Goal: Task Accomplishment & Management: Manage account settings

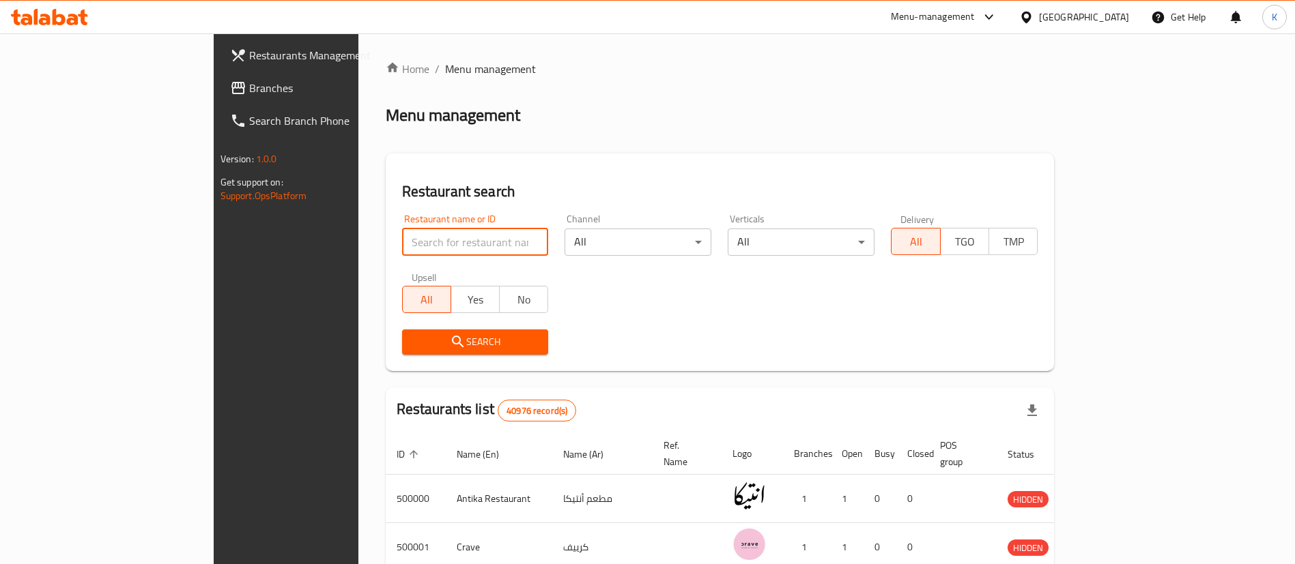
click at [418, 237] on input "search" at bounding box center [475, 242] width 147 height 27
type input "Cilantro"
click button "Search" at bounding box center [475, 342] width 147 height 25
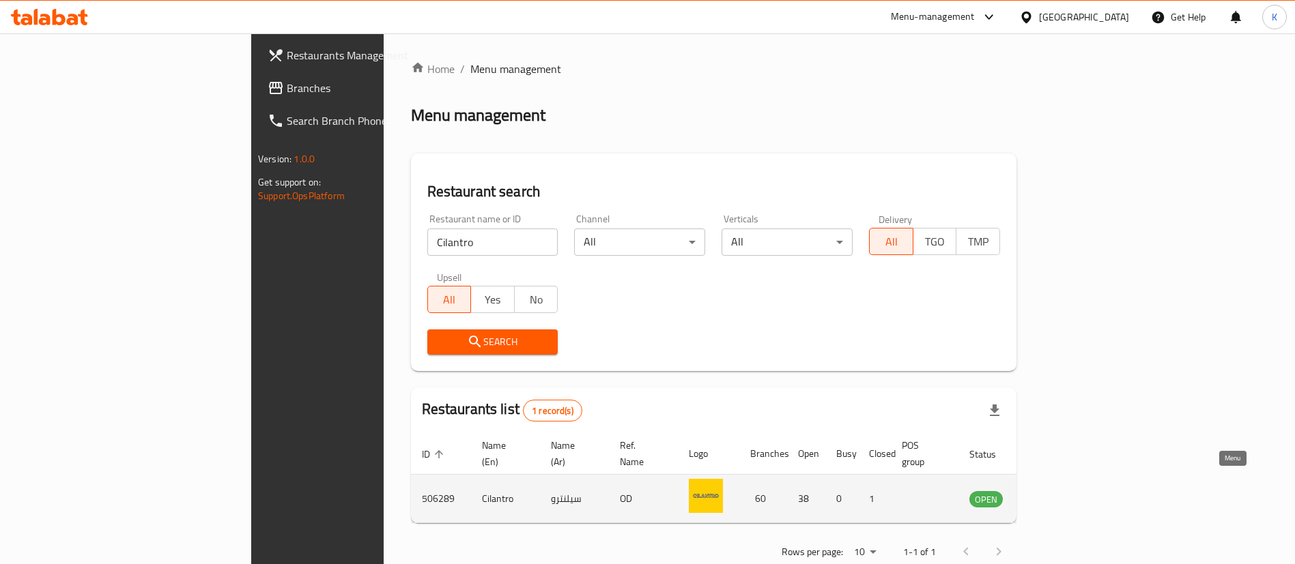
click at [1057, 491] on icon "enhanced table" at bounding box center [1049, 499] width 16 height 16
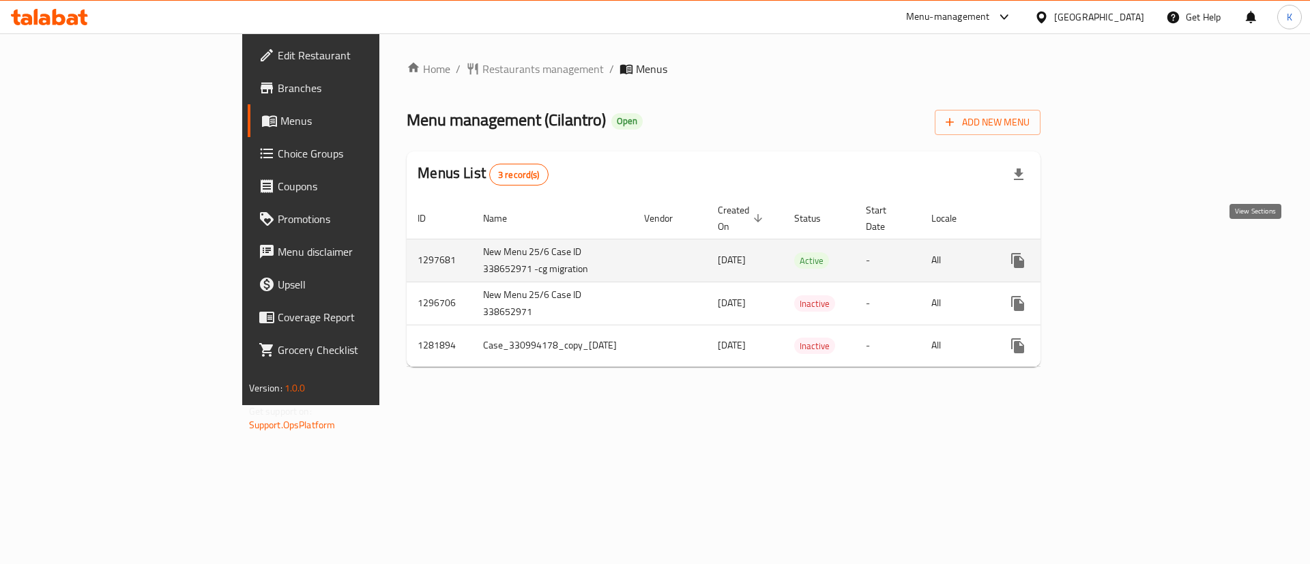
click at [1125, 253] on icon "enhanced table" at bounding box center [1116, 261] width 16 height 16
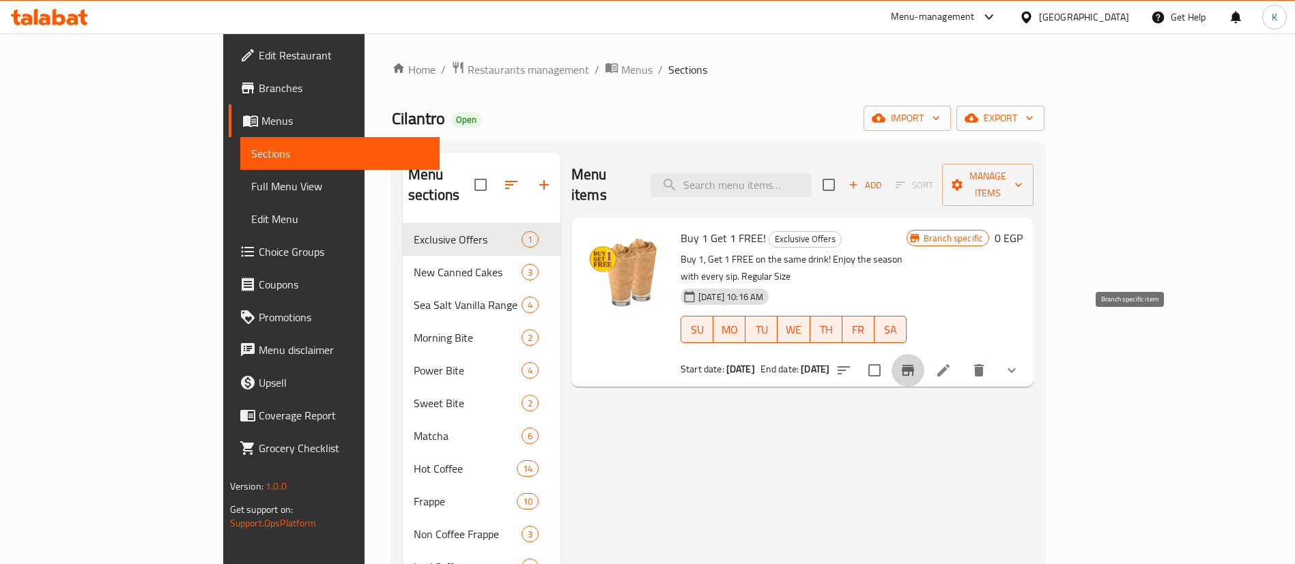
click at [916, 362] on icon "Branch-specific-item" at bounding box center [908, 370] width 16 height 16
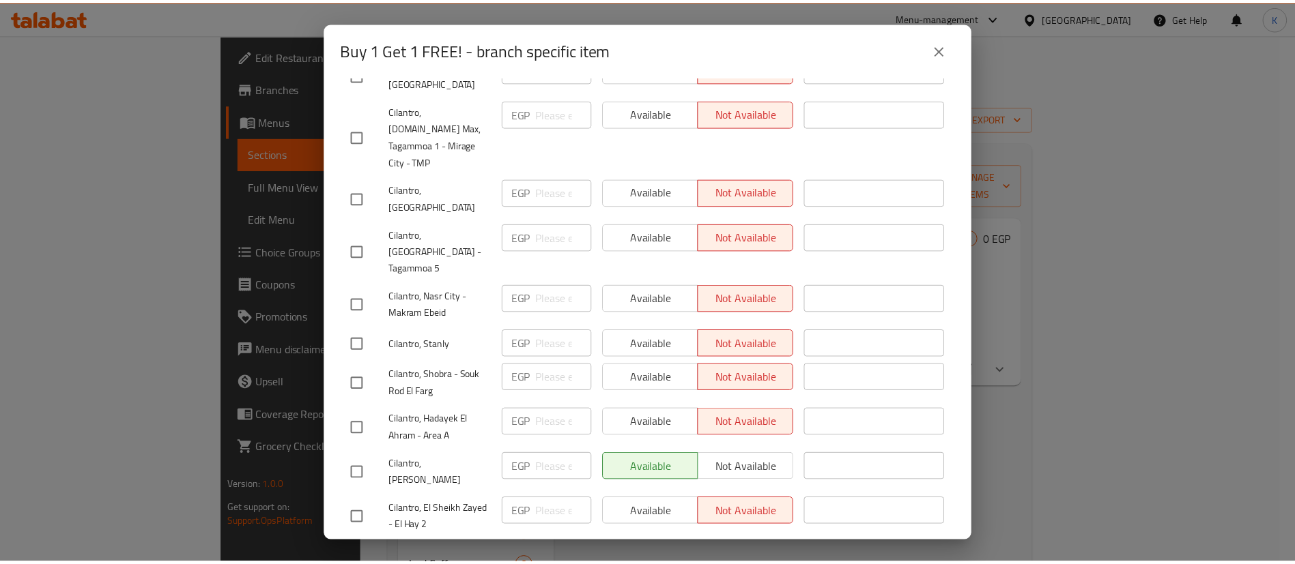
scroll to position [1534, 0]
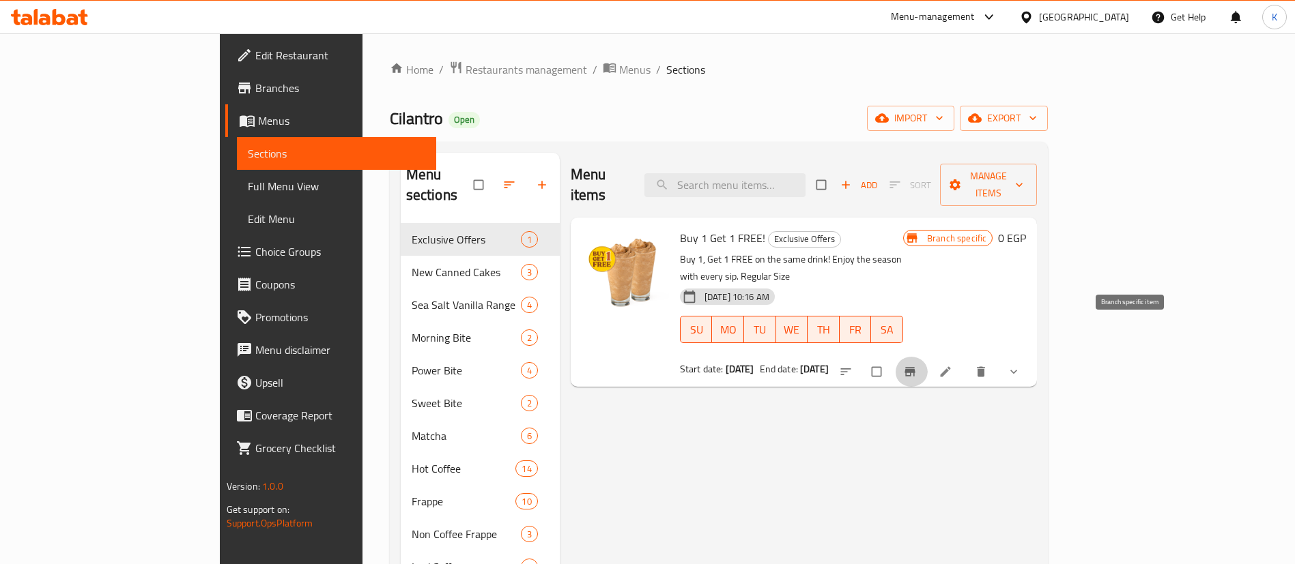
click at [928, 357] on button "Branch-specific-item" at bounding box center [911, 372] width 33 height 30
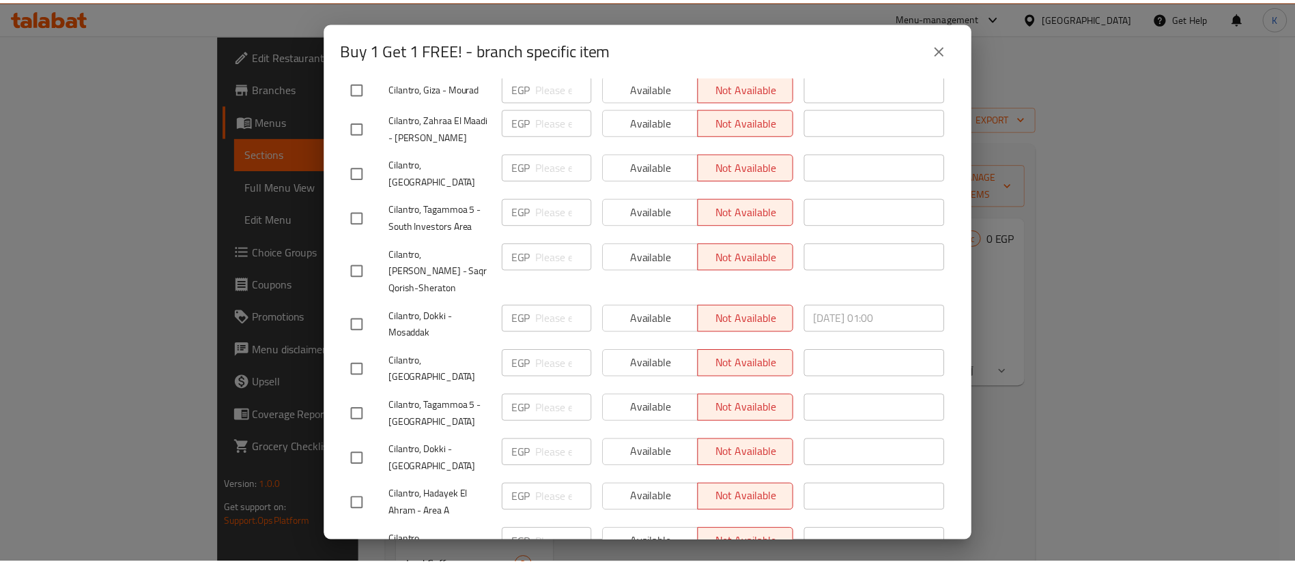
scroll to position [1556, 0]
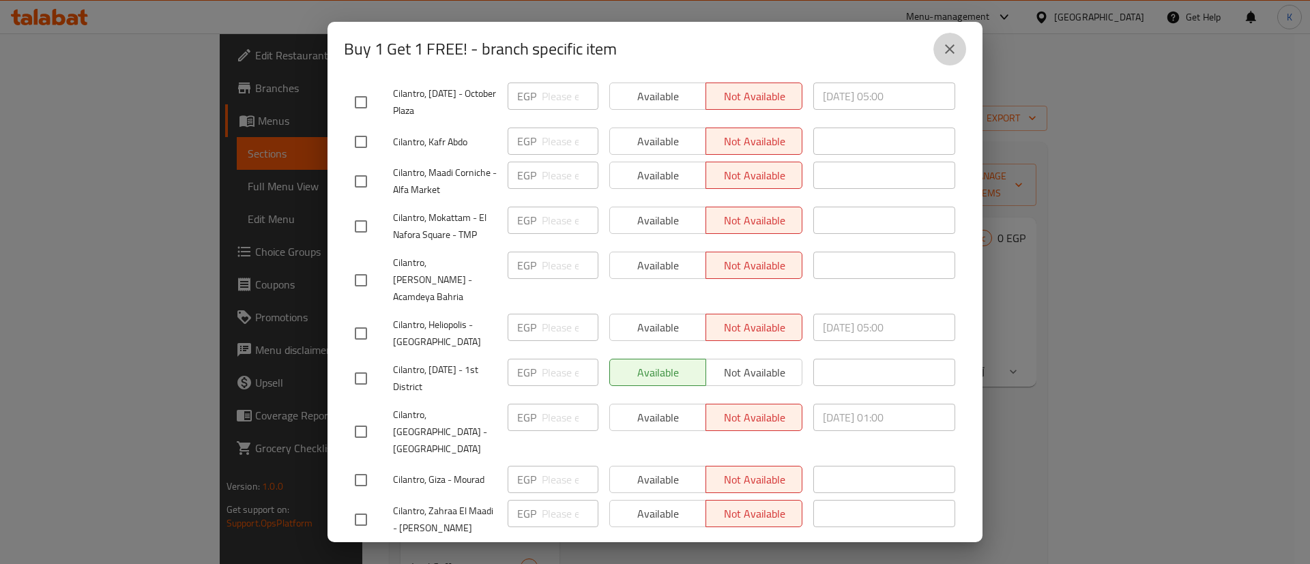
click at [958, 42] on button "close" at bounding box center [950, 49] width 33 height 33
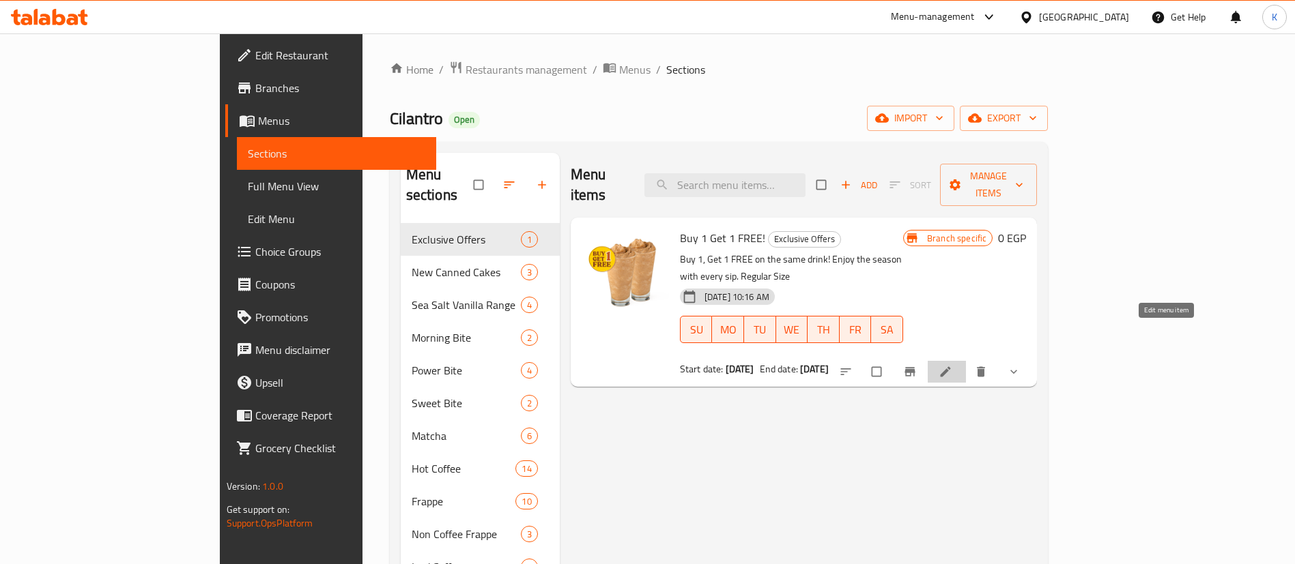
click at [952, 365] on icon at bounding box center [945, 372] width 14 height 14
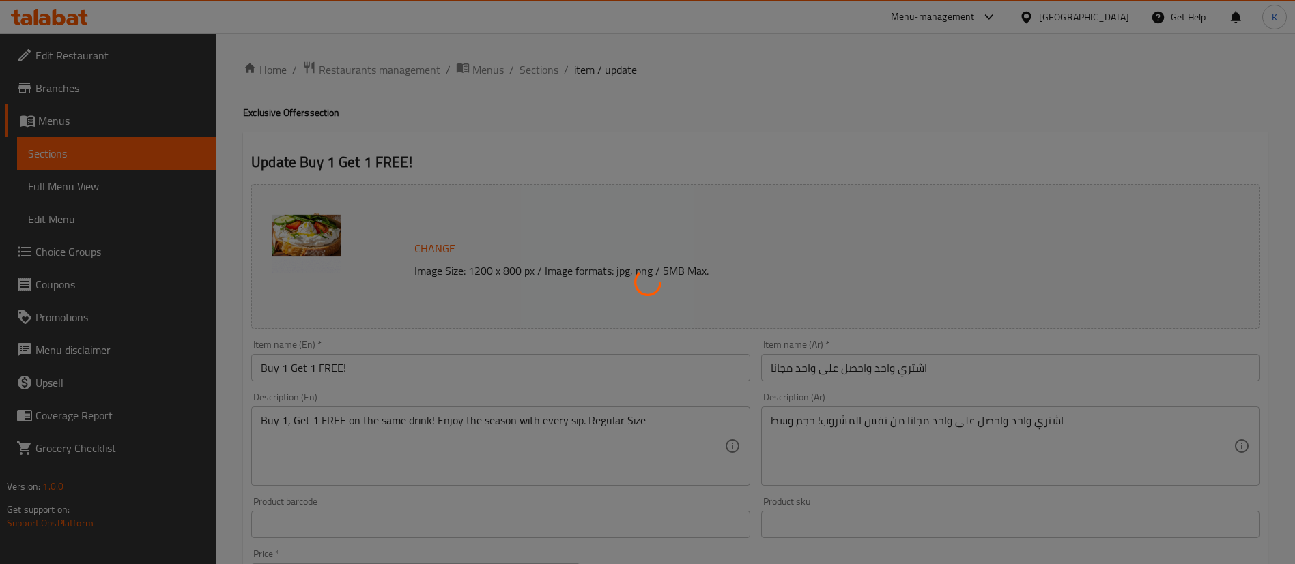
type input "أختيارك من المشروب:"
type input "1"
type input "إختيارك من الحليب:"
type input "1"
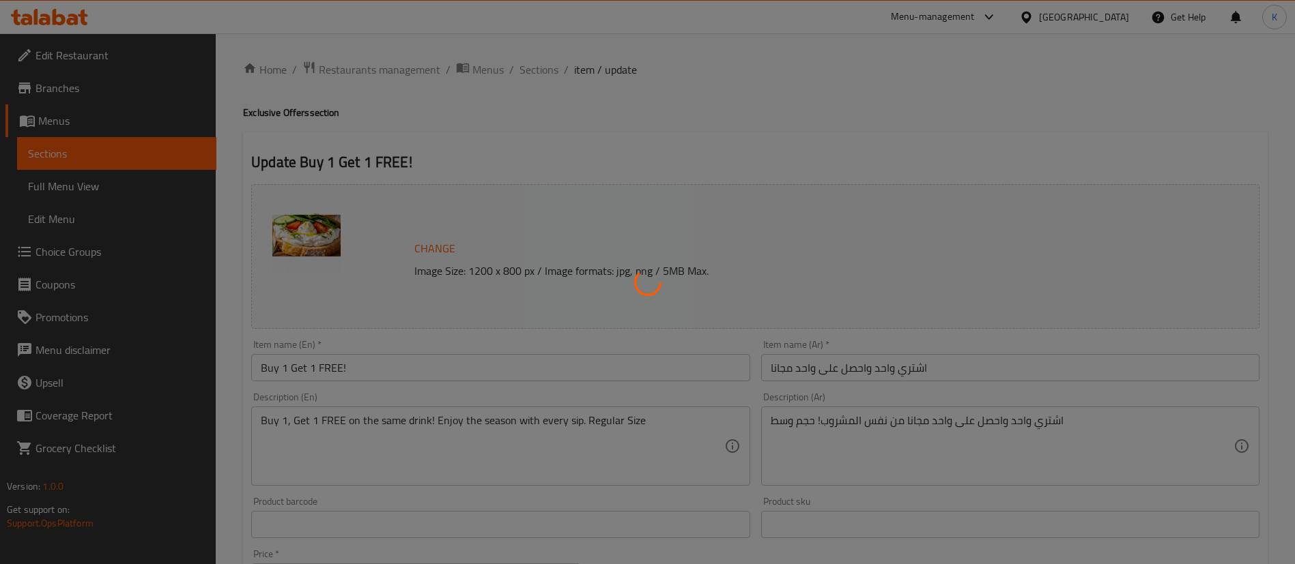
type input "1"
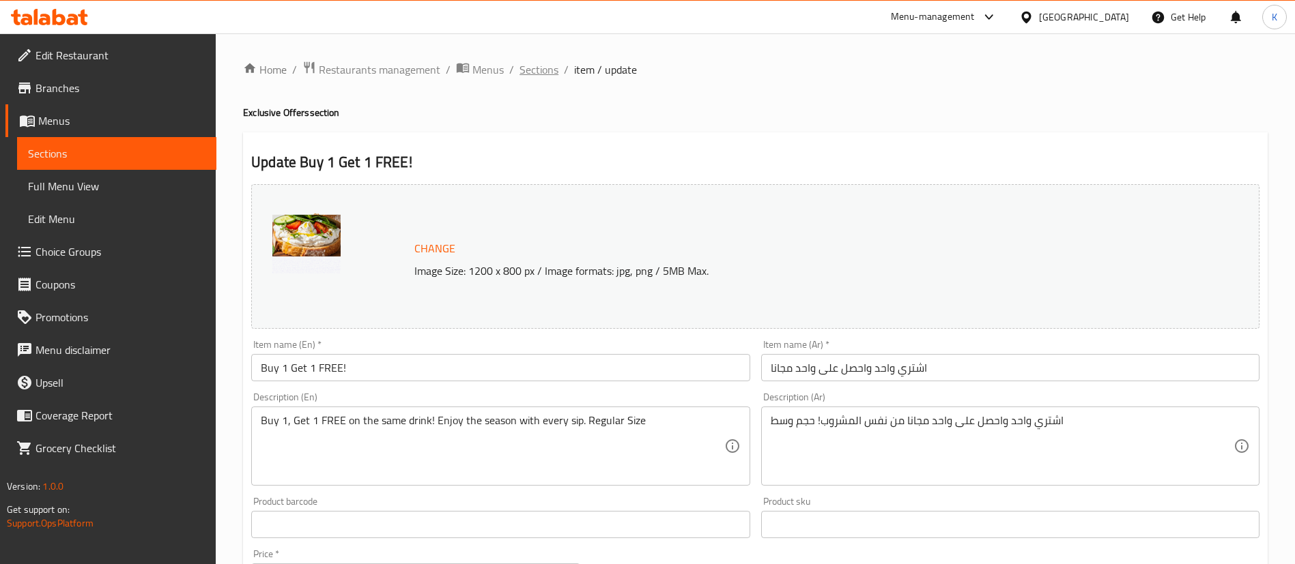
click at [543, 68] on span "Sections" at bounding box center [538, 69] width 39 height 16
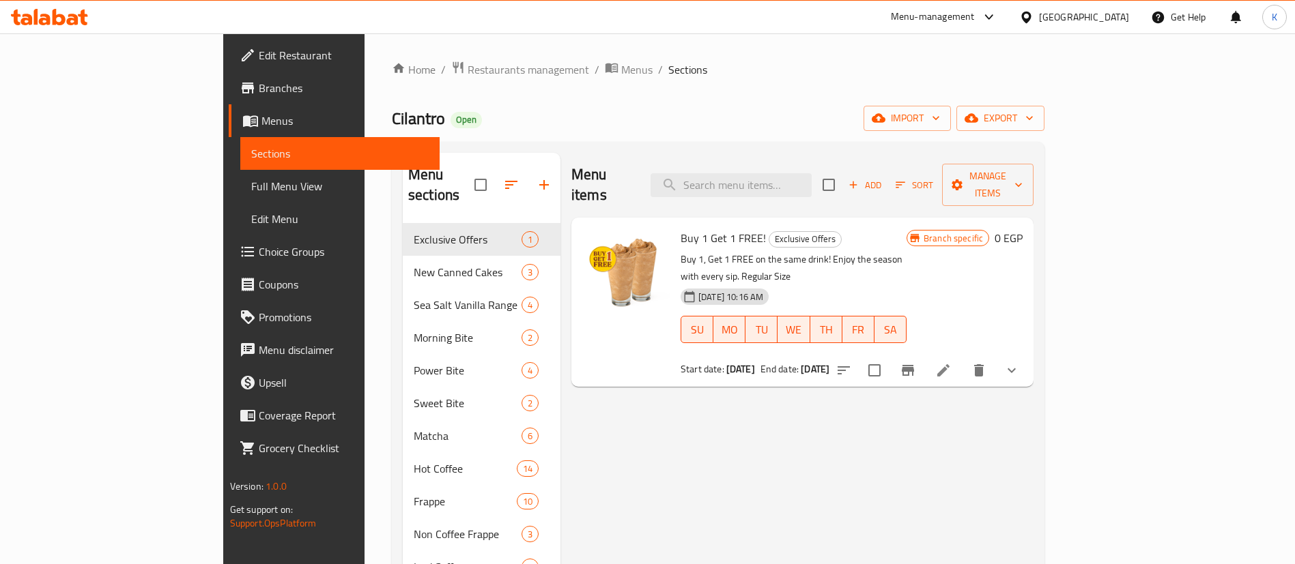
click at [259, 244] on span "Choice Groups" at bounding box center [344, 252] width 170 height 16
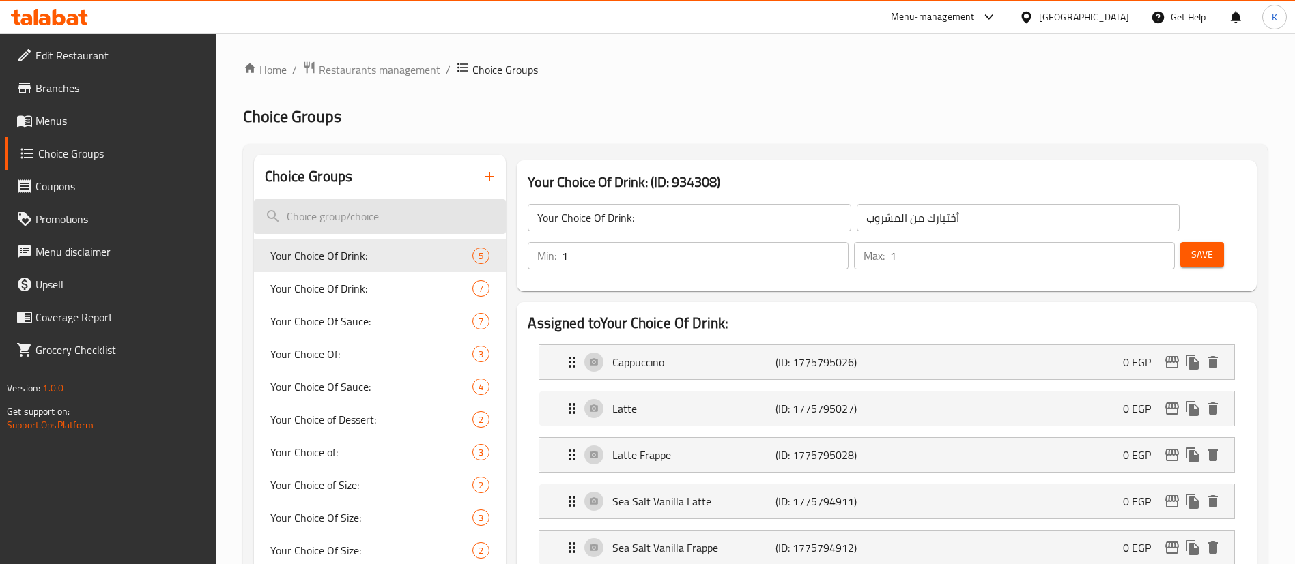
click at [375, 214] on input "search" at bounding box center [380, 216] width 252 height 35
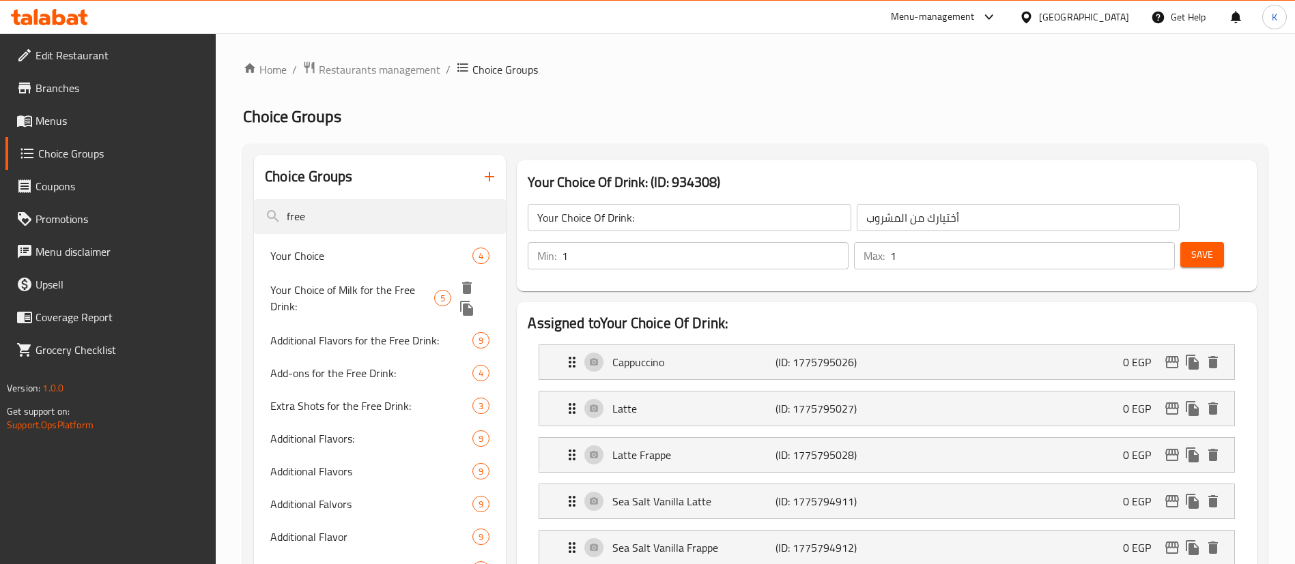
type input "free"
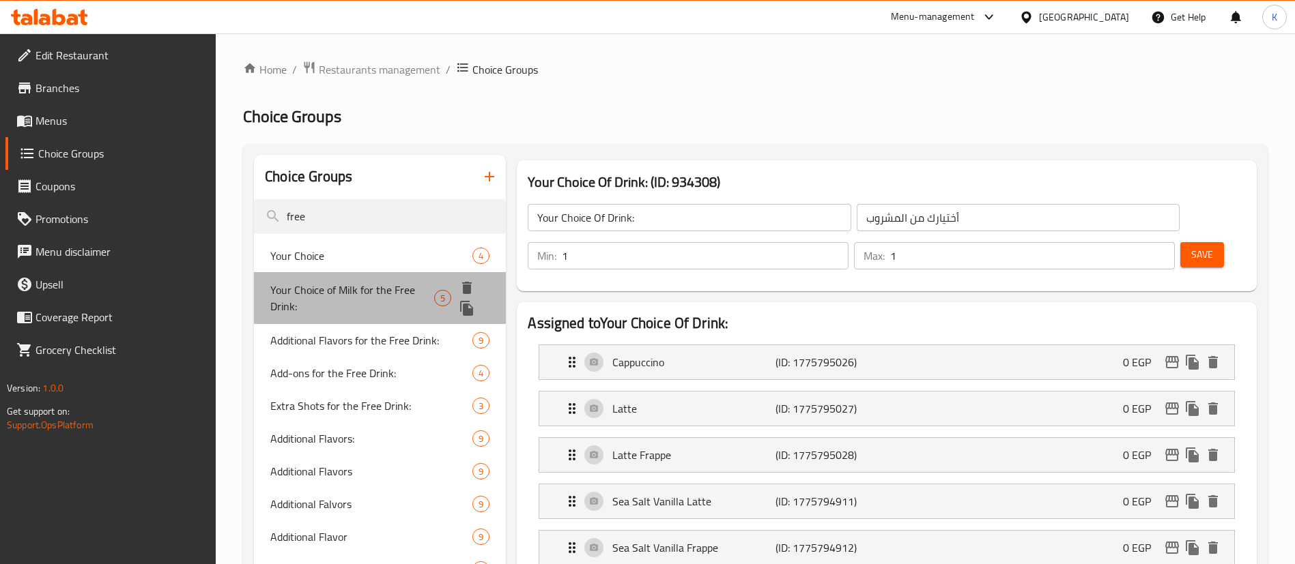
click at [388, 287] on span "Your Choice of Milk for the Free Drink:" at bounding box center [352, 298] width 164 height 33
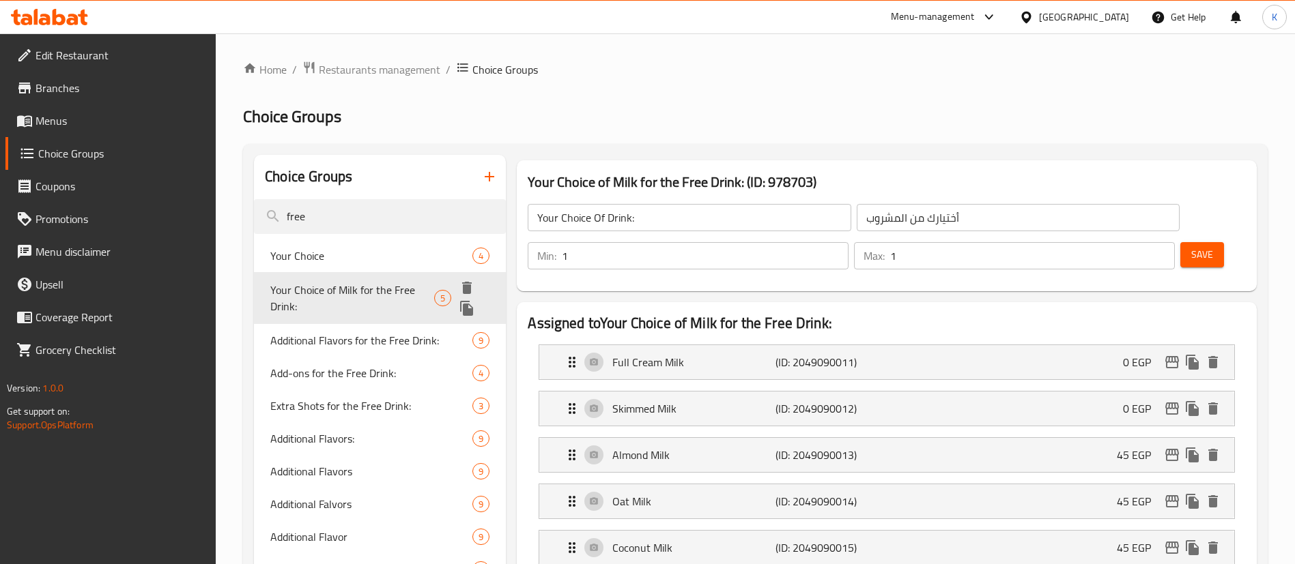
type input "Your Choice of Milk for the Free Drink:"
type input "إختيارك من الحليب للمشروب المجاني:"
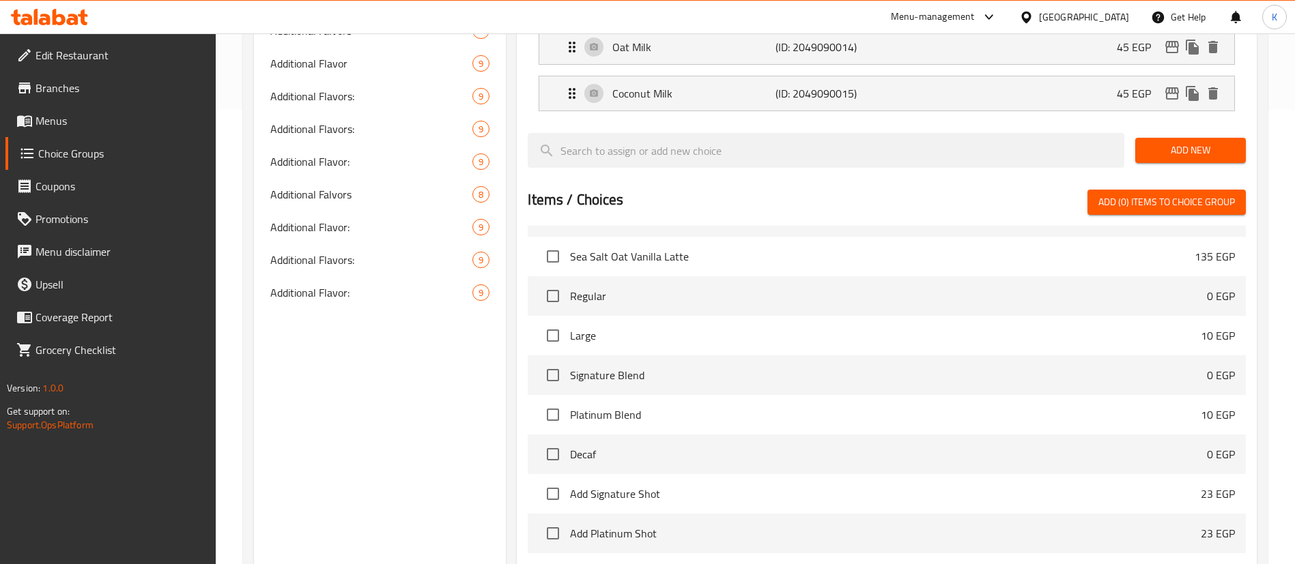
scroll to position [566, 0]
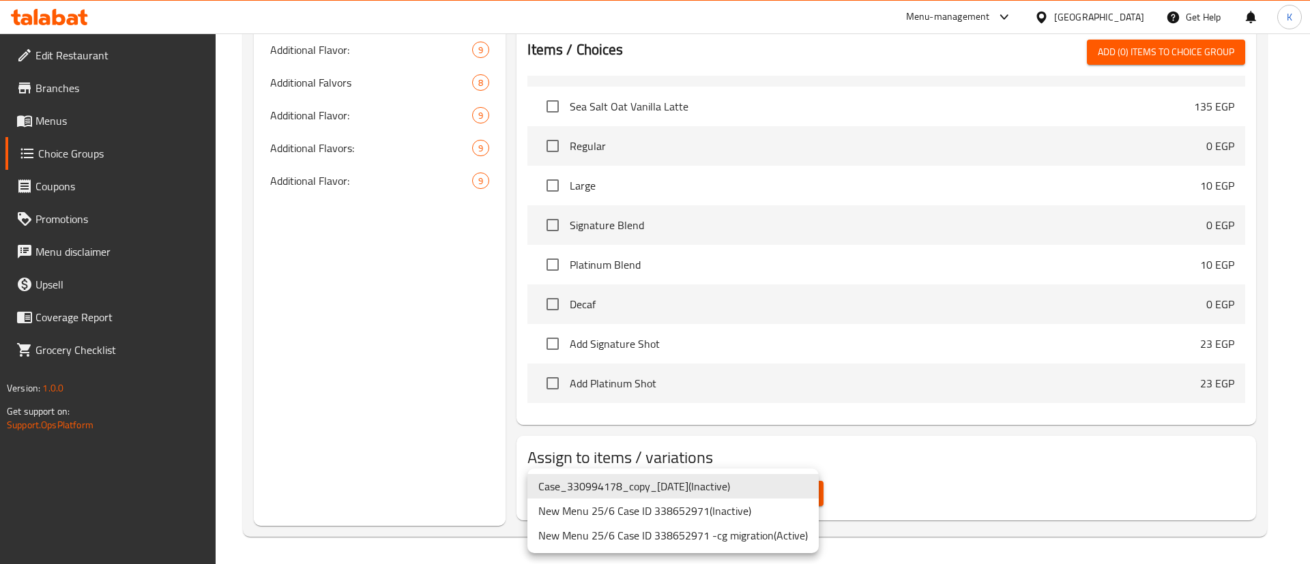
click at [728, 525] on li "New Menu 25/6 Case ID 338652971 -cg migration ( Active )" at bounding box center [673, 536] width 291 height 25
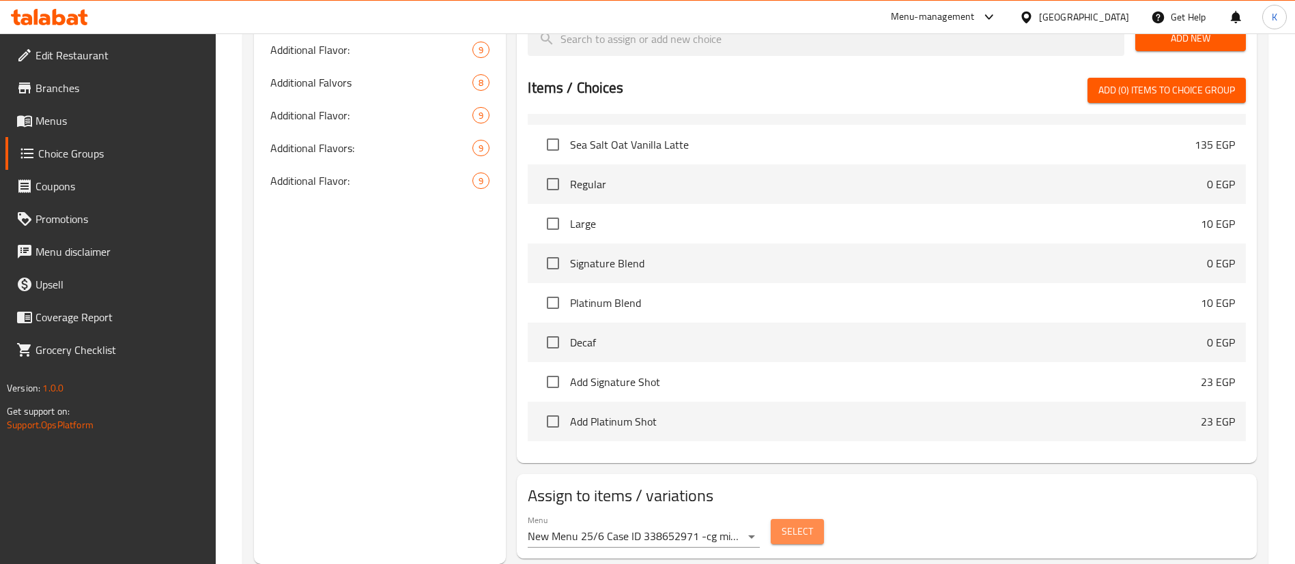
click at [790, 524] on span "Select" at bounding box center [796, 532] width 31 height 17
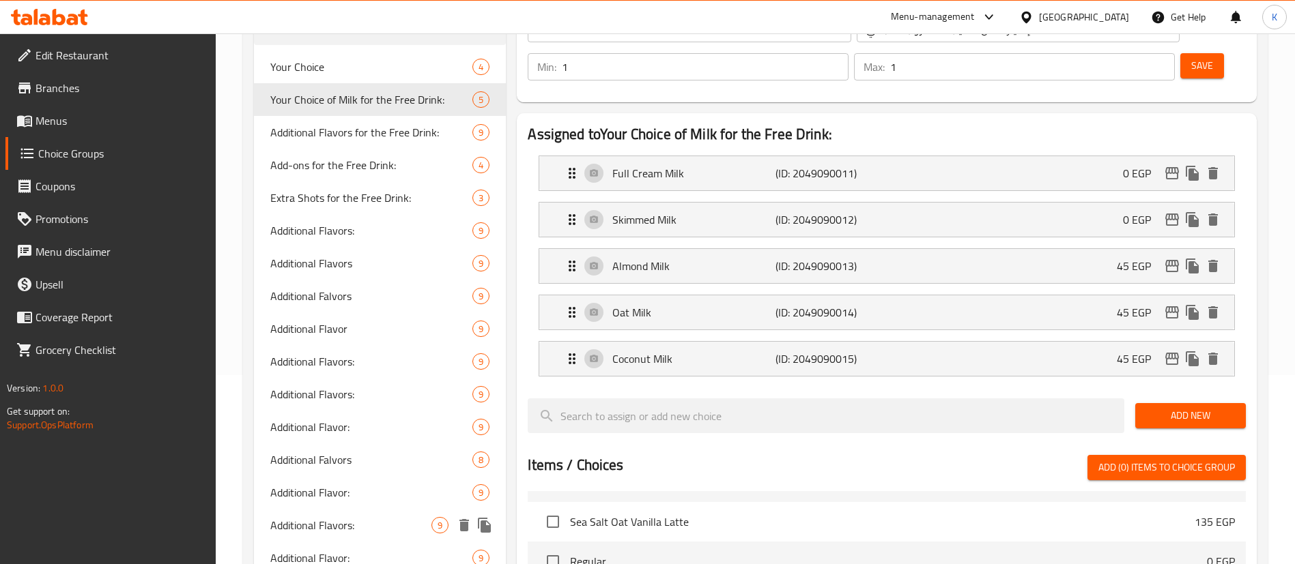
scroll to position [0, 0]
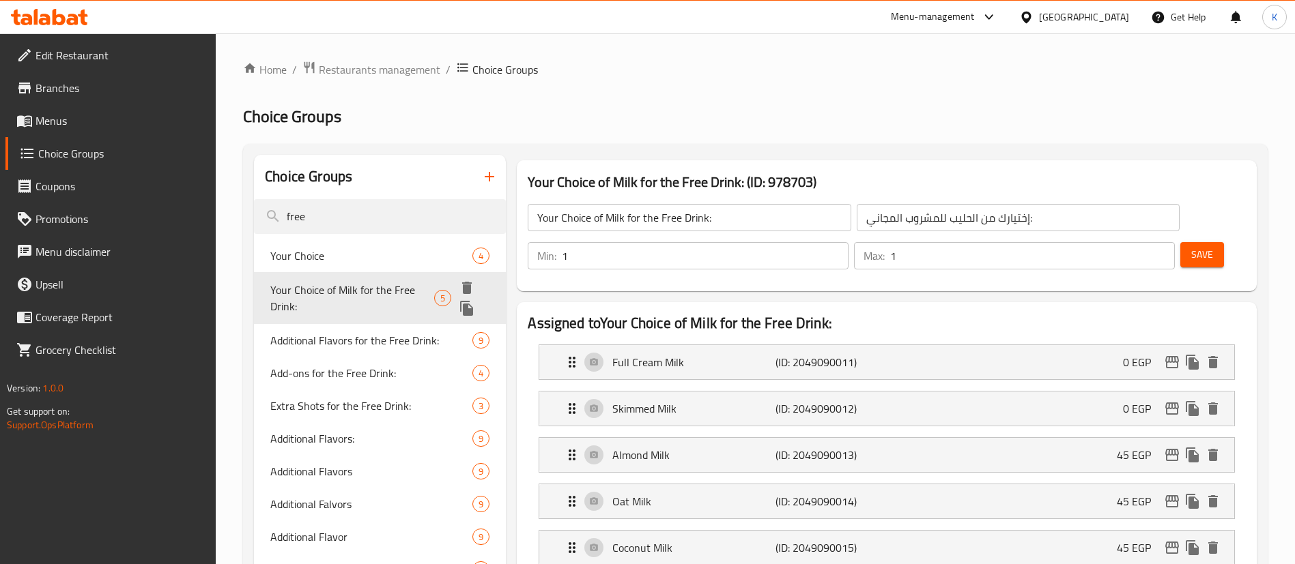
click at [336, 312] on span "Your Choice of Milk for the Free Drink:" at bounding box center [352, 298] width 164 height 33
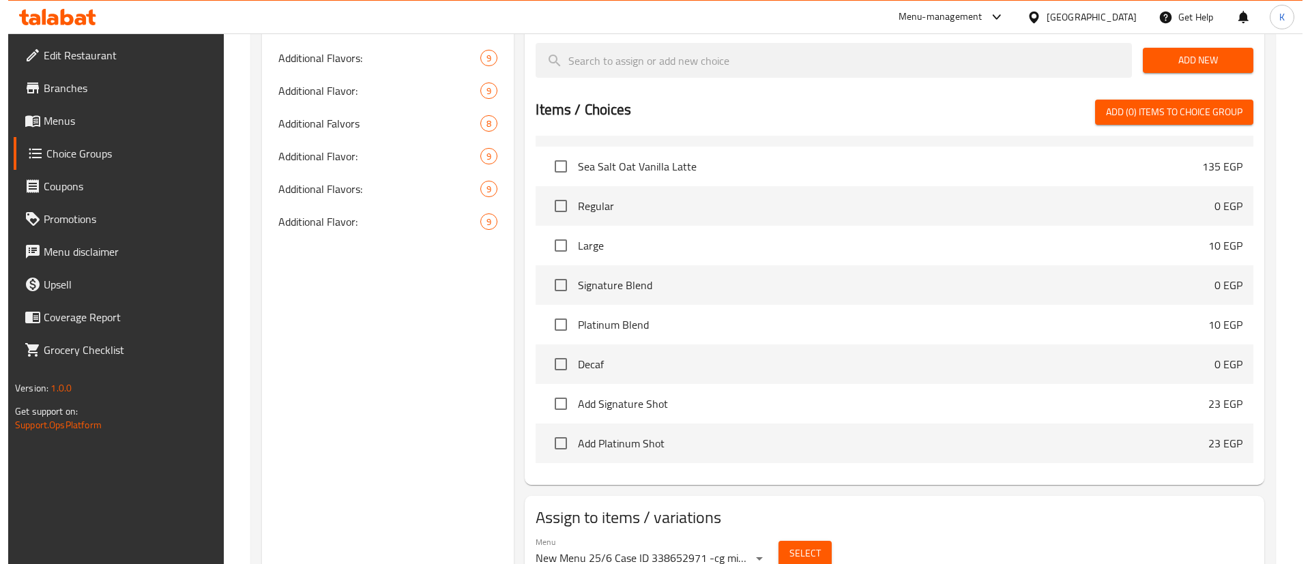
scroll to position [566, 0]
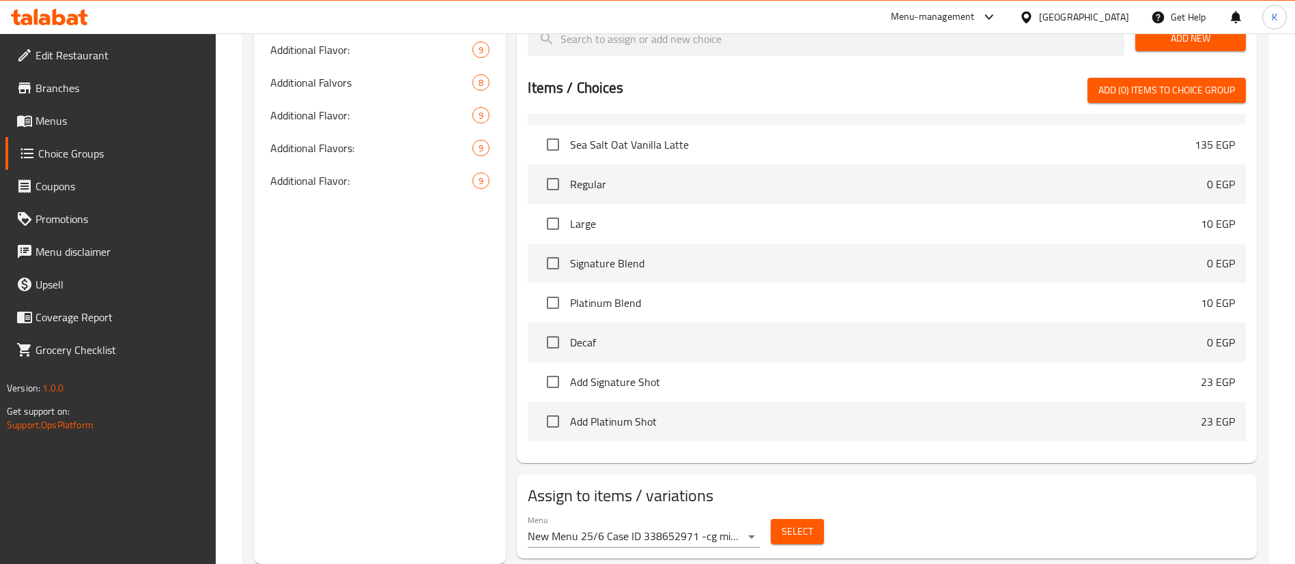
click at [676, 515] on div "Menu New Menu 25/6 Case ID 338652971 -cg migration ( Active )" at bounding box center [644, 531] width 232 height 33
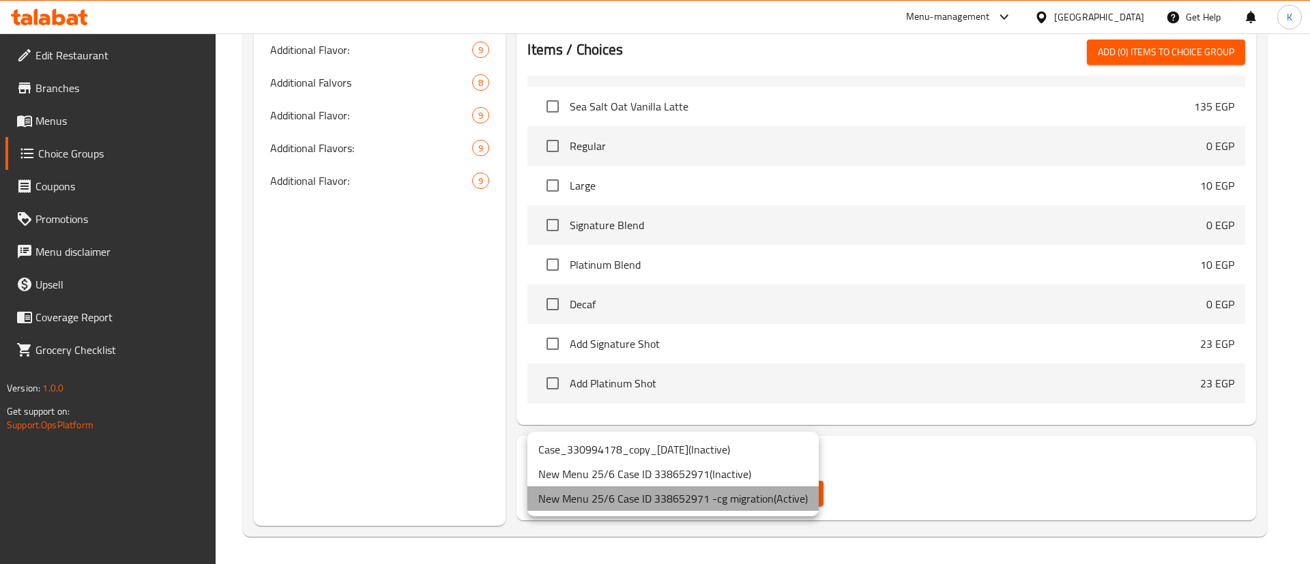
click at [762, 498] on li "New Menu 25/6 Case ID 338652971 -cg migration ( Active )" at bounding box center [673, 499] width 291 height 25
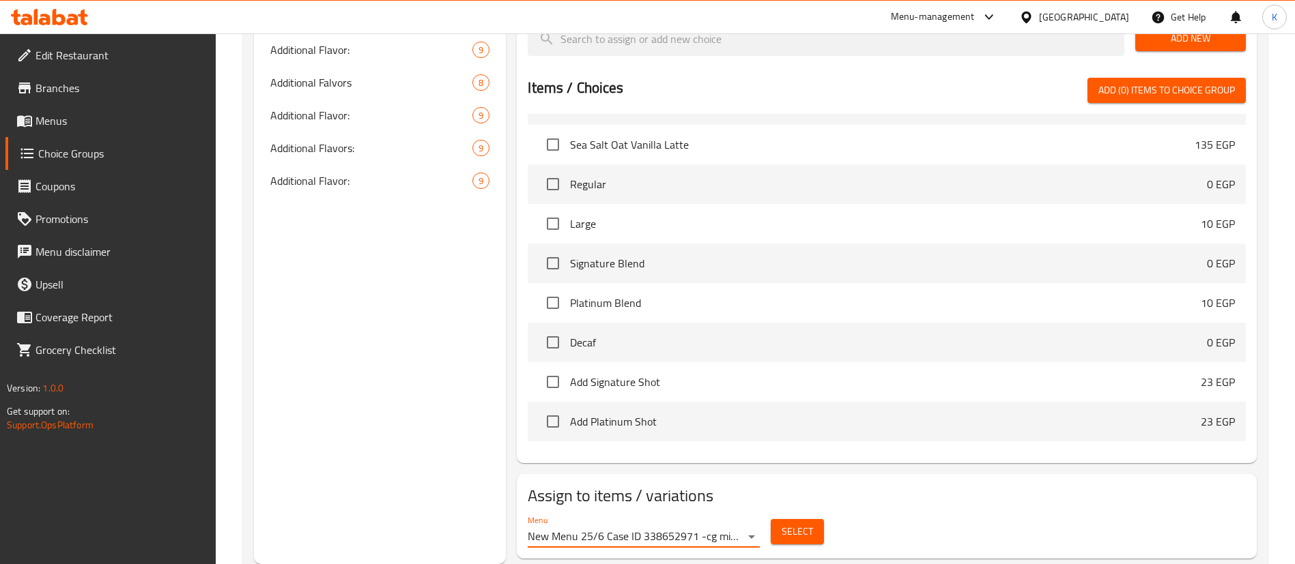
click at [818, 519] on button "Select" at bounding box center [797, 531] width 53 height 25
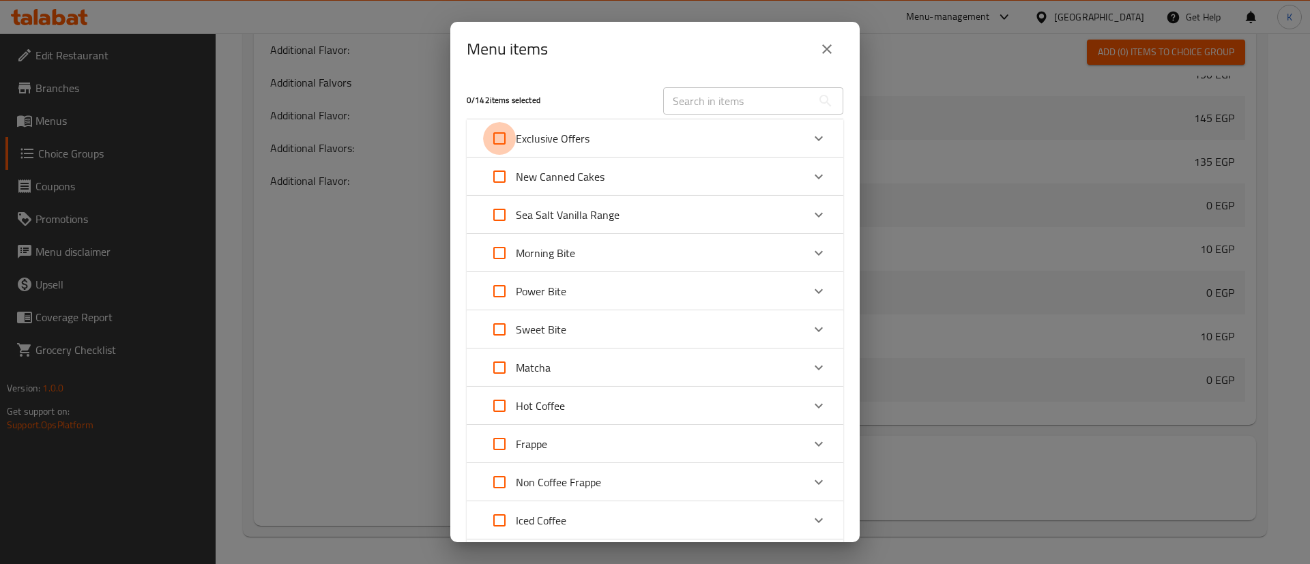
click at [493, 139] on input "Expand" at bounding box center [499, 138] width 33 height 33
checkbox input "true"
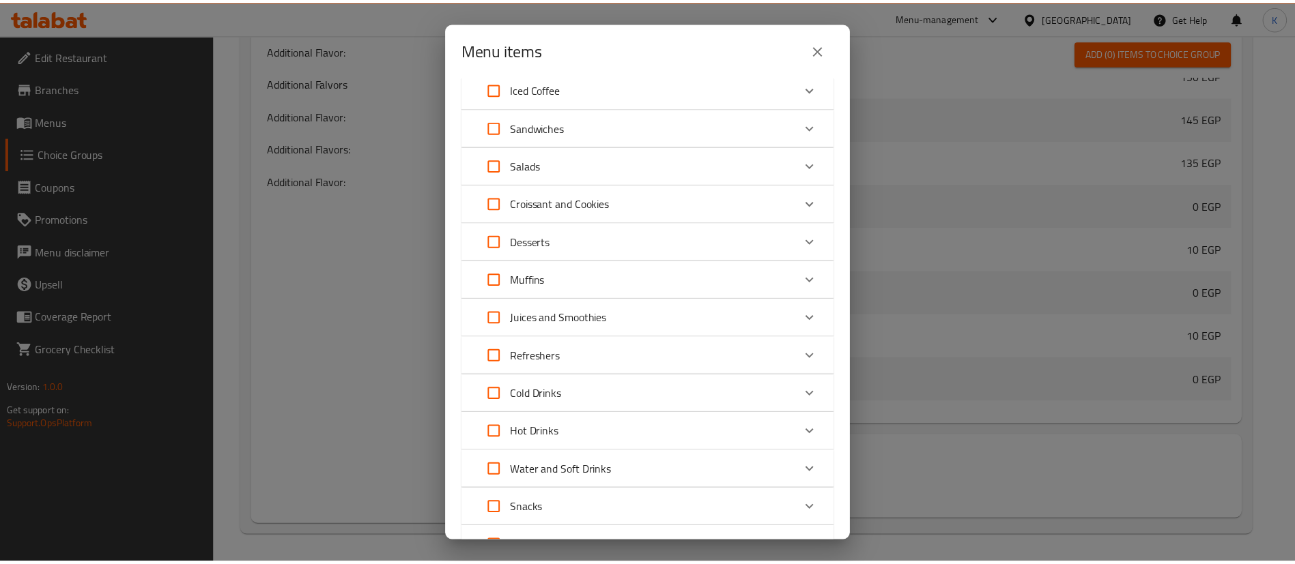
scroll to position [627, 0]
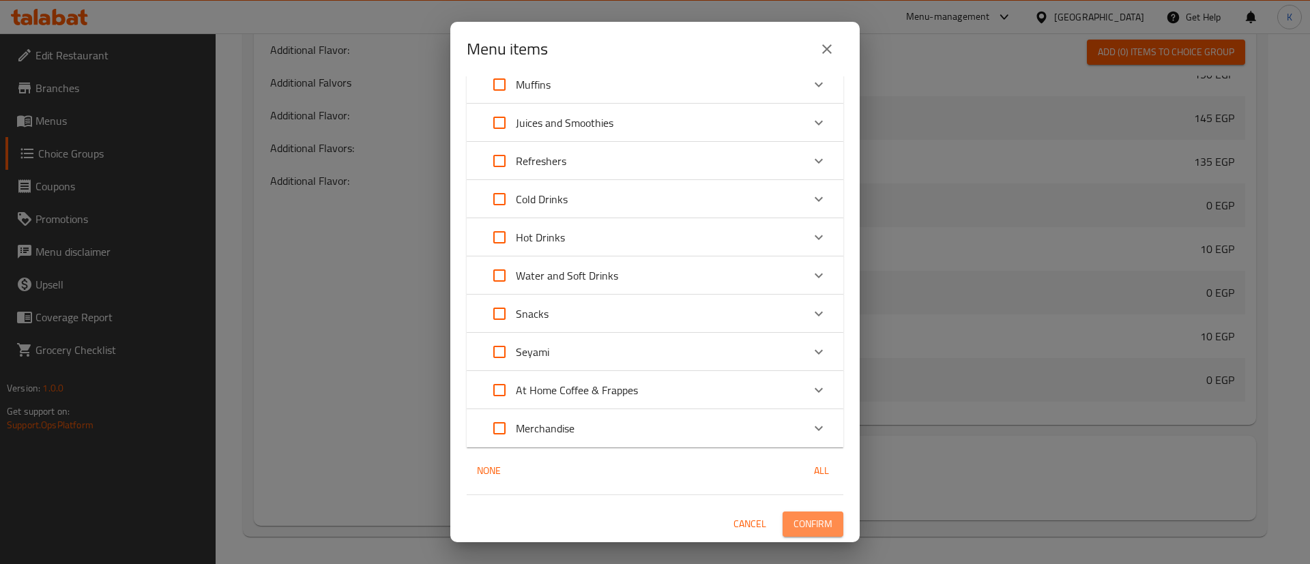
click at [799, 516] on span "Confirm" at bounding box center [813, 524] width 39 height 17
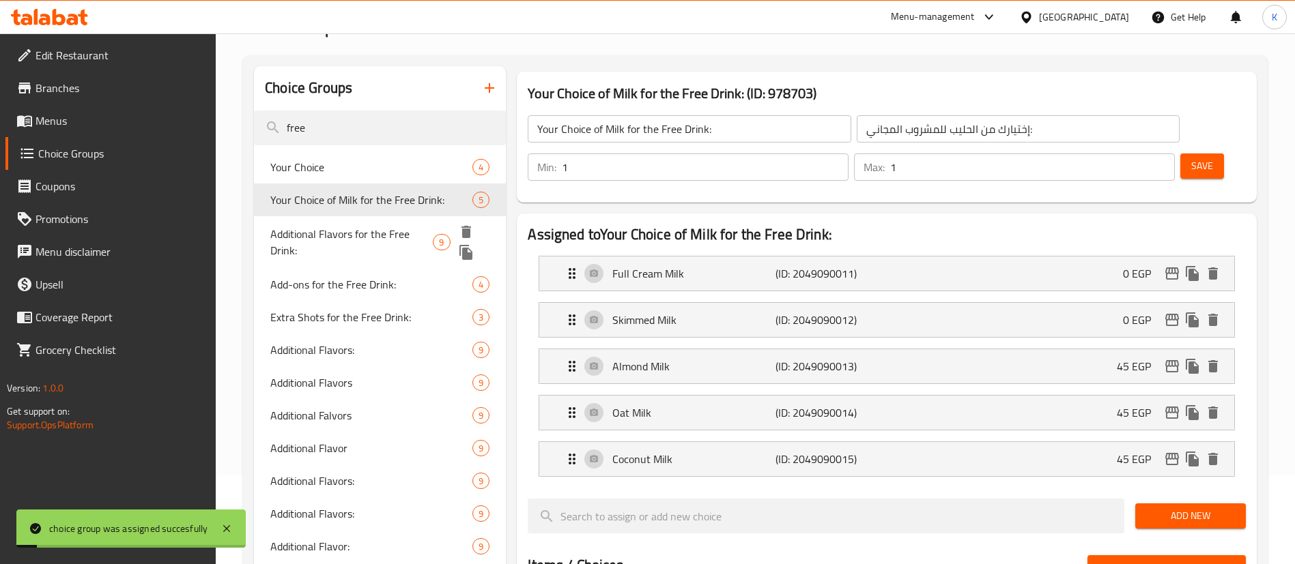
scroll to position [0, 0]
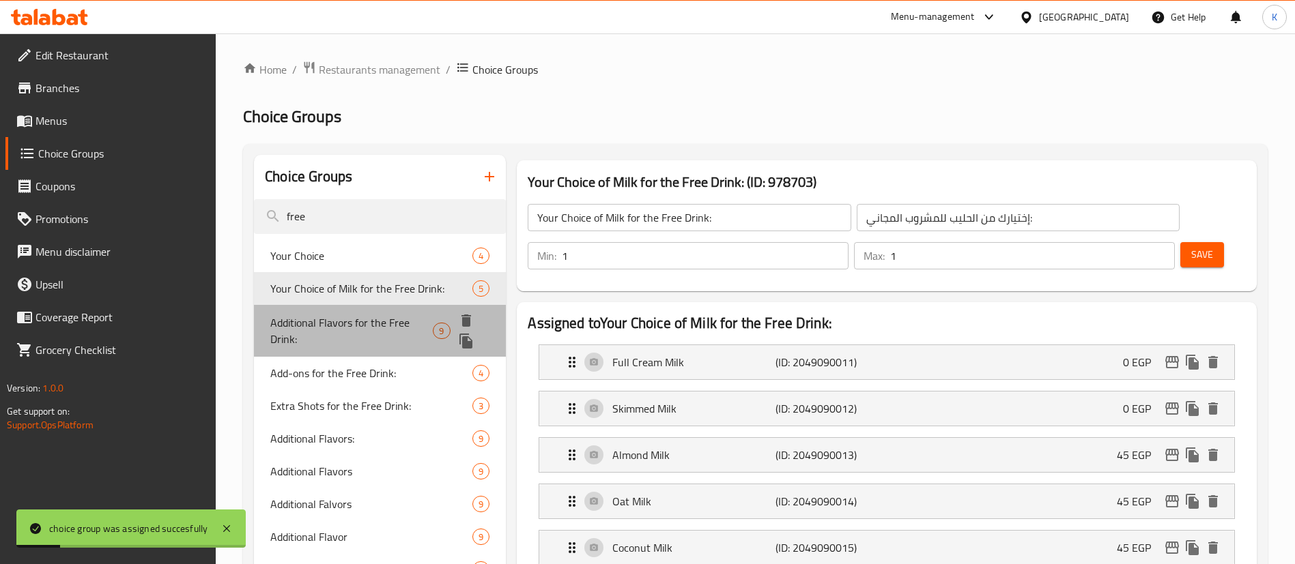
click at [326, 329] on span "Additional Flavors for the Free Drink:" at bounding box center [351, 331] width 162 height 33
type input "Additional Flavors for the Free Drink:"
type input "نكهات إضافية للمشروب المجاني:"
type input "0"
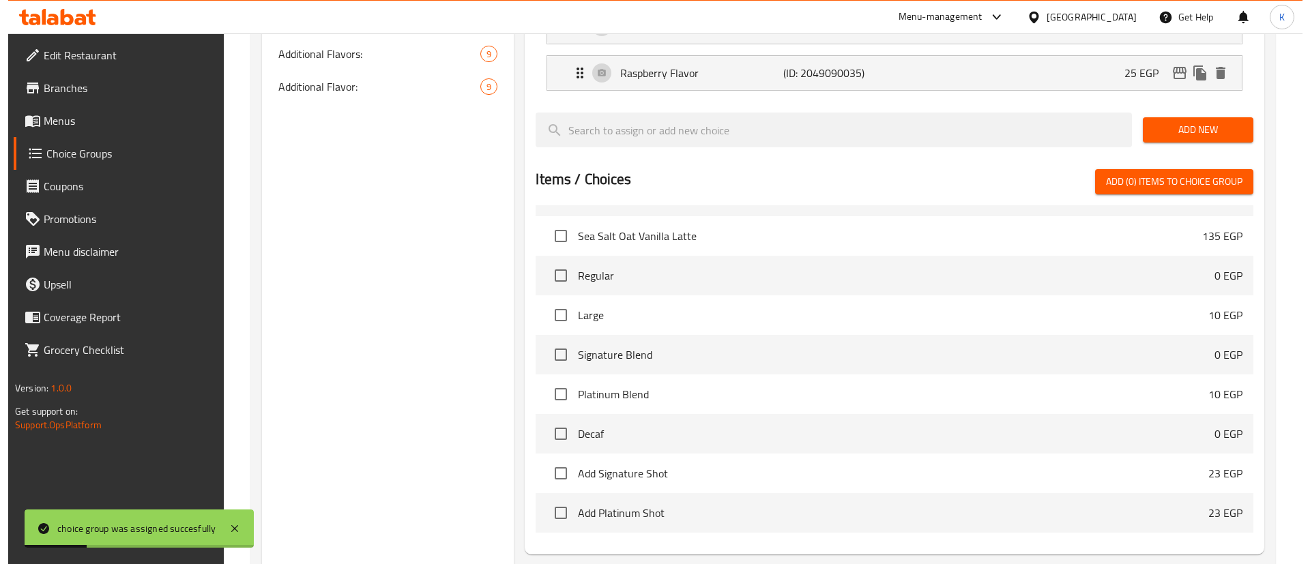
scroll to position [752, 0]
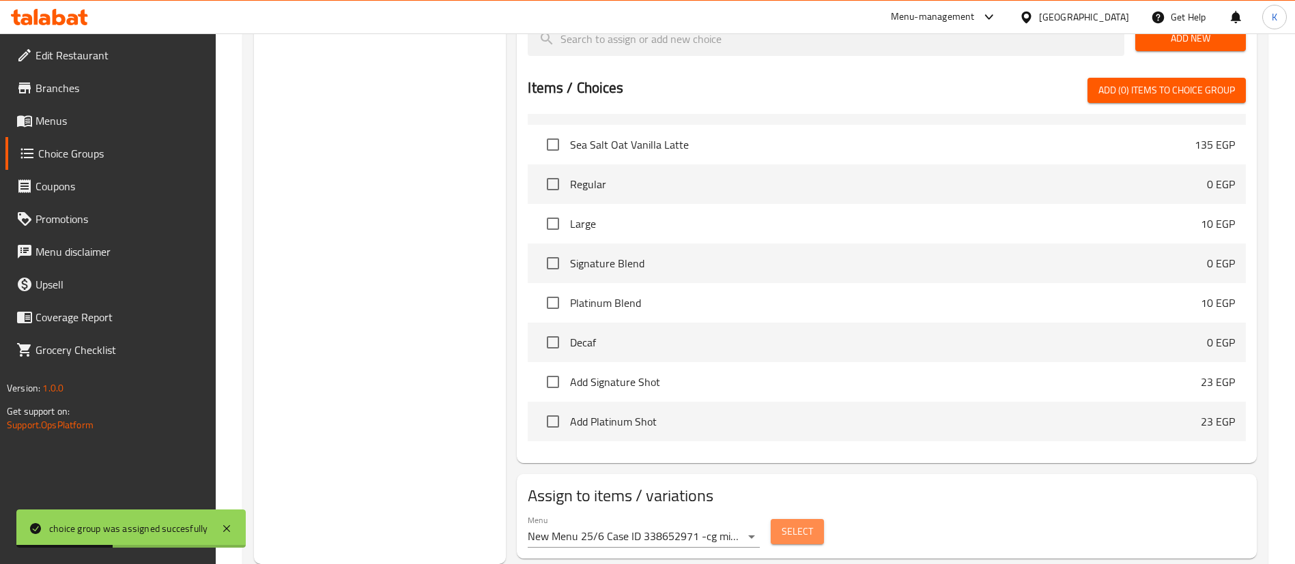
click at [801, 524] on span "Select" at bounding box center [796, 532] width 31 height 17
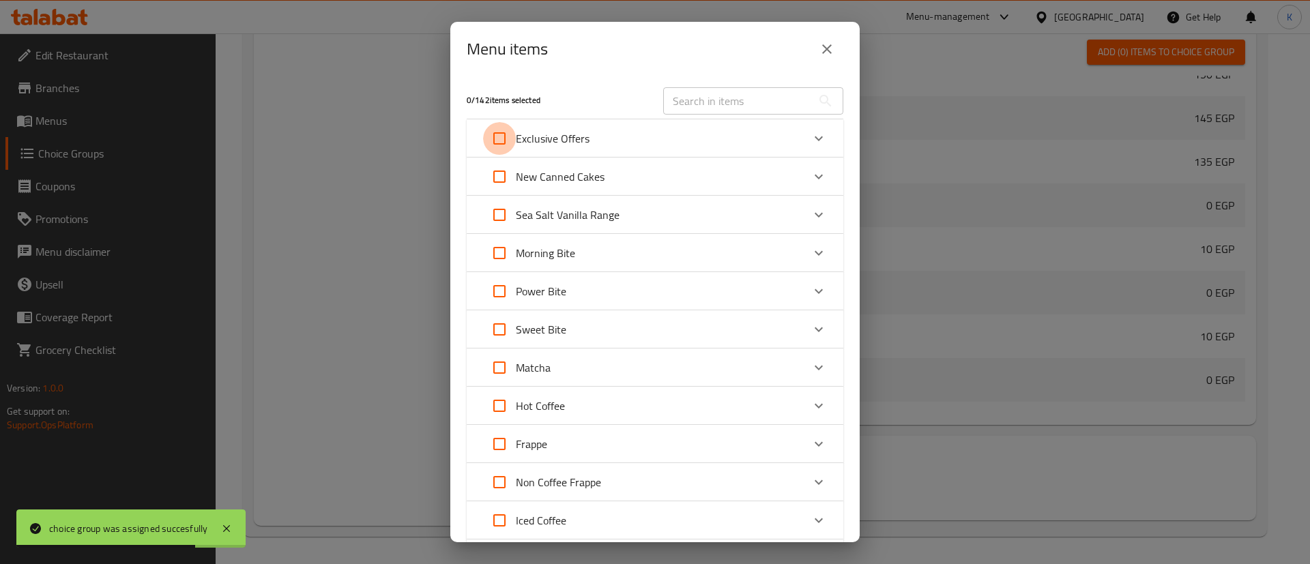
click at [498, 140] on input "Expand" at bounding box center [499, 138] width 33 height 33
checkbox input "true"
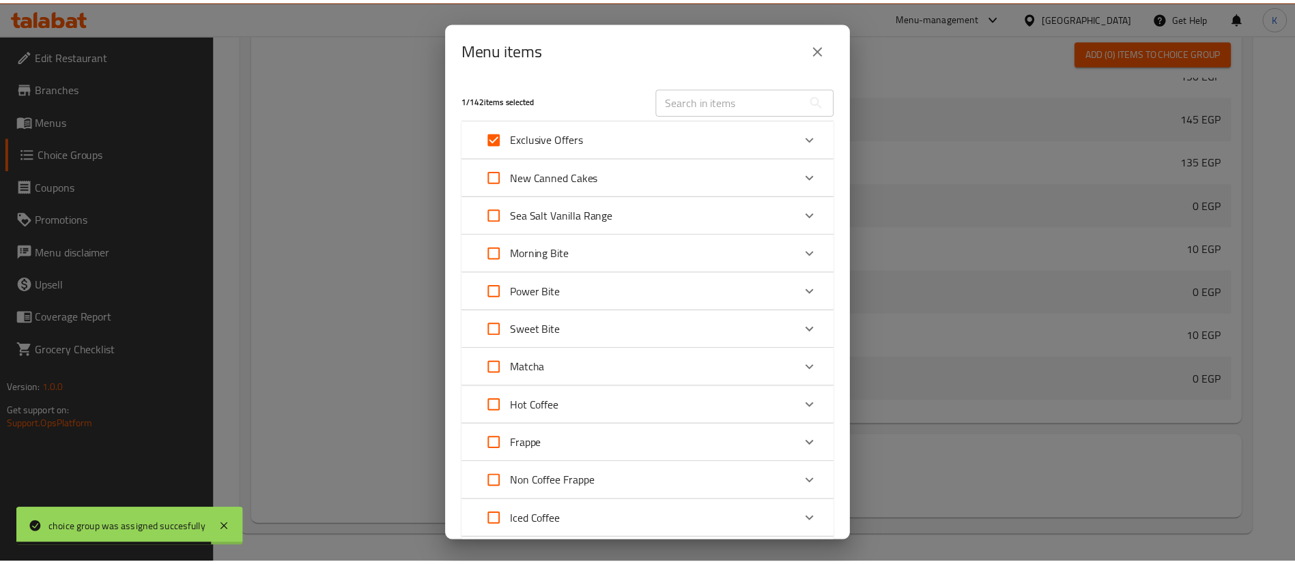
scroll to position [627, 0]
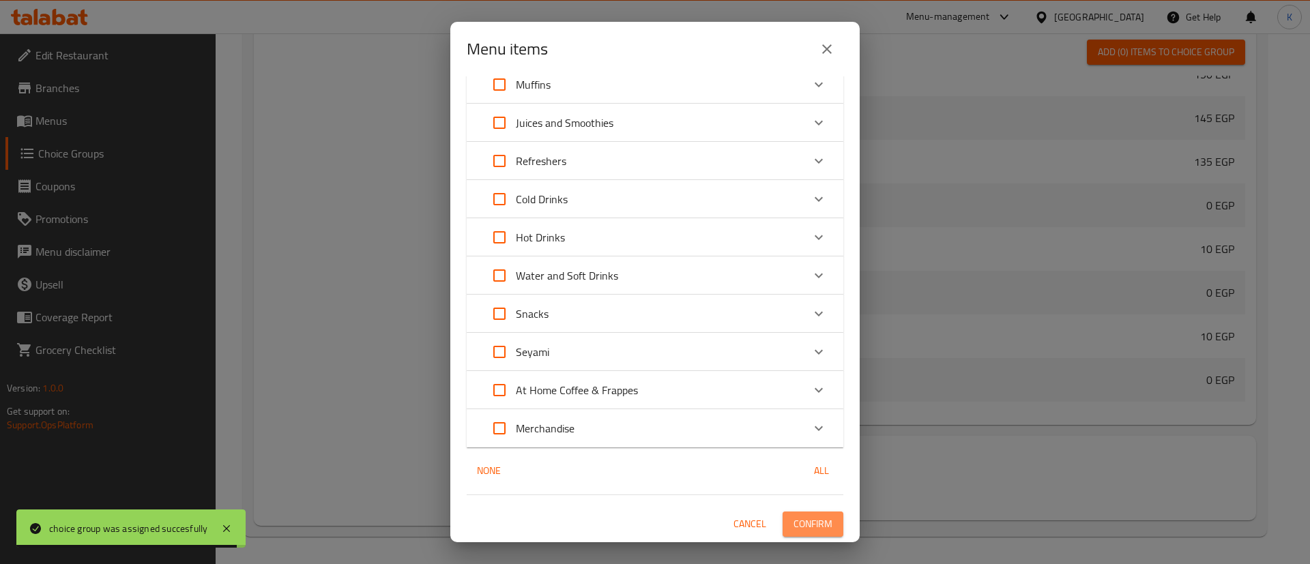
click at [808, 513] on button "Confirm" at bounding box center [813, 524] width 61 height 25
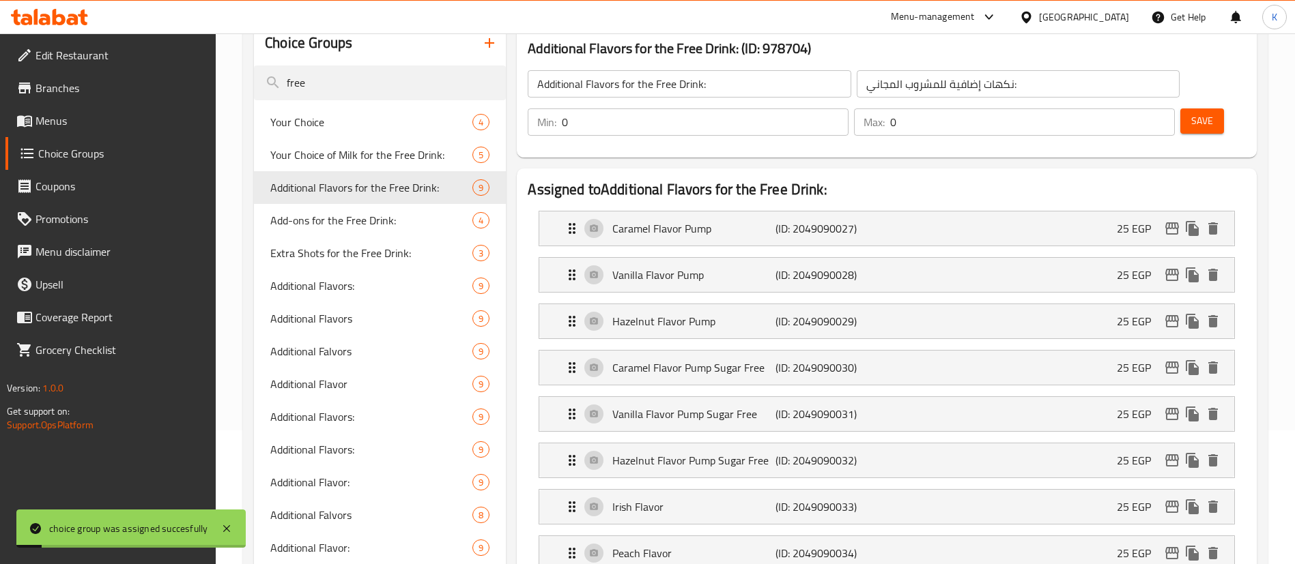
scroll to position [0, 0]
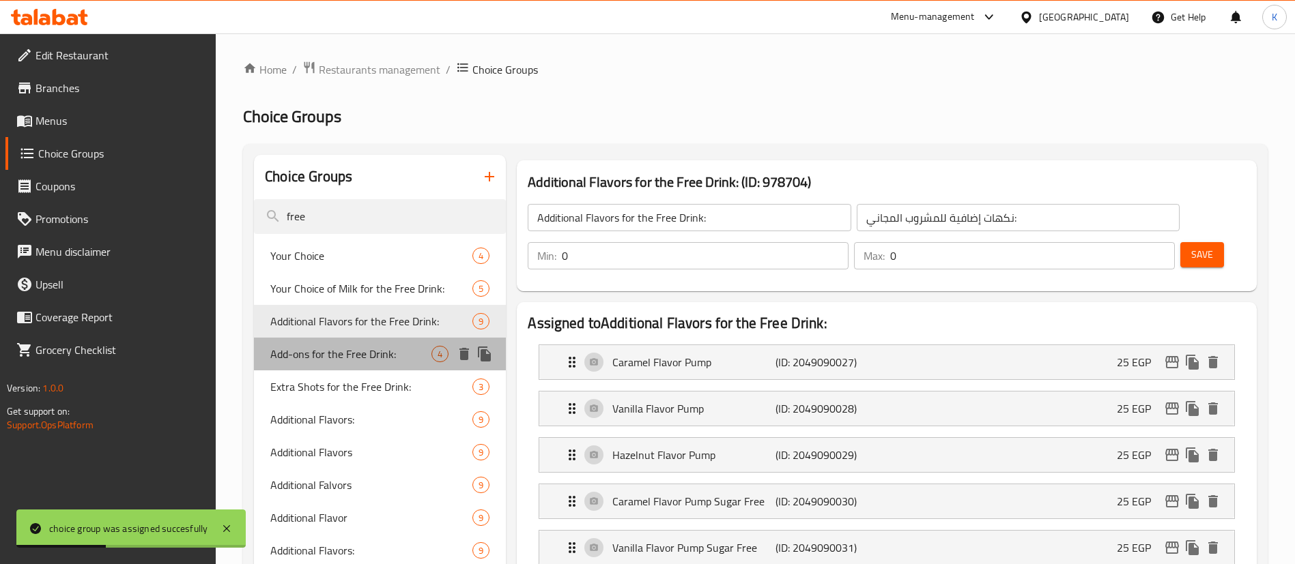
click at [369, 360] on span "Add-ons for the Free Drink:" at bounding box center [350, 354] width 161 height 16
type input "Add-ons for the Free Drink:"
type input "الإضافات للمشروب المجاني:"
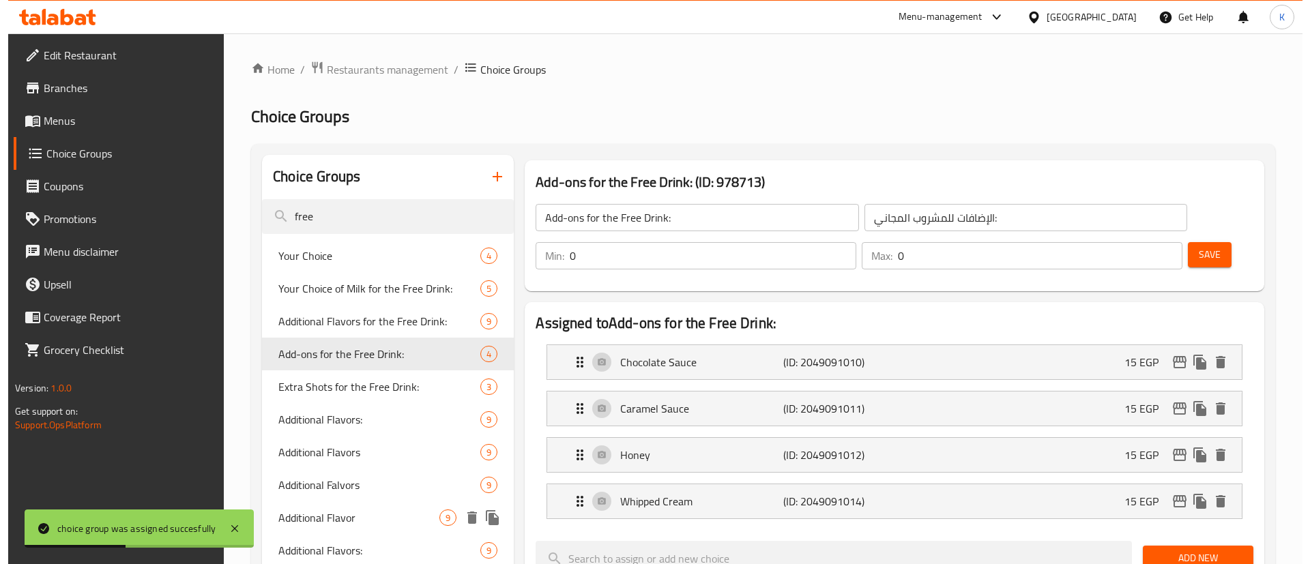
scroll to position [520, 0]
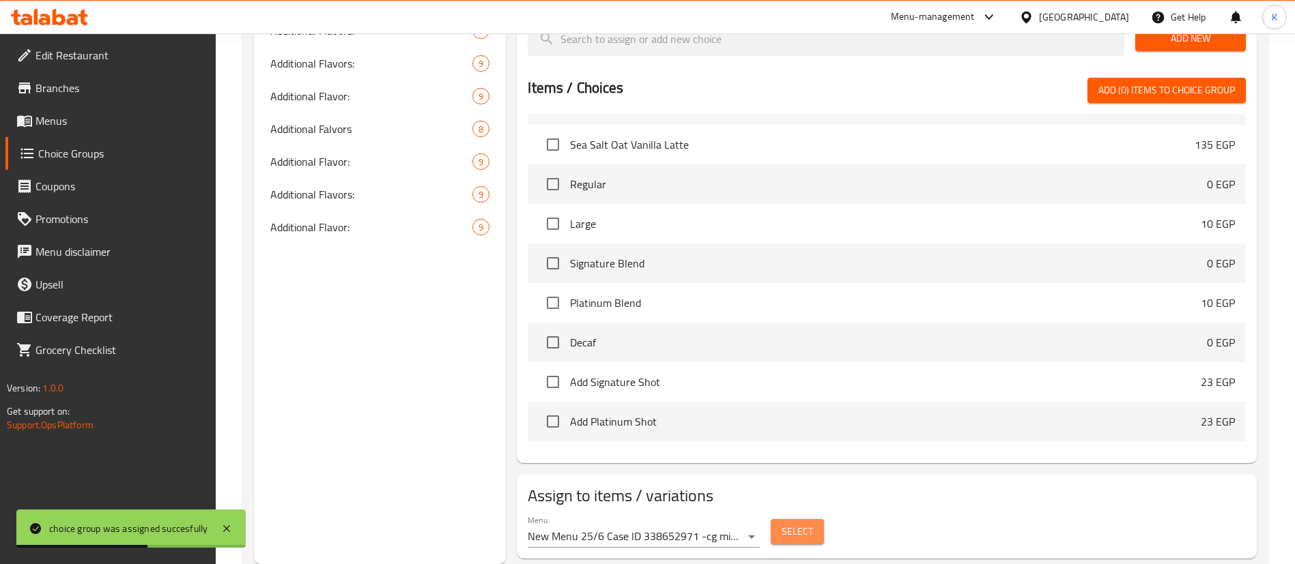
click at [801, 524] on span "Select" at bounding box center [796, 532] width 31 height 17
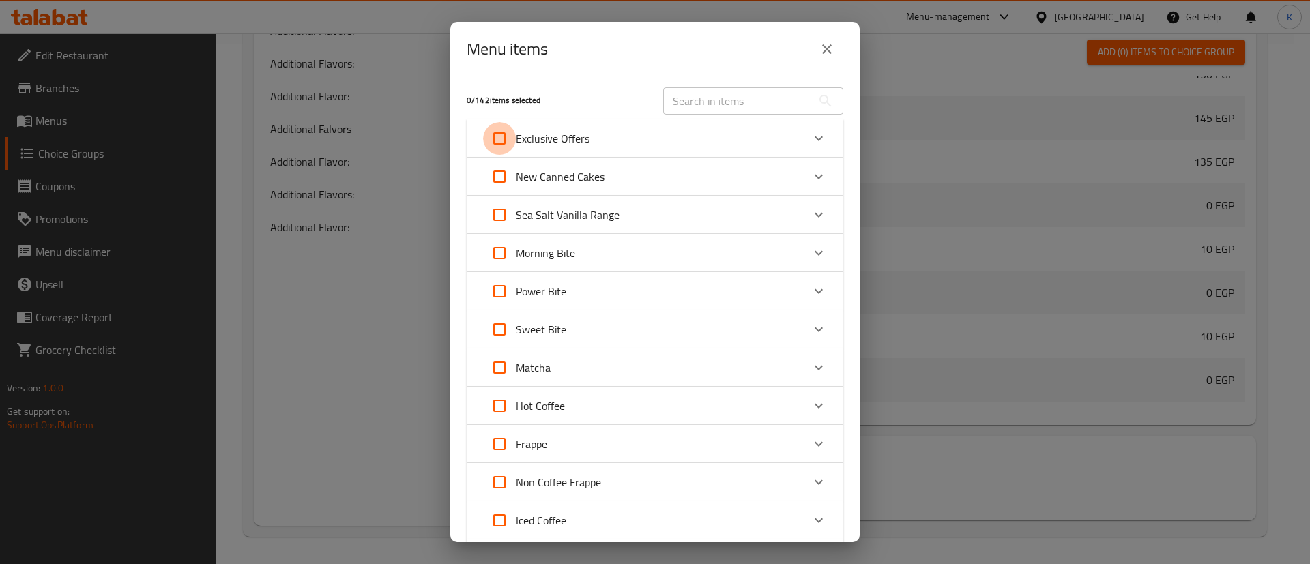
click at [490, 142] on input "Expand" at bounding box center [499, 138] width 33 height 33
checkbox input "true"
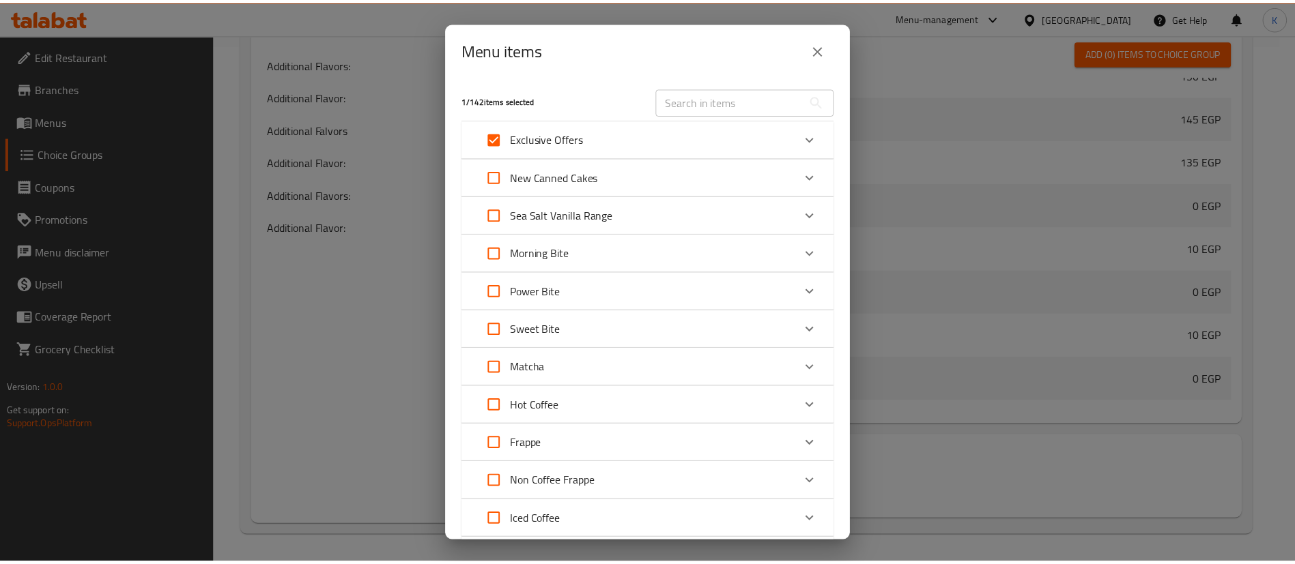
scroll to position [627, 0]
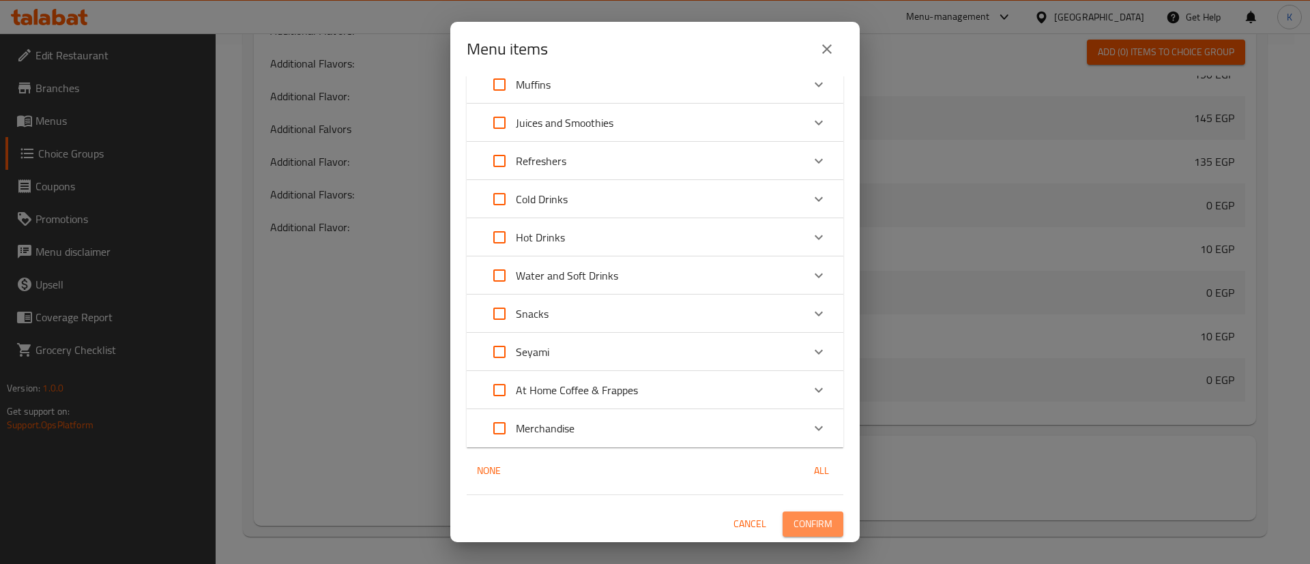
click at [794, 521] on span "Confirm" at bounding box center [813, 524] width 39 height 17
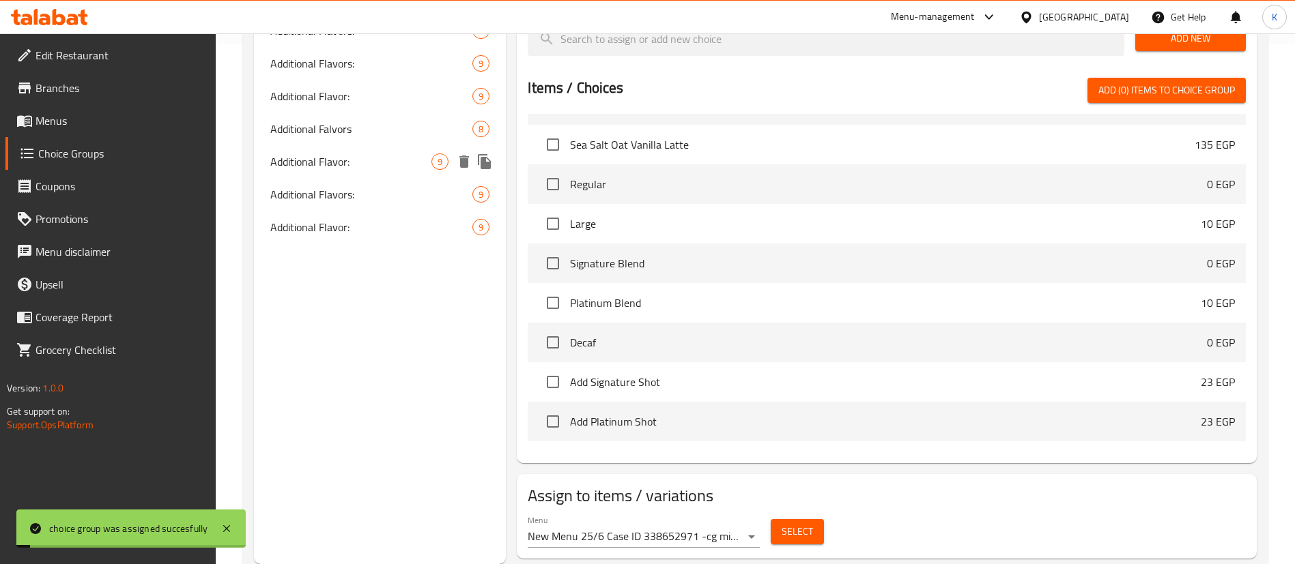
scroll to position [0, 0]
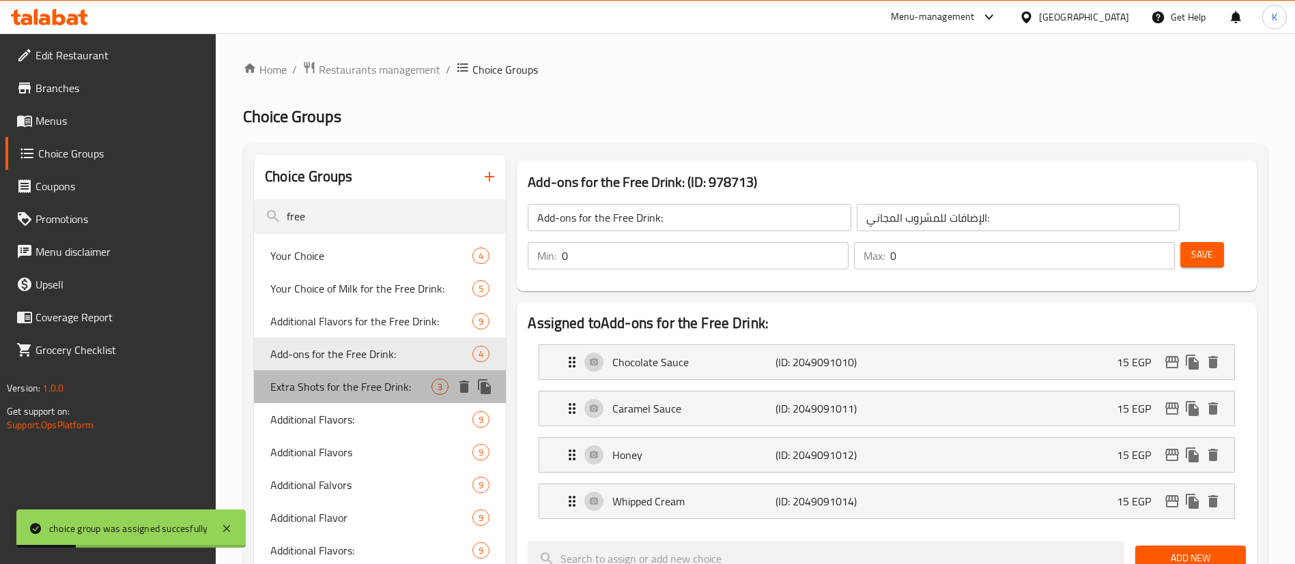
click at [325, 385] on span "Extra Shots for the Free Drink:" at bounding box center [350, 387] width 161 height 16
type input "Extra Shots for the Free Drink:"
type input "شوت إضافيةللمشروب المجاني:"
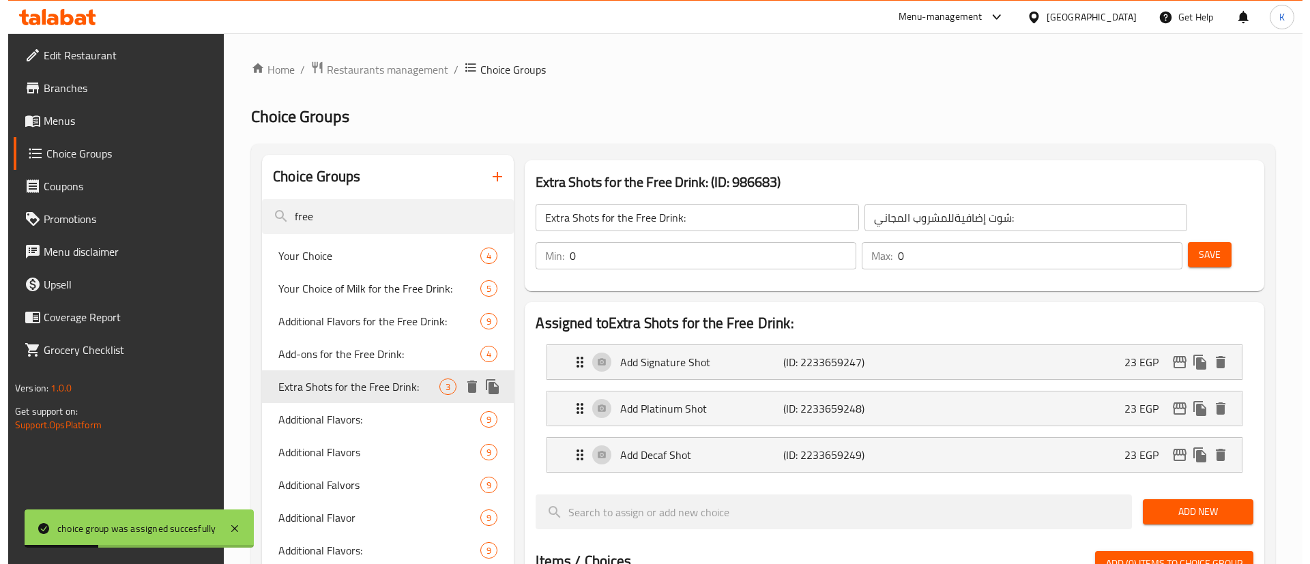
scroll to position [474, 0]
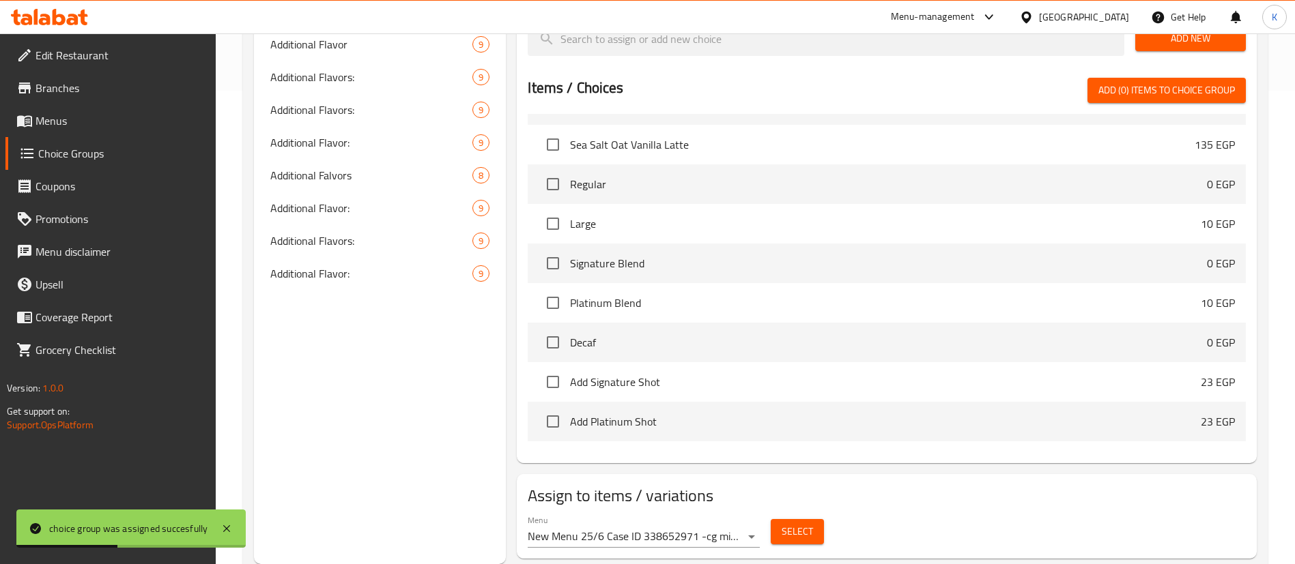
click at [798, 514] on div "Select" at bounding box center [797, 532] width 64 height 36
click at [799, 524] on span "Select" at bounding box center [796, 532] width 31 height 17
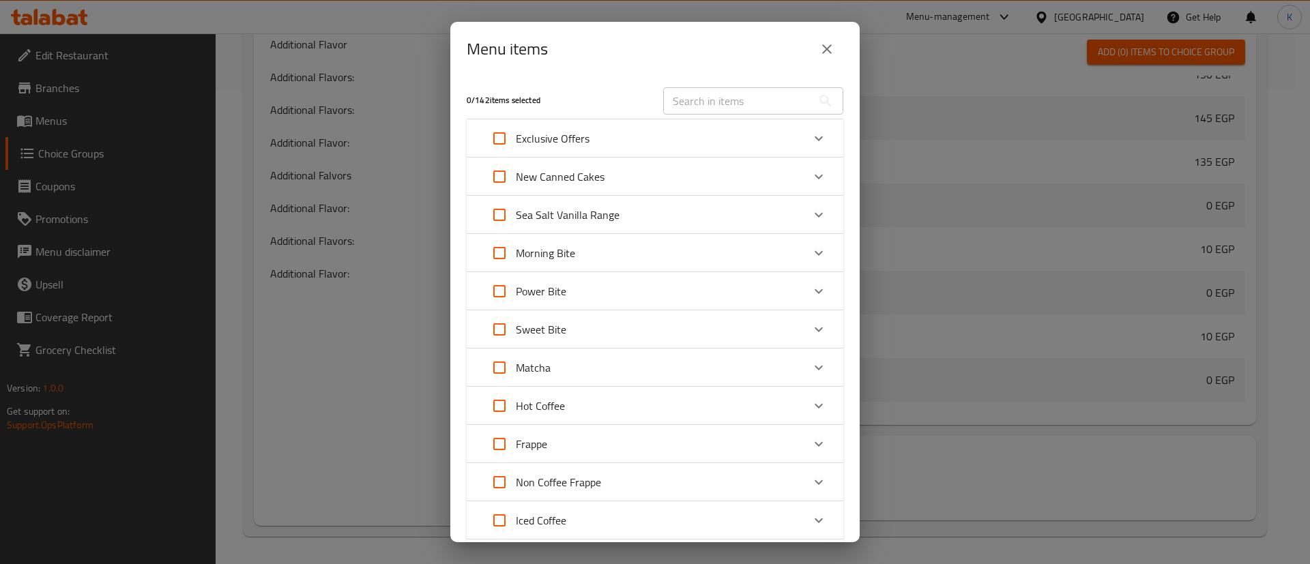
click at [502, 137] on input "Expand" at bounding box center [499, 138] width 33 height 33
checkbox input "true"
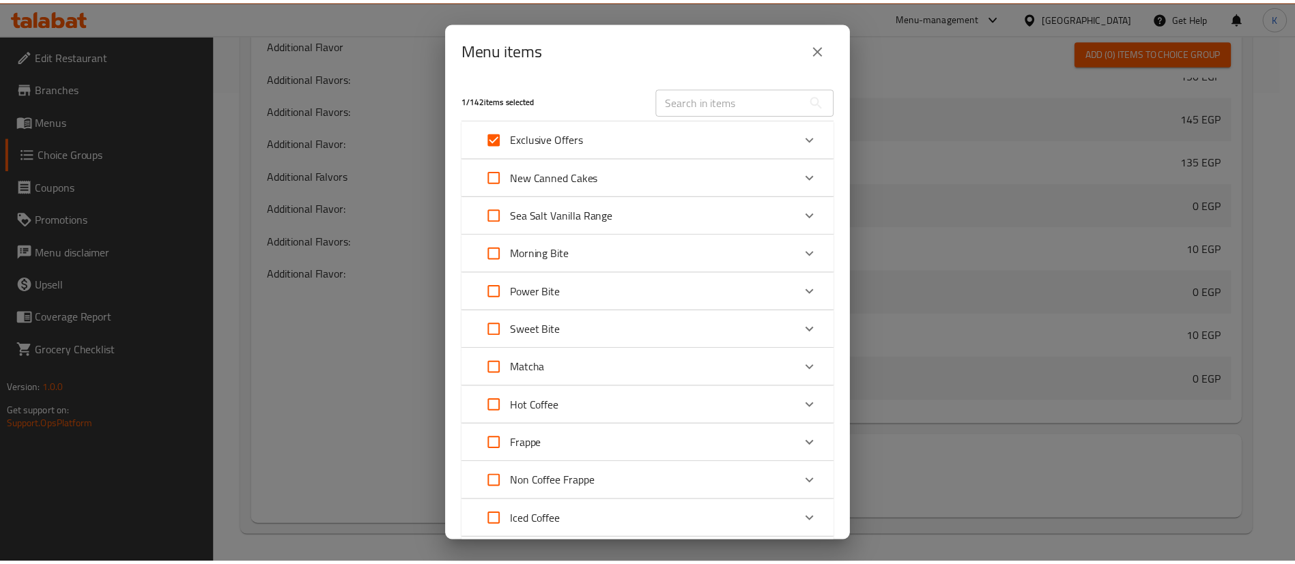
scroll to position [627, 0]
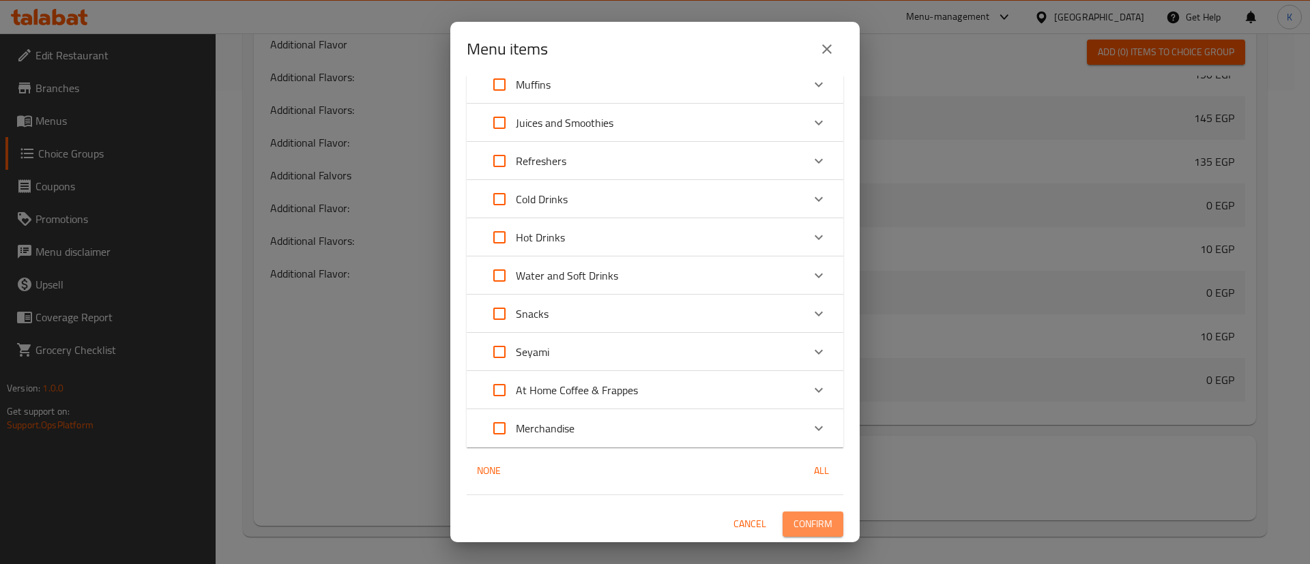
click at [807, 523] on span "Confirm" at bounding box center [813, 524] width 39 height 17
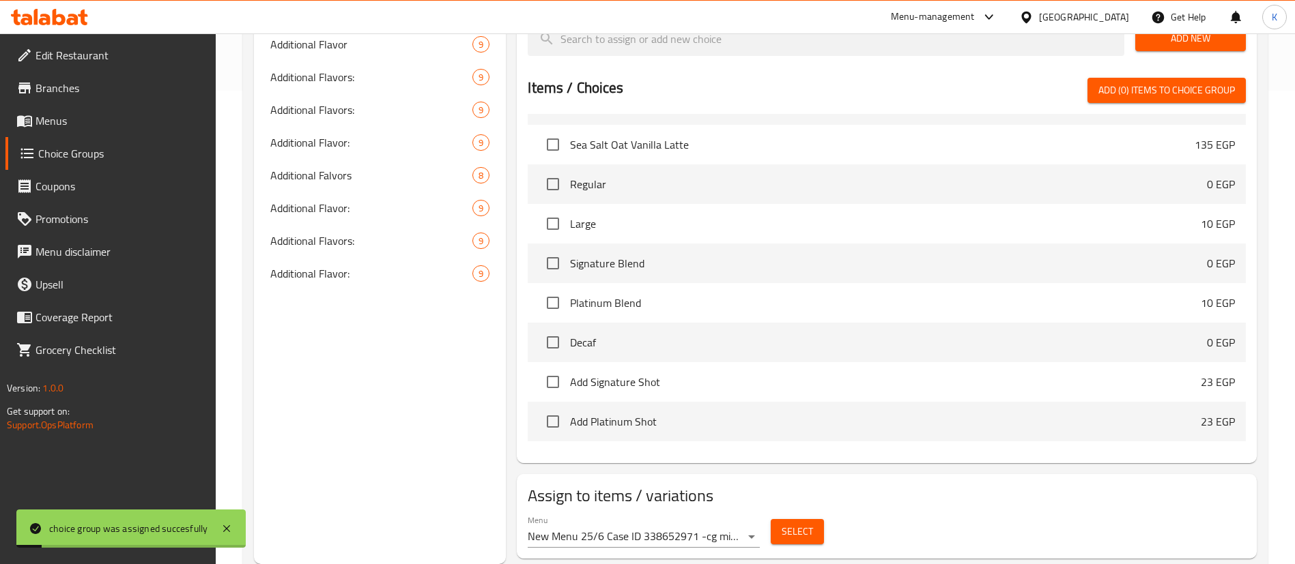
scroll to position [0, 0]
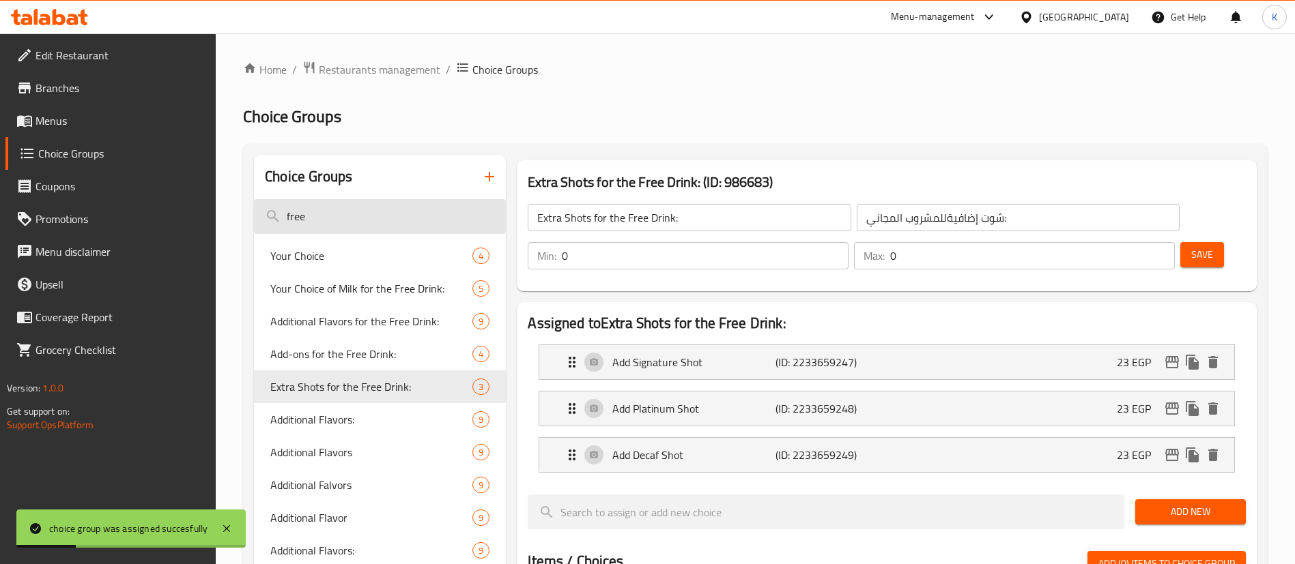
click at [345, 219] on input "free" at bounding box center [380, 216] width 252 height 35
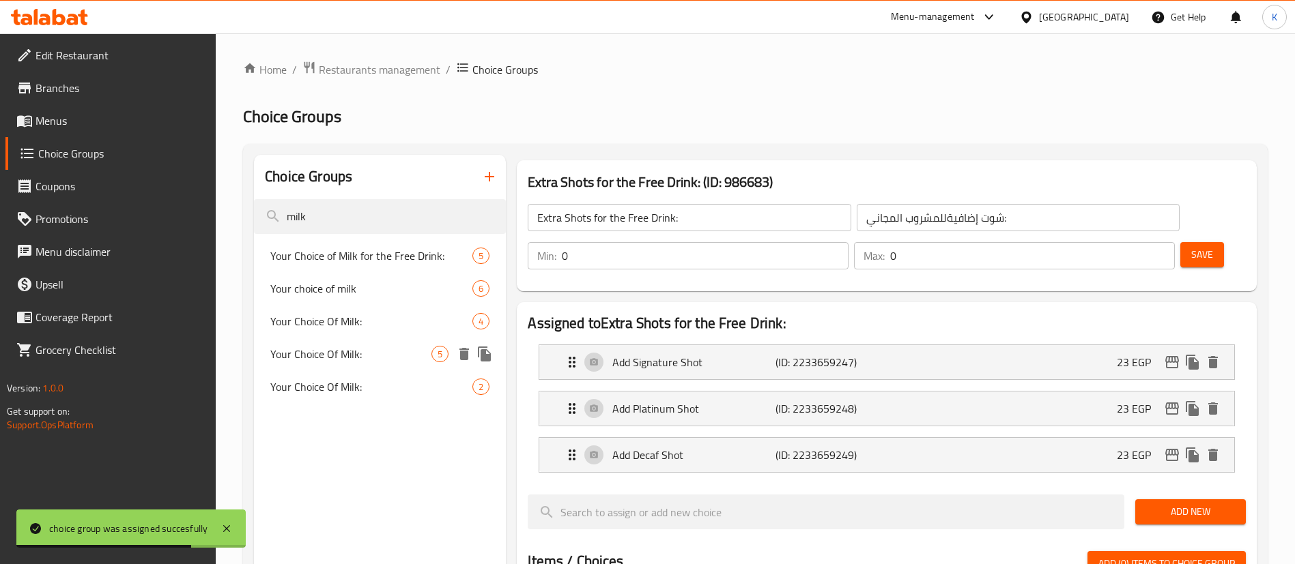
type input "milk"
click at [375, 366] on div "Your Choice Of Milk: 5" at bounding box center [380, 354] width 252 height 33
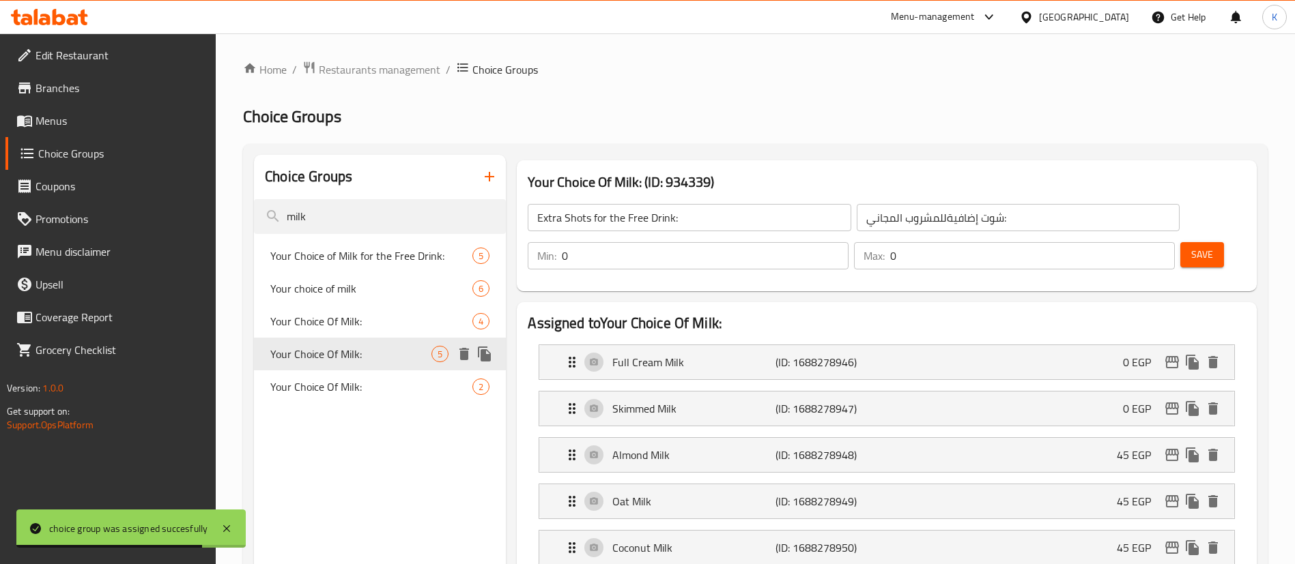
type input "Your Choice Of Milk:"
type input "إختيارك من الحليب:"
type input "1"
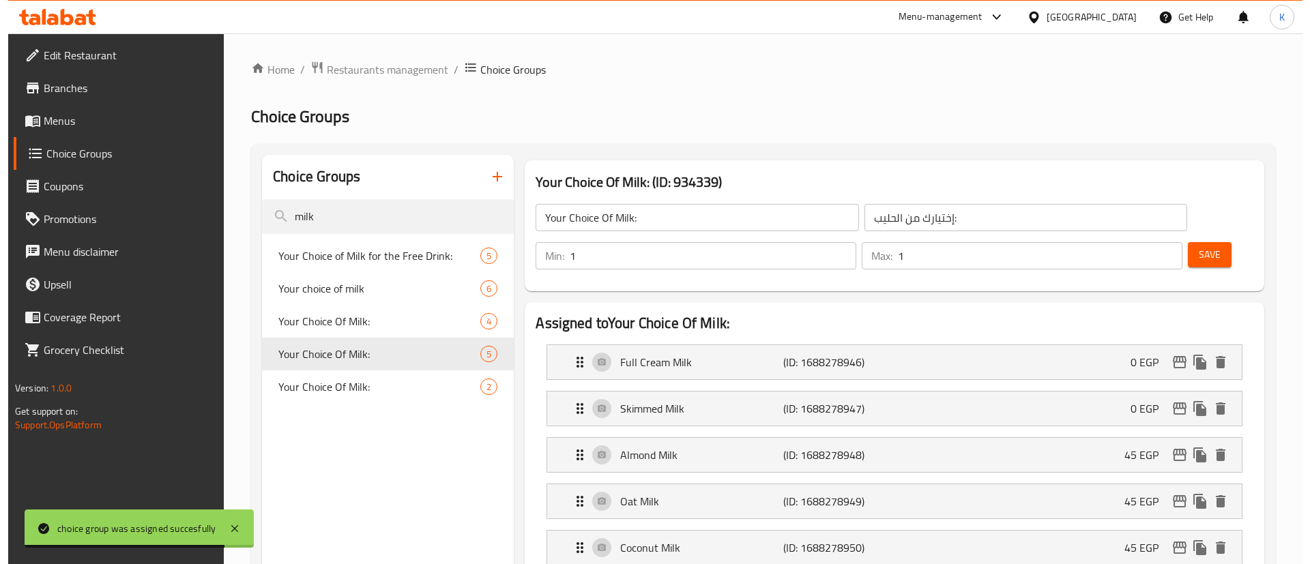
scroll to position [566, 0]
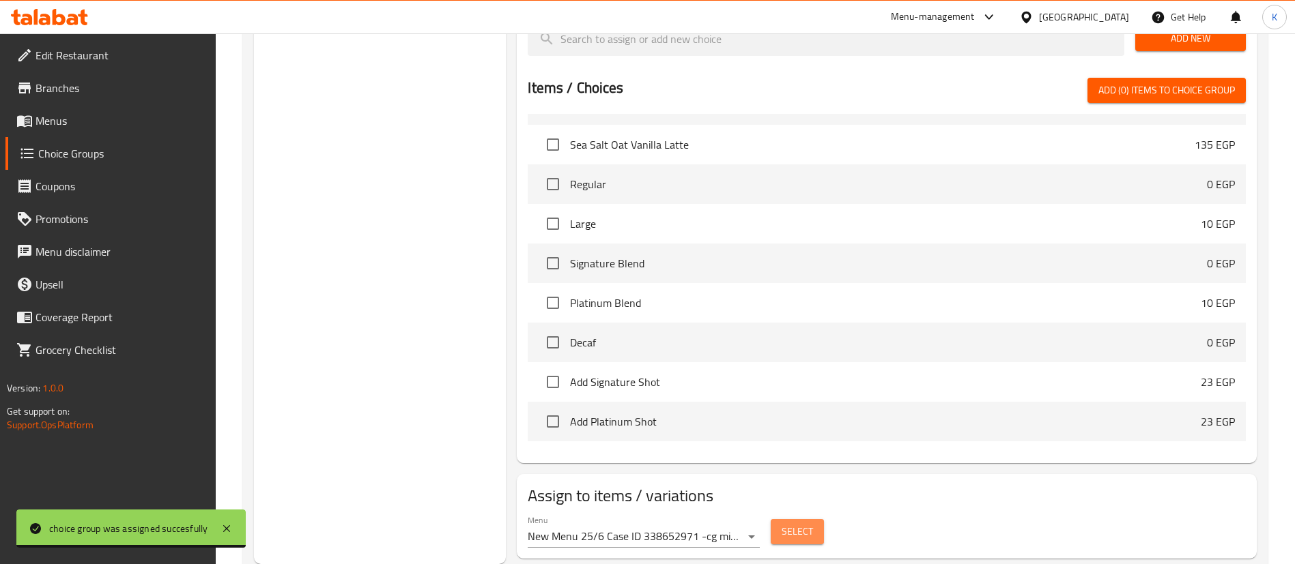
click at [801, 524] on span "Select" at bounding box center [796, 532] width 31 height 17
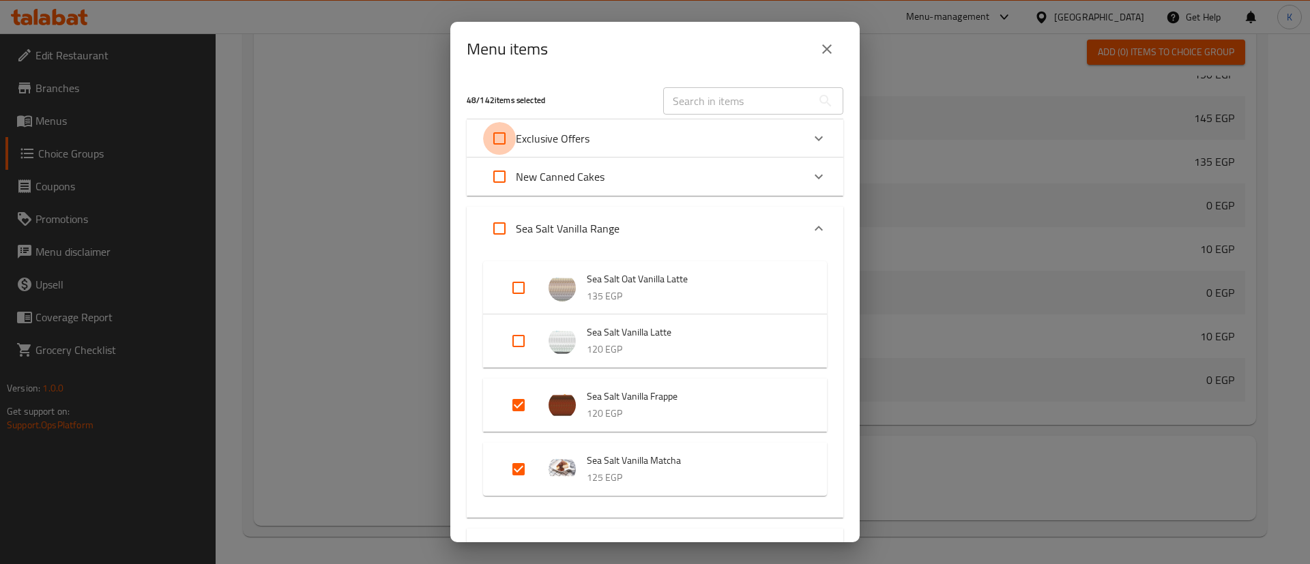
click at [495, 135] on input "Expand" at bounding box center [499, 138] width 33 height 33
checkbox input "true"
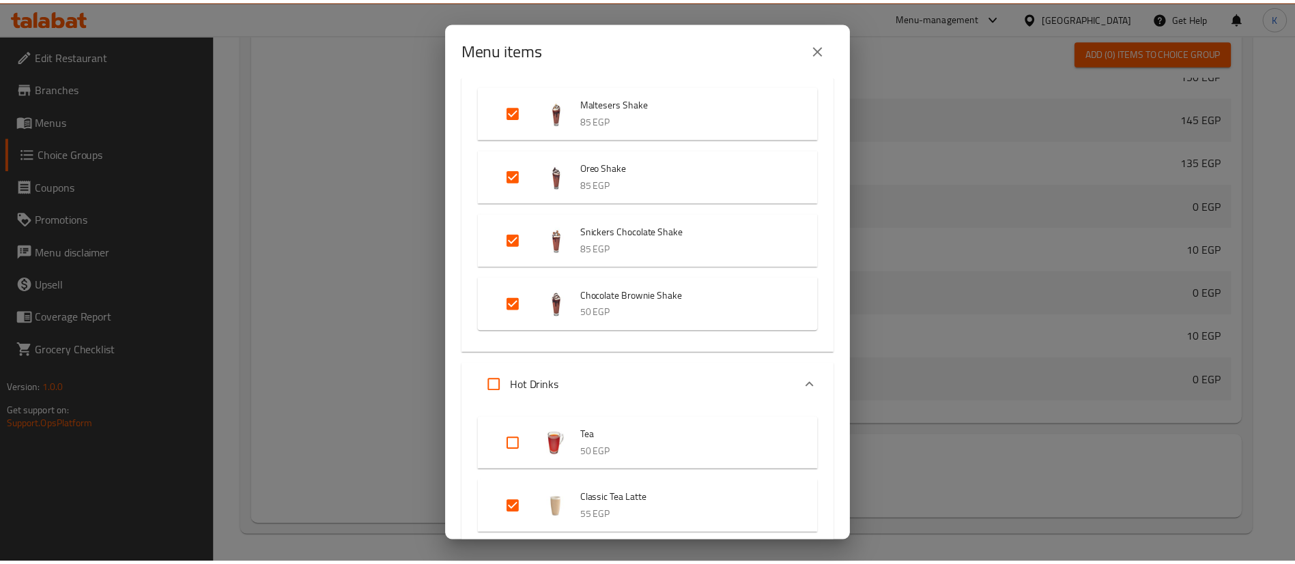
scroll to position [5197, 0]
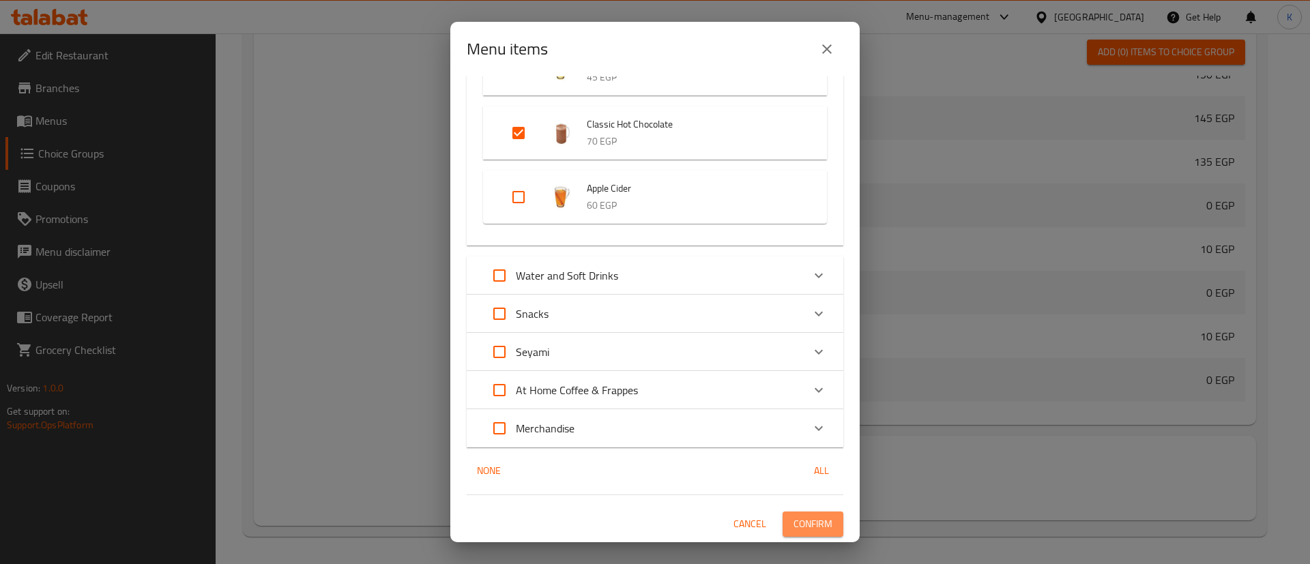
click at [813, 528] on span "Confirm" at bounding box center [813, 524] width 39 height 17
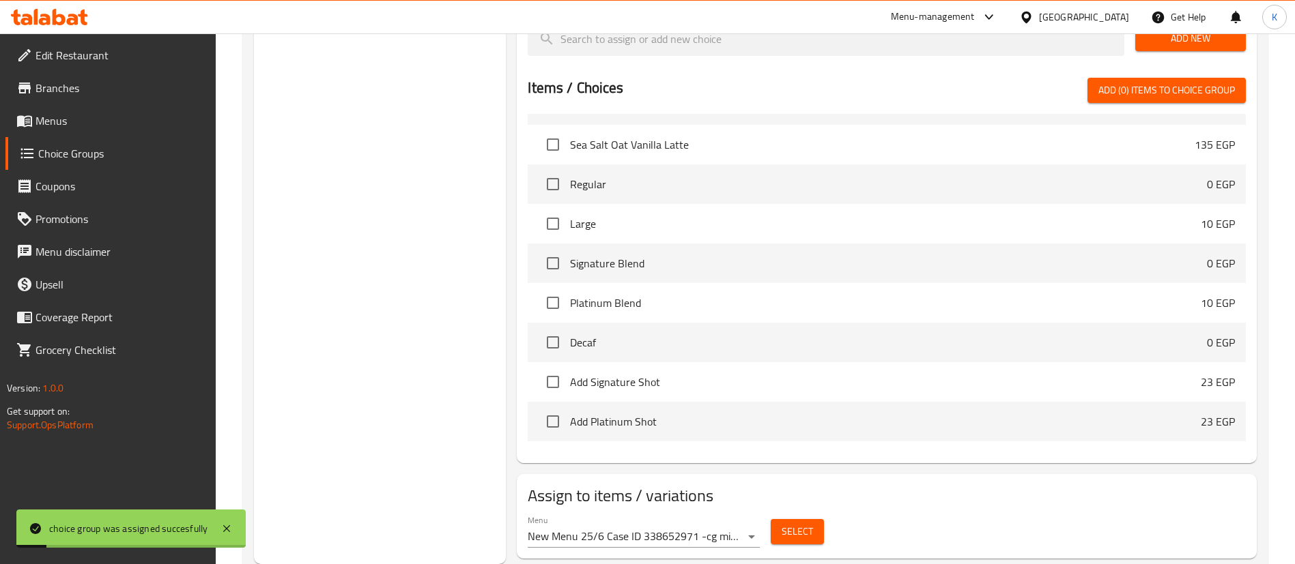
scroll to position [0, 0]
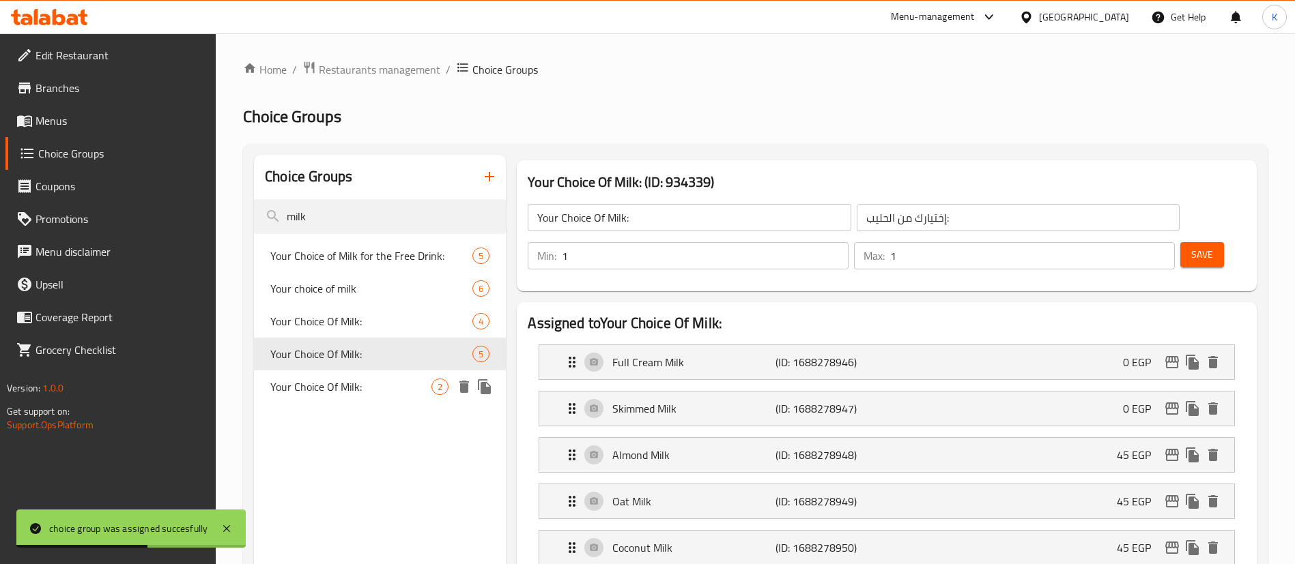
click at [347, 380] on span "Your Choice Of Milk:" at bounding box center [350, 387] width 161 height 16
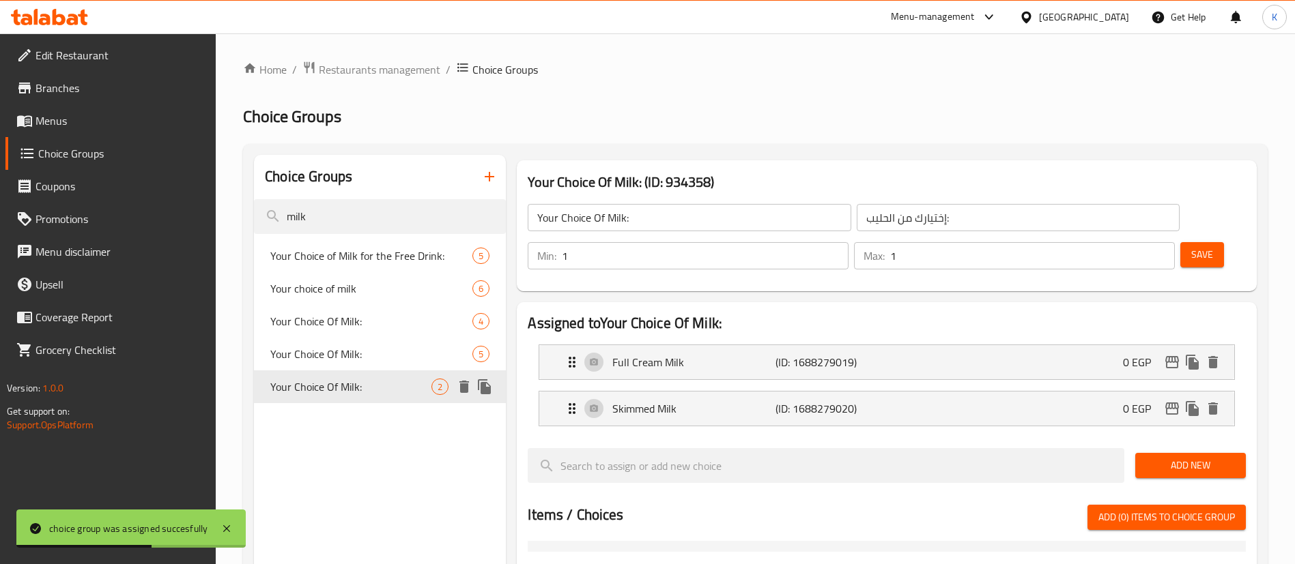
type input "إختيارك من الحليب:"
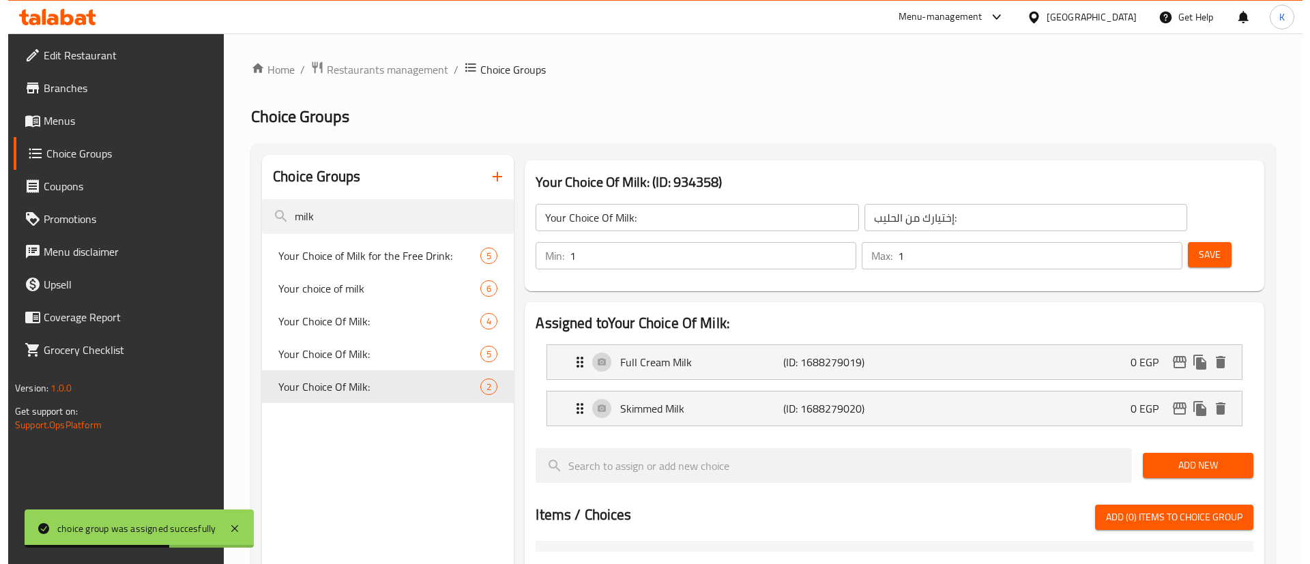
scroll to position [427, 0]
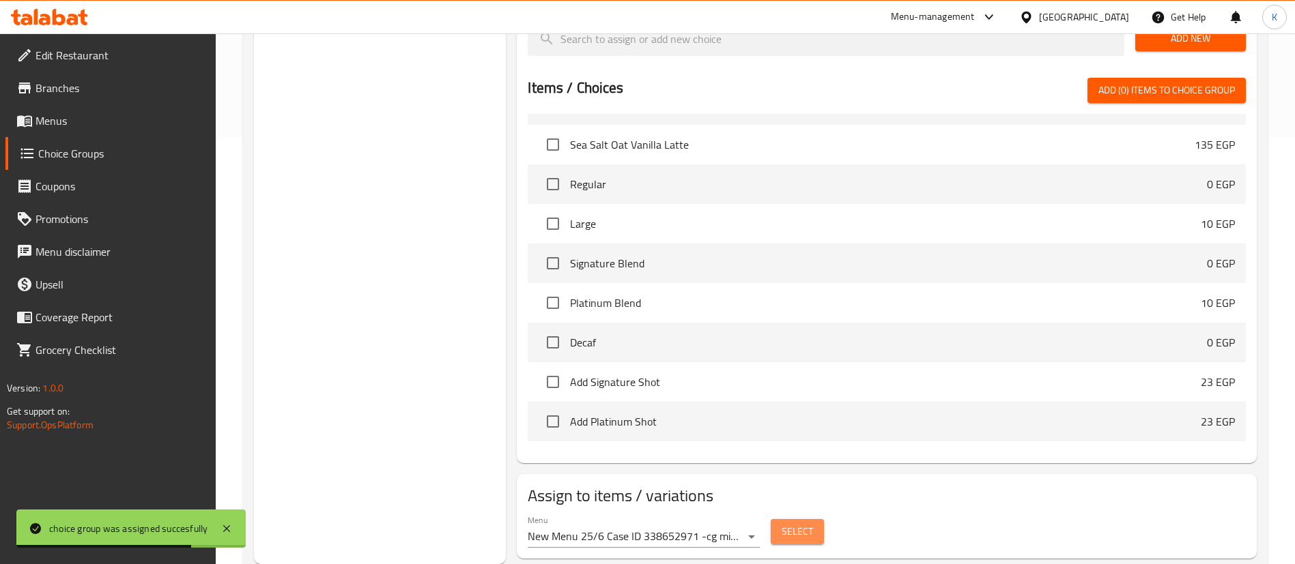
click at [799, 524] on span "Select" at bounding box center [796, 532] width 31 height 17
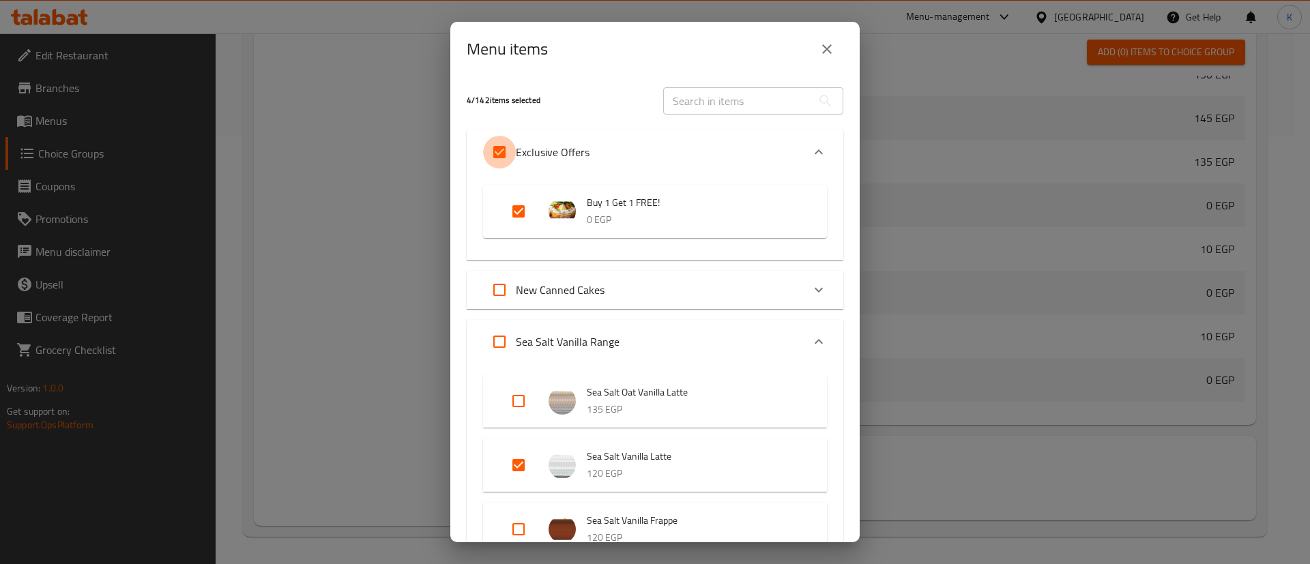
click at [502, 150] on input "Expand" at bounding box center [499, 152] width 33 height 33
checkbox input "false"
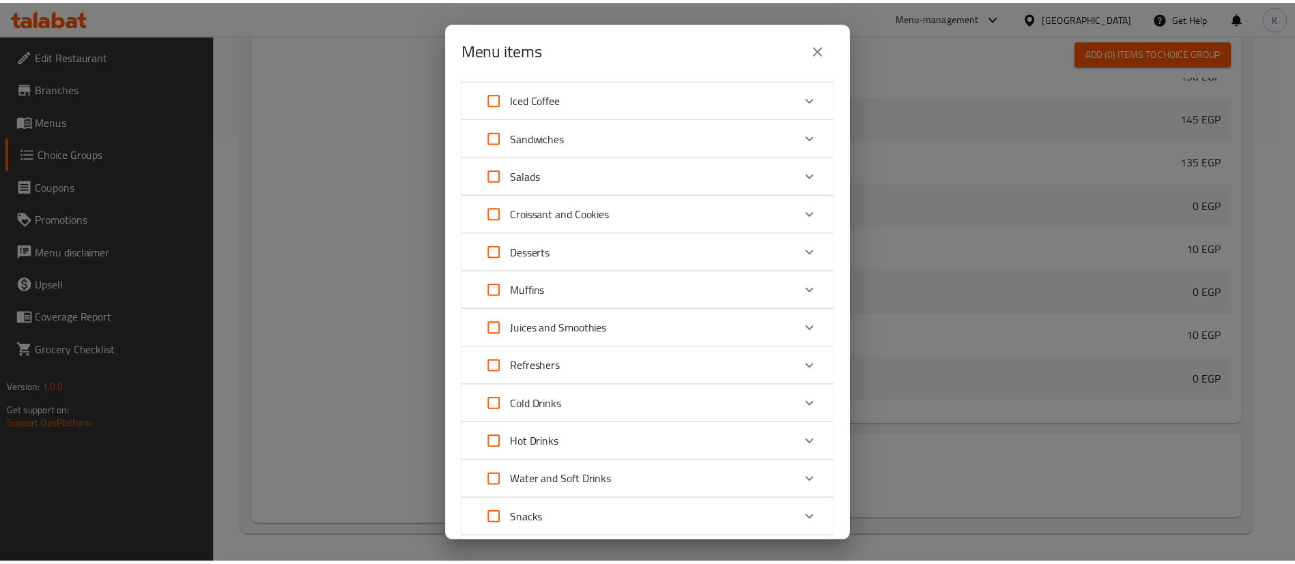
scroll to position [1399, 0]
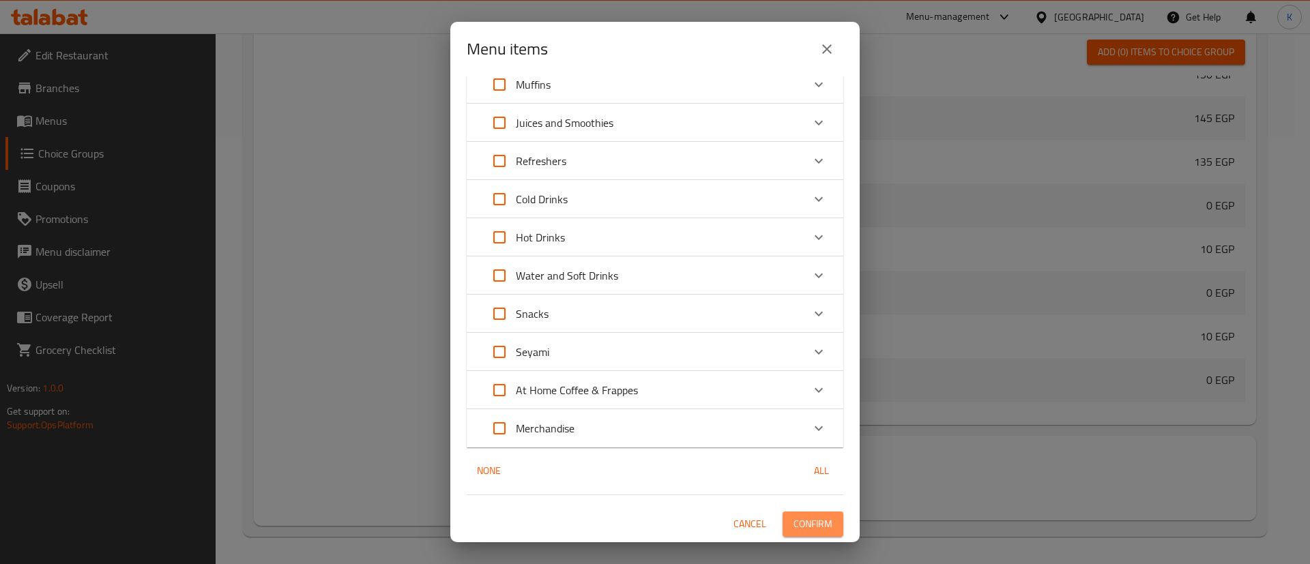
click at [802, 528] on span "Confirm" at bounding box center [813, 524] width 39 height 17
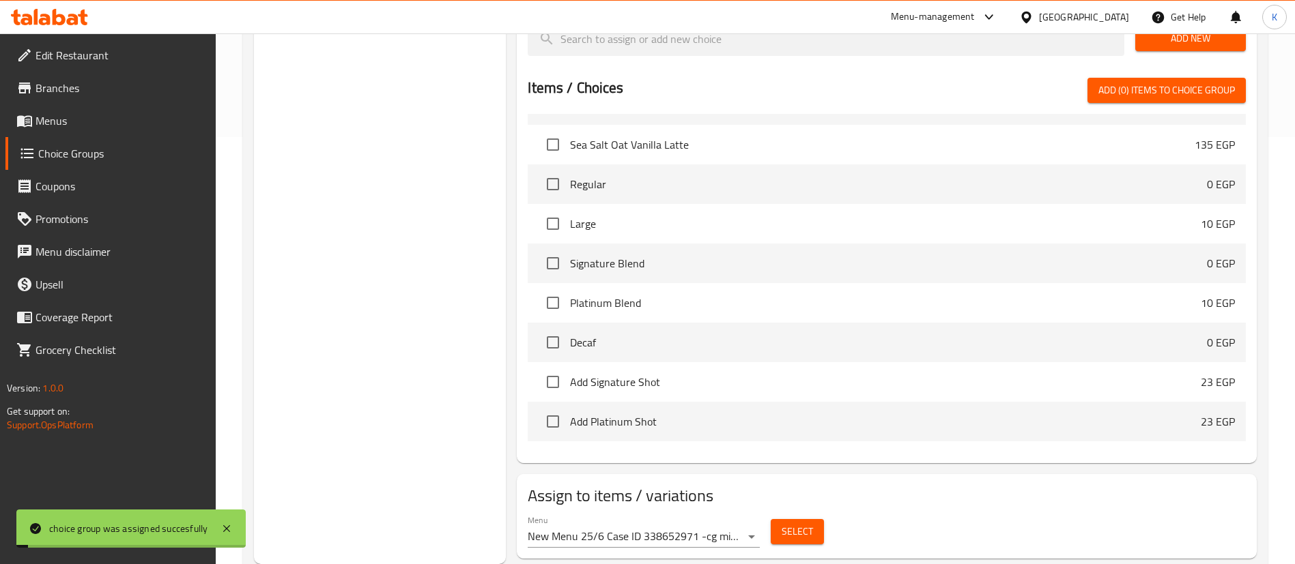
scroll to position [0, 0]
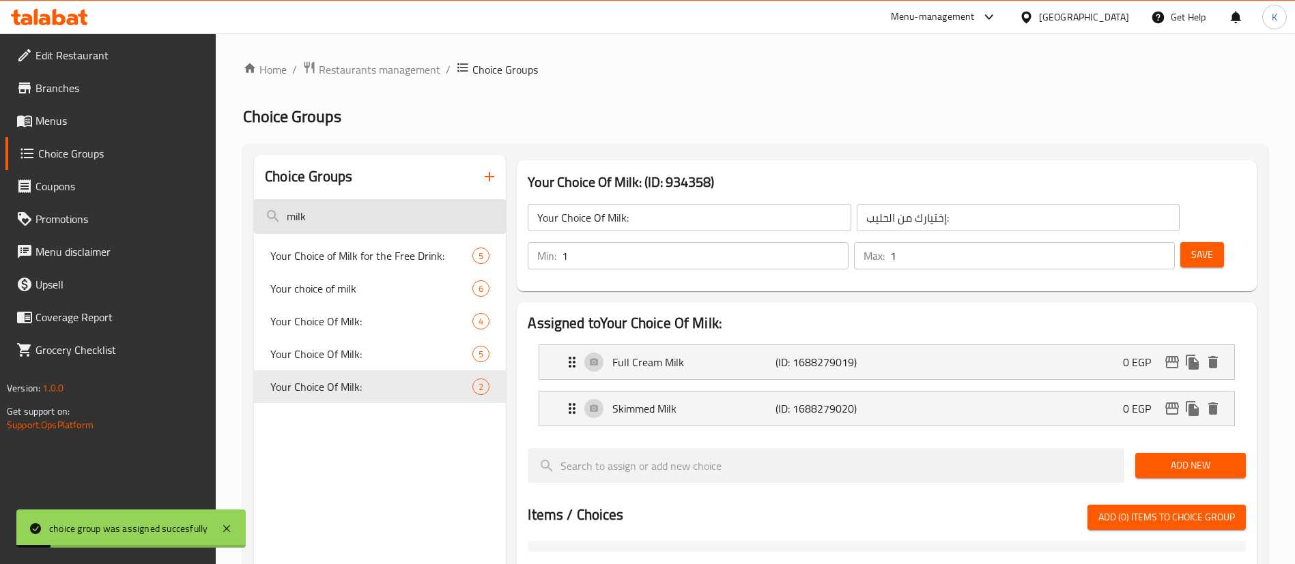
click at [354, 220] on input "milk" at bounding box center [380, 216] width 252 height 35
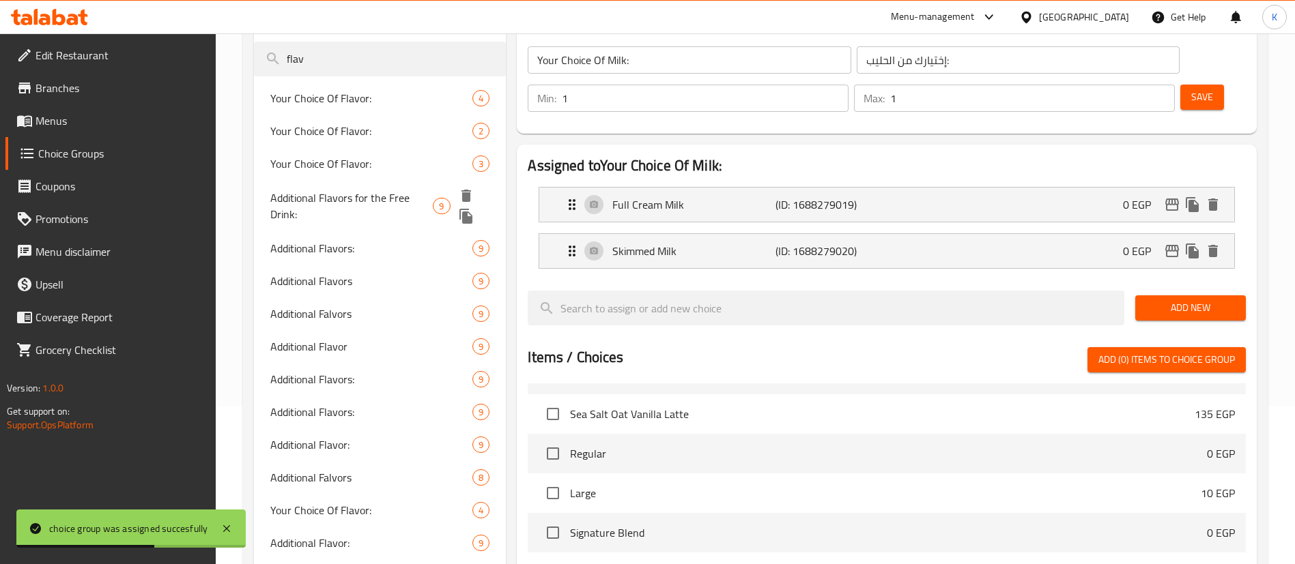
scroll to position [176, 0]
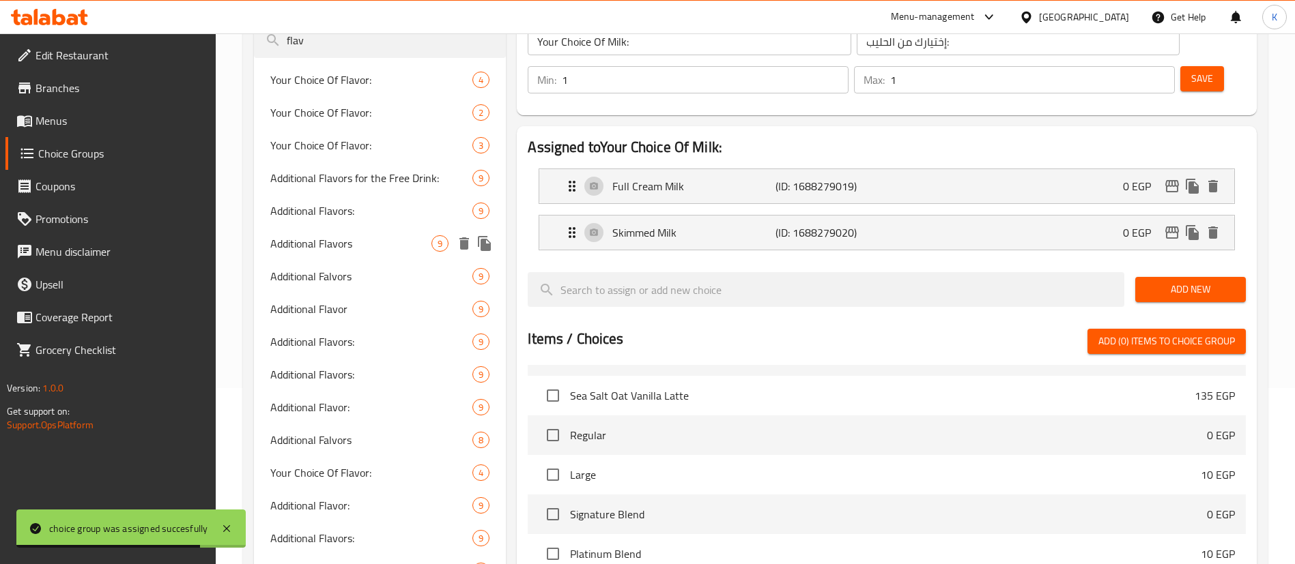
type input "flav"
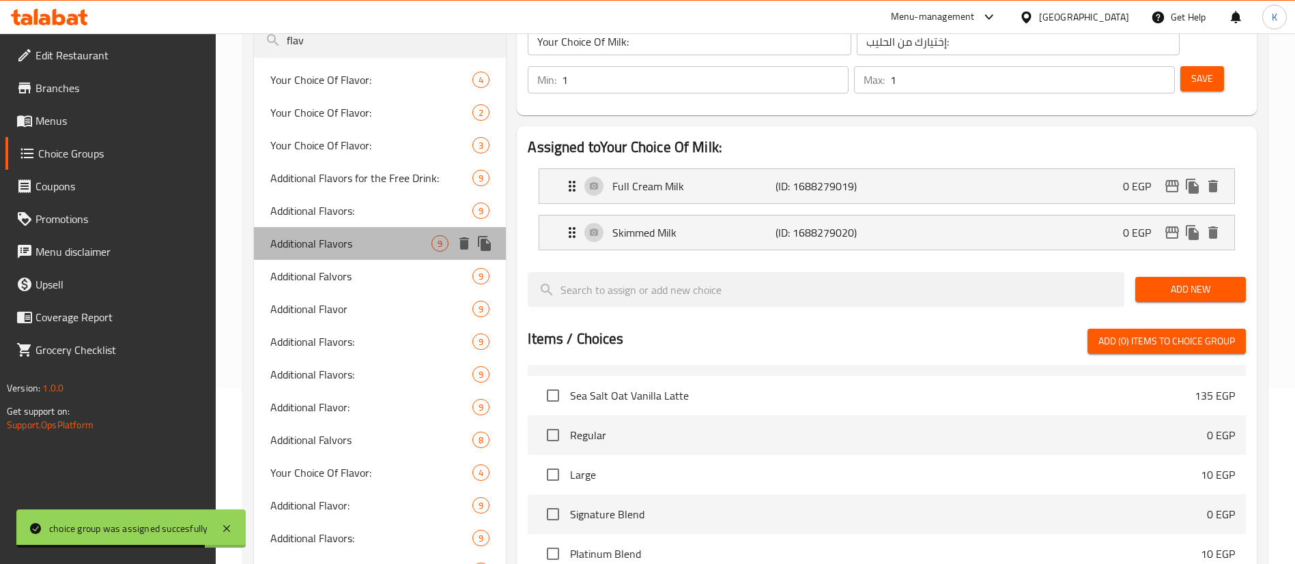
click at [329, 228] on div "Additional Flavors 9" at bounding box center [380, 243] width 252 height 33
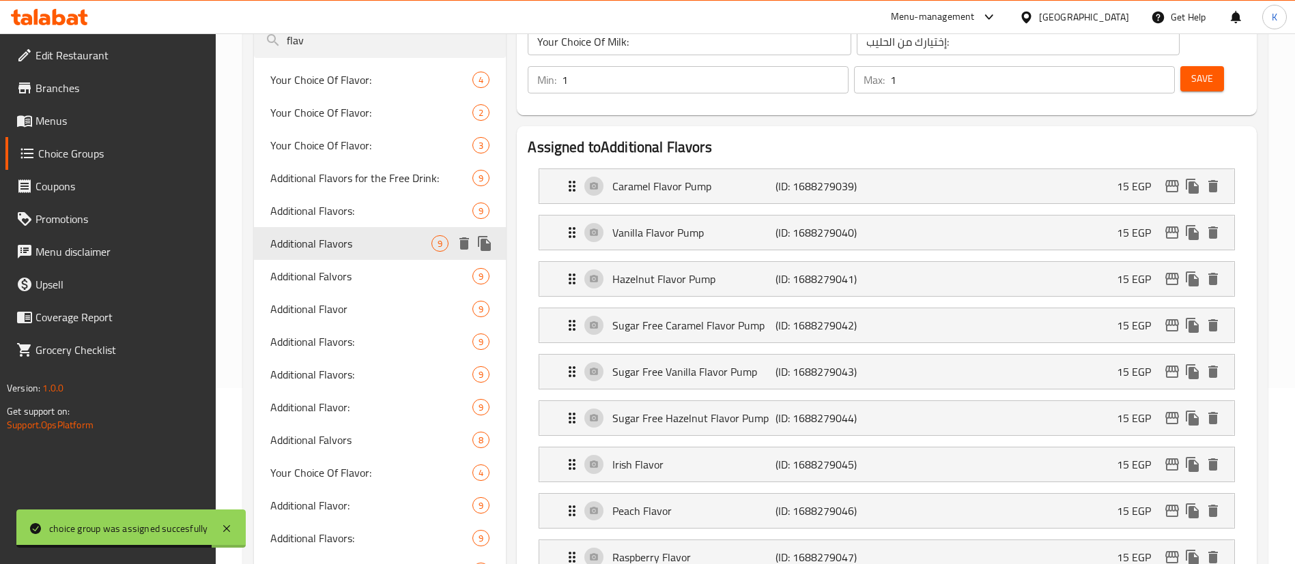
type input "Additional Flavors"
type input "نكهة إضافية"
type input "0"
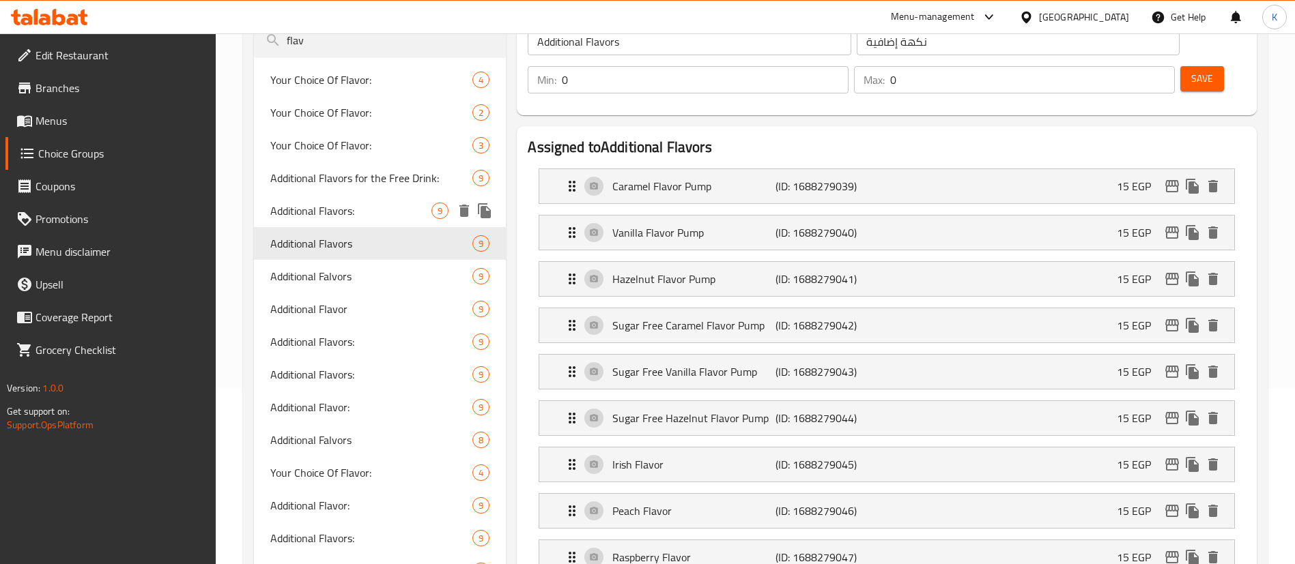
click at [370, 218] on span "Additional Flavors:" at bounding box center [350, 211] width 161 height 16
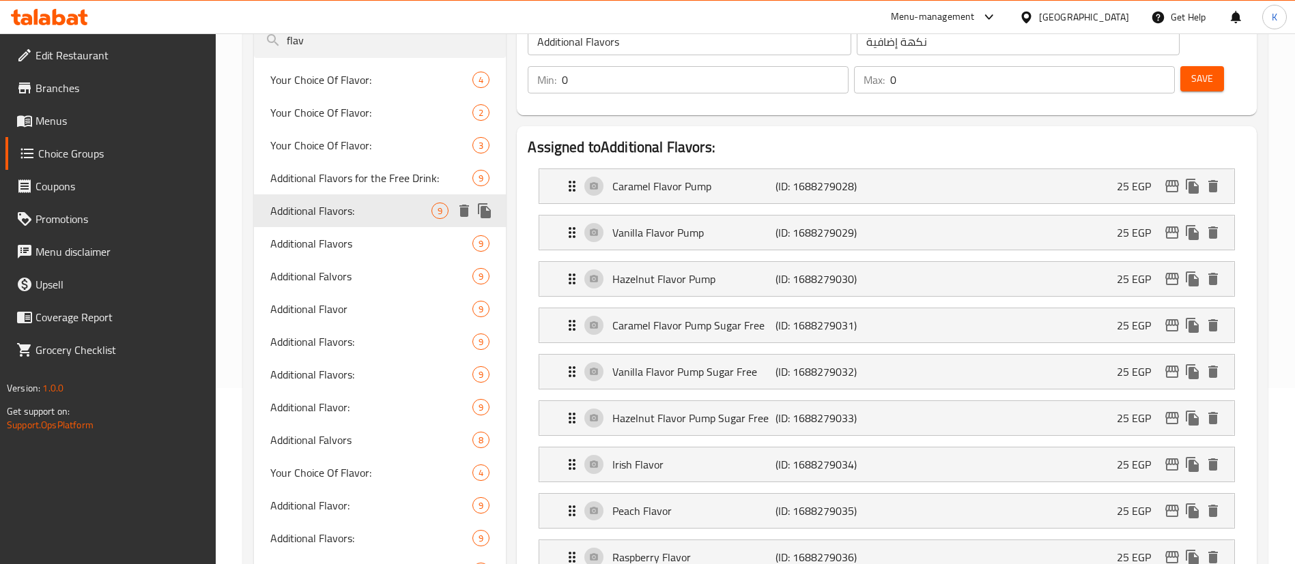
type input "Additional Flavors:"
type input "نكهات إضافية:"
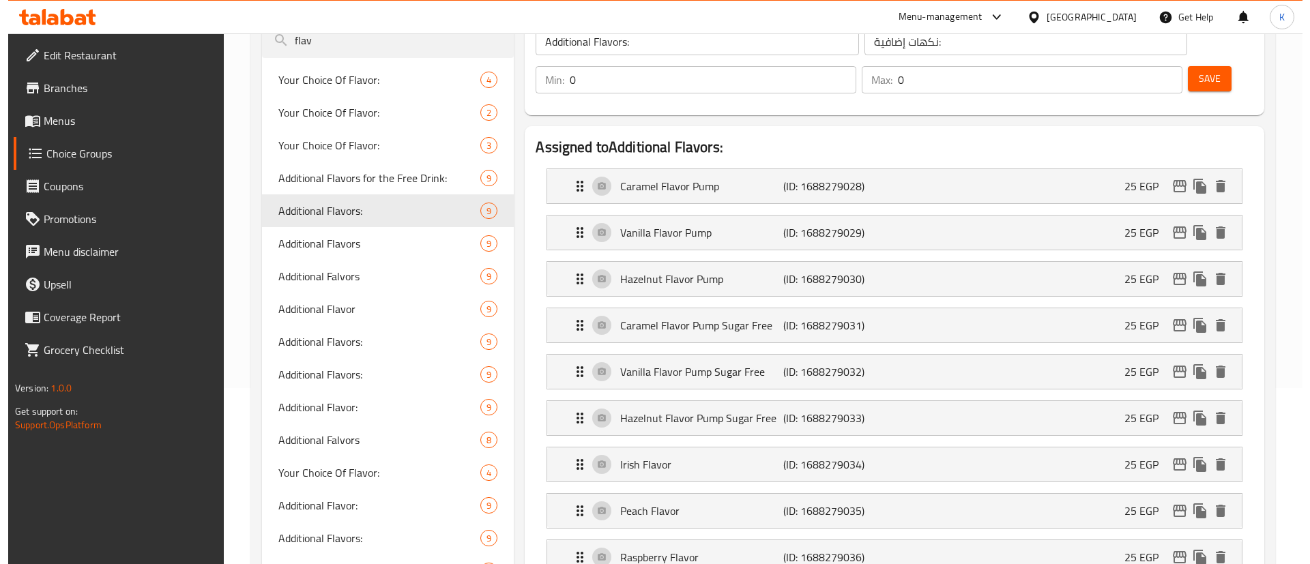
scroll to position [752, 0]
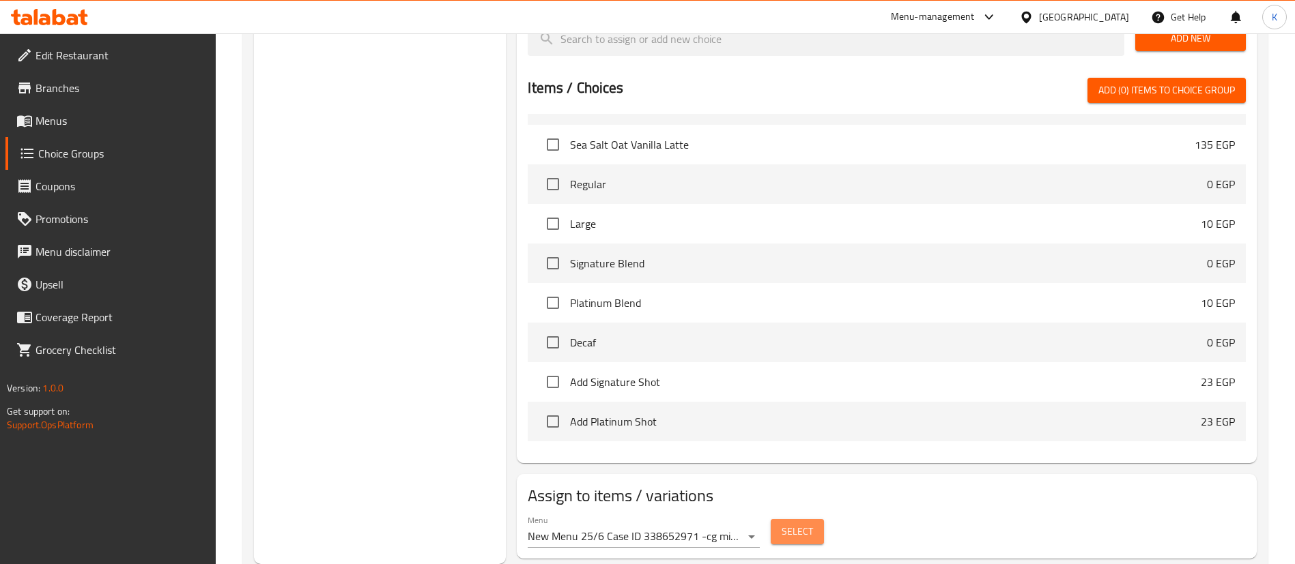
click at [794, 524] on span "Select" at bounding box center [796, 532] width 31 height 17
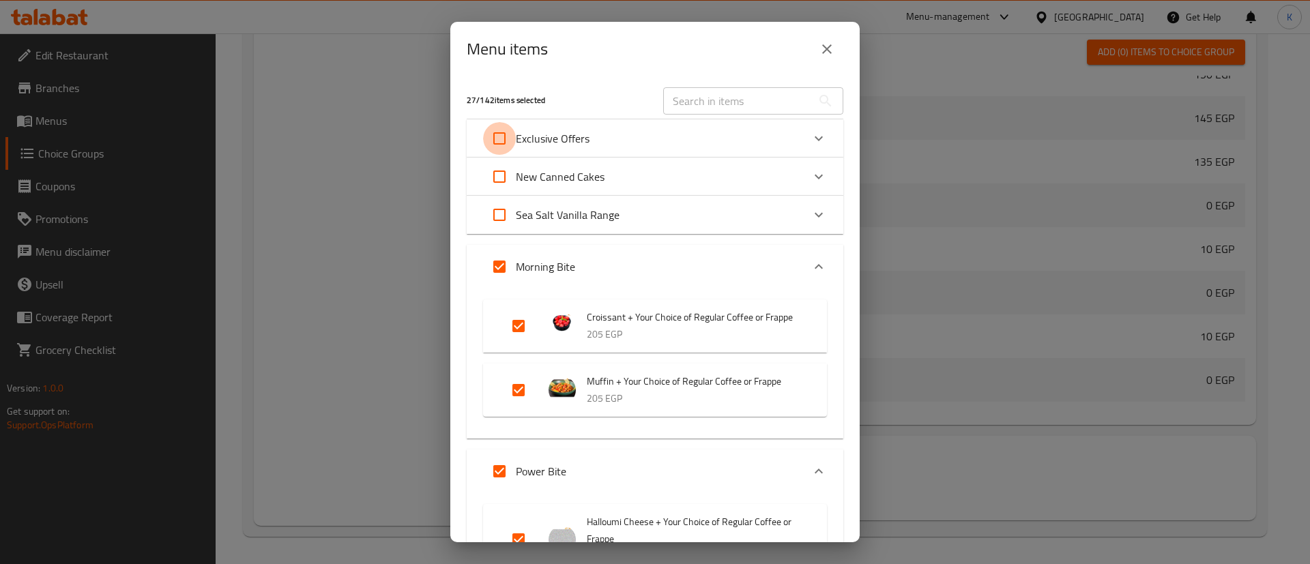
click at [494, 143] on input "Expand" at bounding box center [499, 138] width 33 height 33
checkbox input "true"
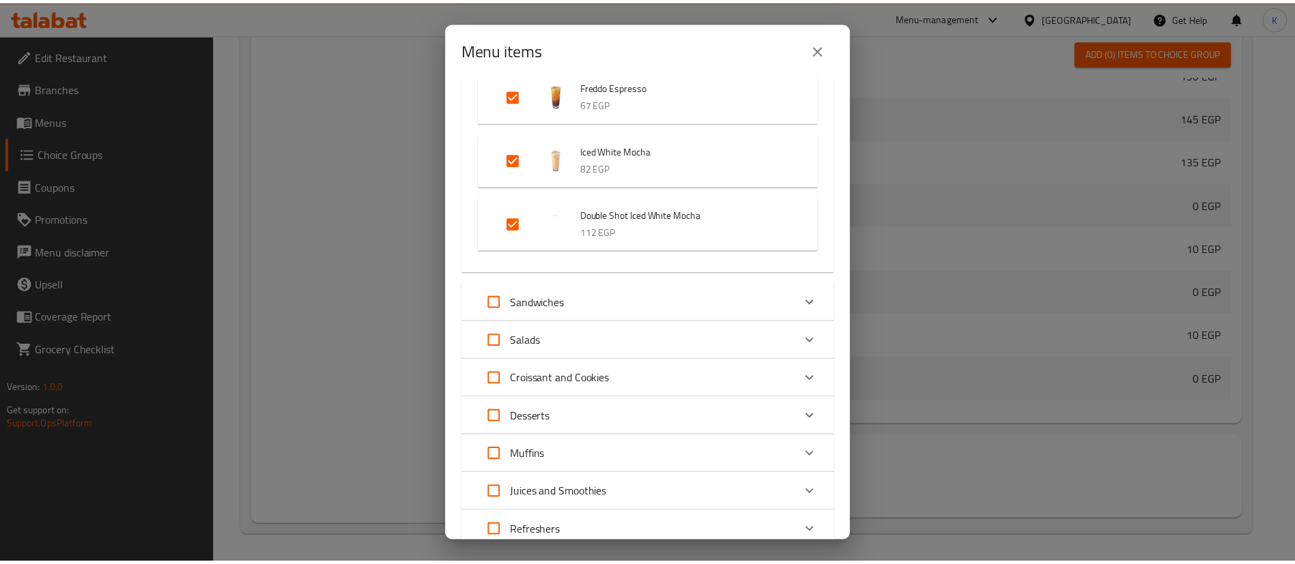
scroll to position [3823, 0]
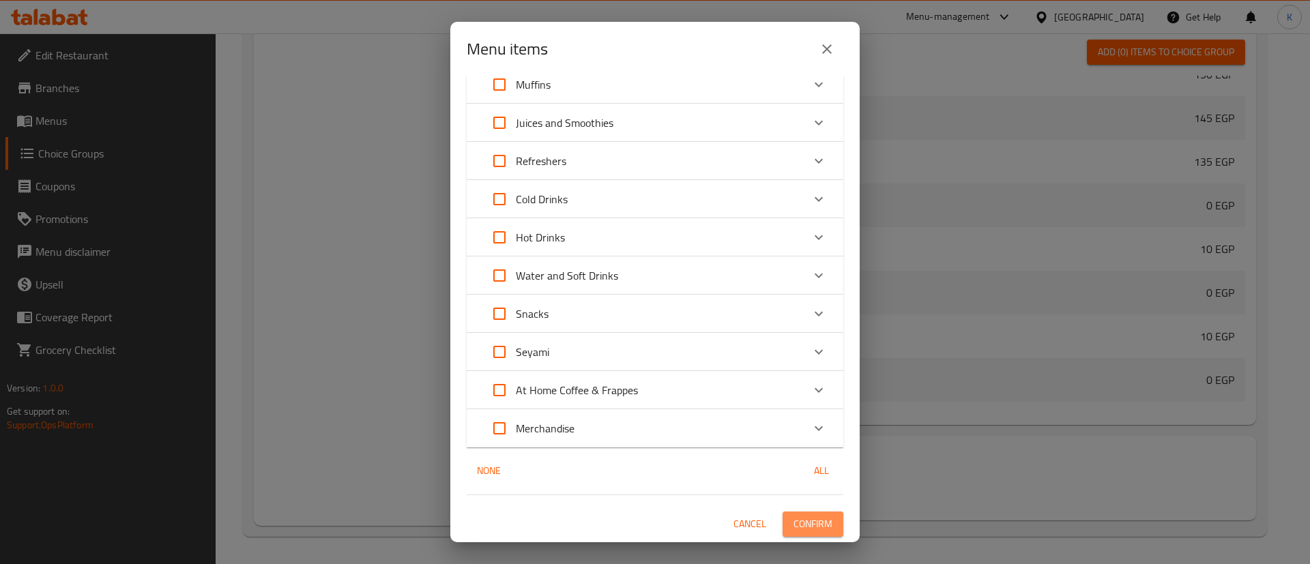
click at [803, 534] on button "Confirm" at bounding box center [813, 524] width 61 height 25
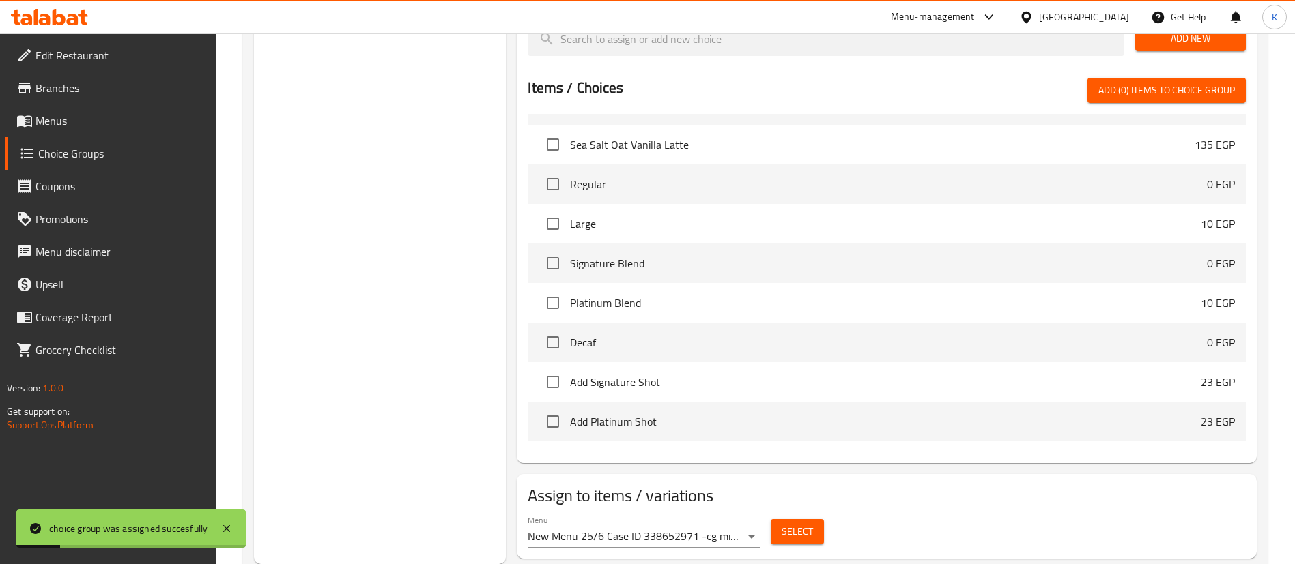
scroll to position [0, 0]
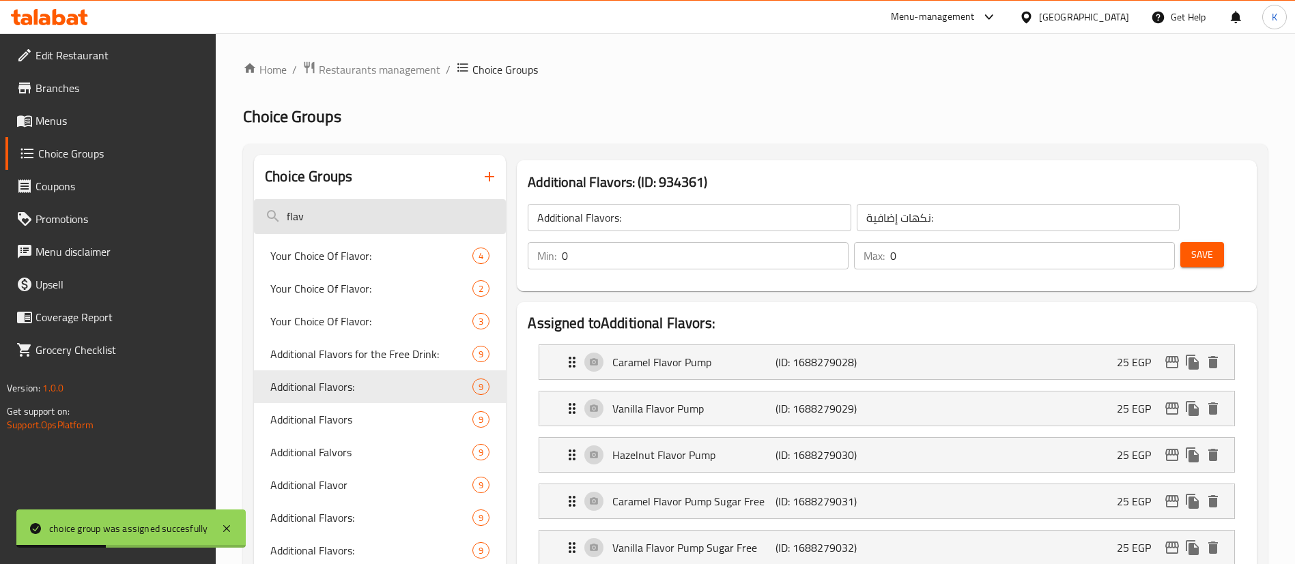
click at [383, 203] on input "flav" at bounding box center [380, 216] width 252 height 35
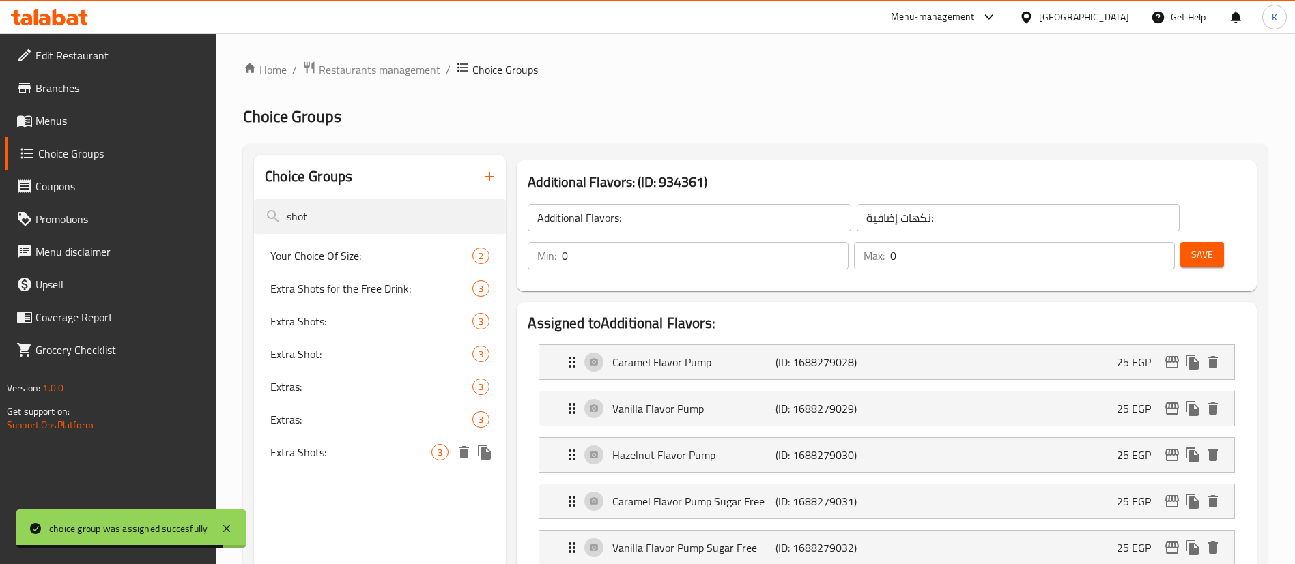
type input "shot"
click at [317, 456] on span "Extra Shots:" at bounding box center [350, 452] width 161 height 16
type input "Extra Shots:"
type input "شوت إضافي:"
type input "1"
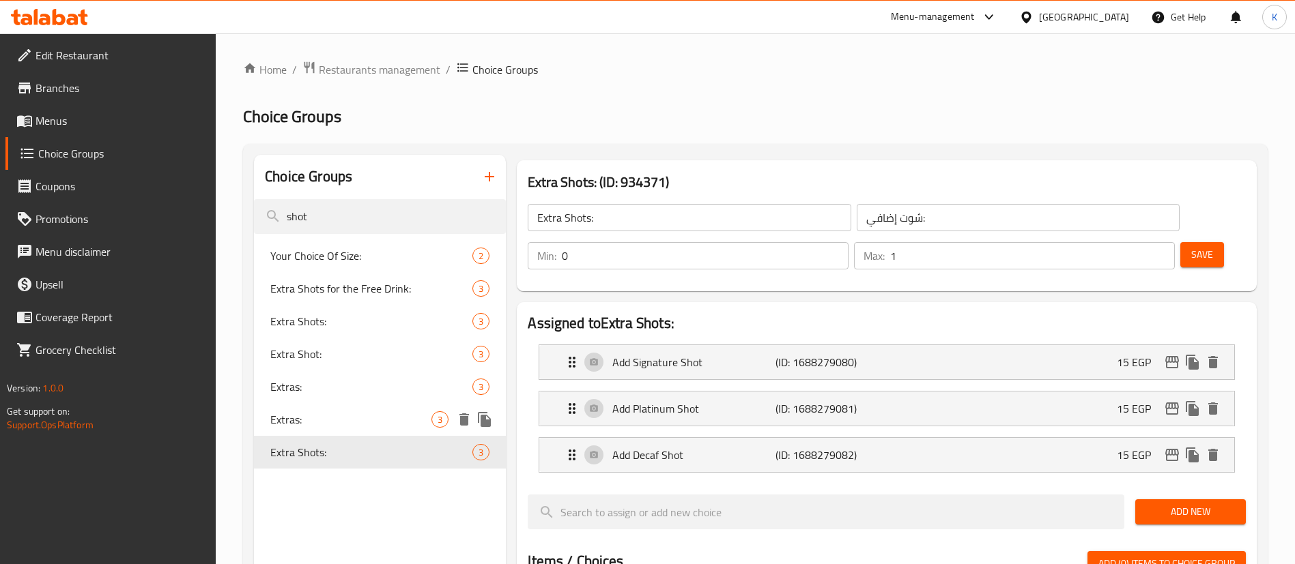
click at [347, 423] on span "Extras:" at bounding box center [350, 420] width 161 height 16
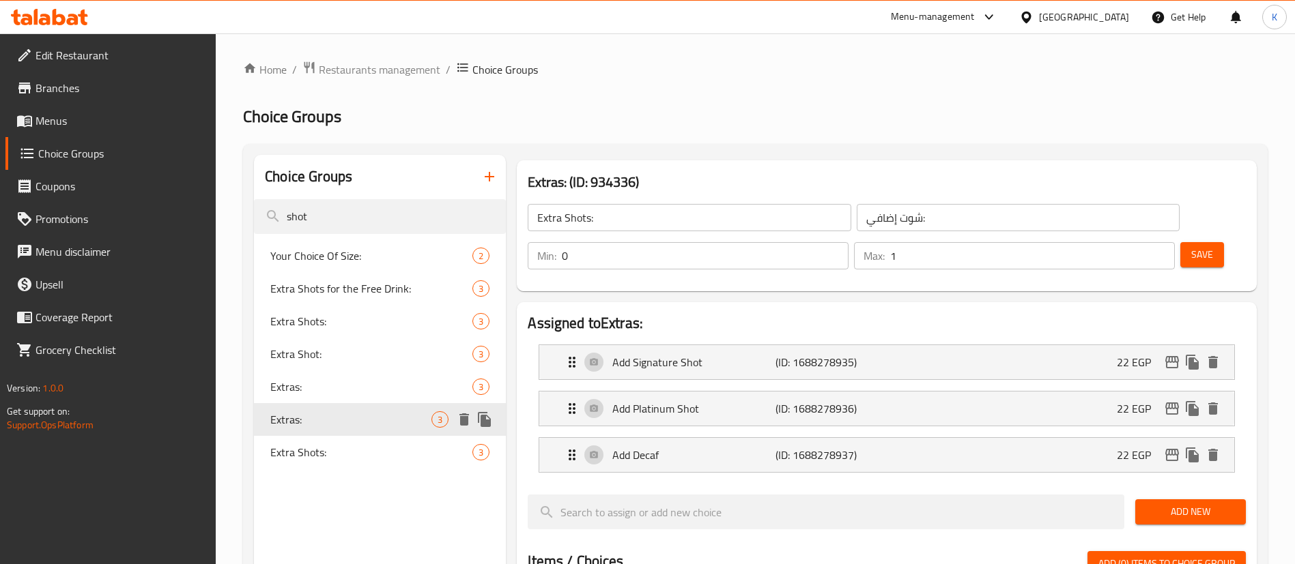
type input "Extras:"
type input "الإضافات:"
type input "0"
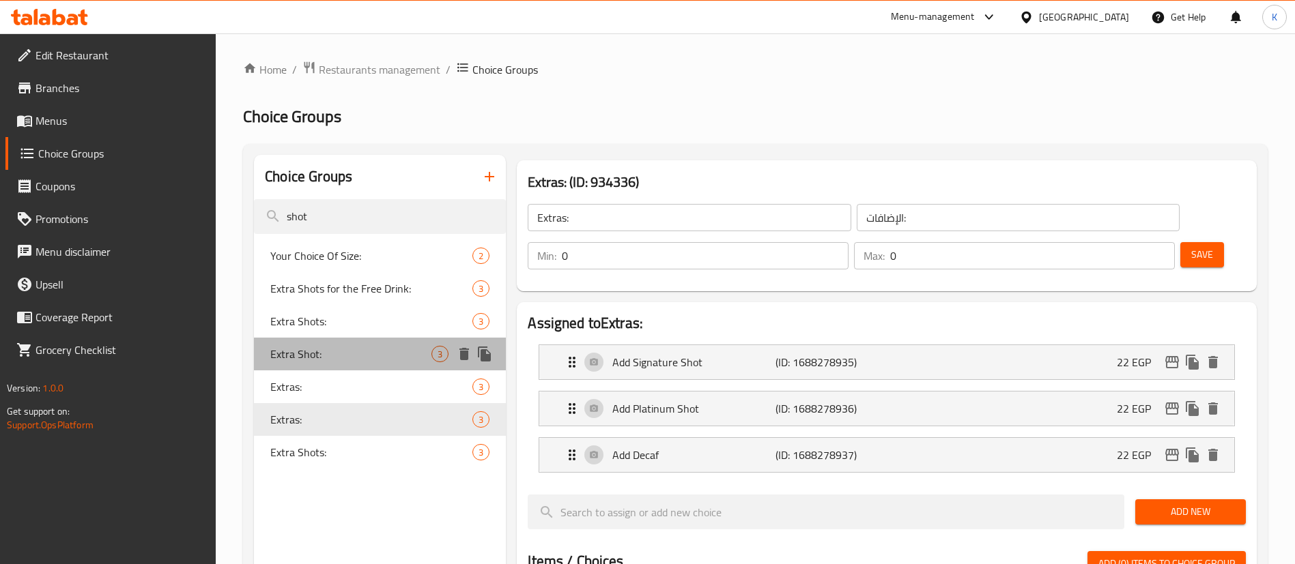
click at [343, 356] on span "Extra Shot:" at bounding box center [350, 354] width 161 height 16
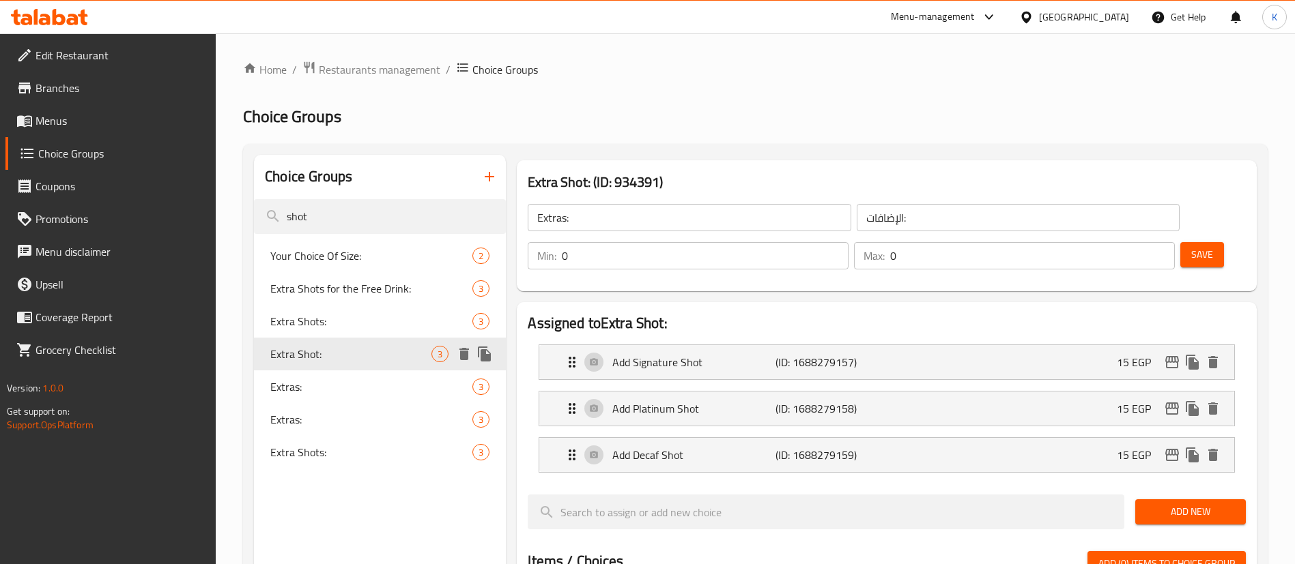
type input "Extra Shot:"
type input "شوت إضافي:"
type input "1"
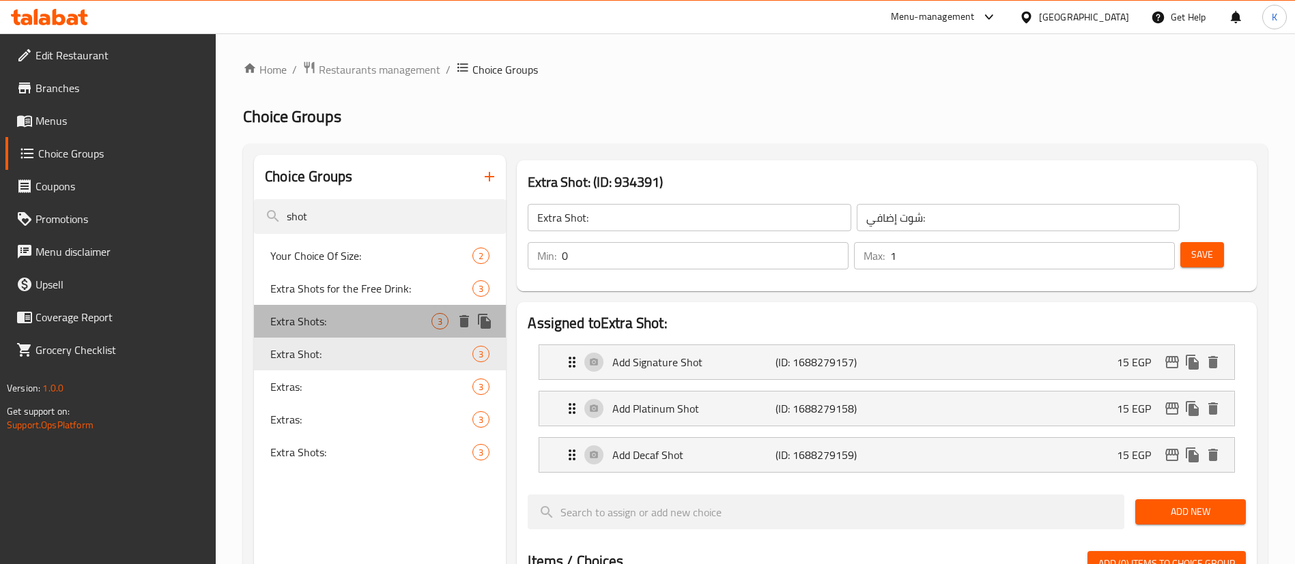
click at [334, 324] on span "Extra Shots:" at bounding box center [350, 321] width 161 height 16
type input "Extra Shots:"
type input "شوت إضافية:"
type input "0"
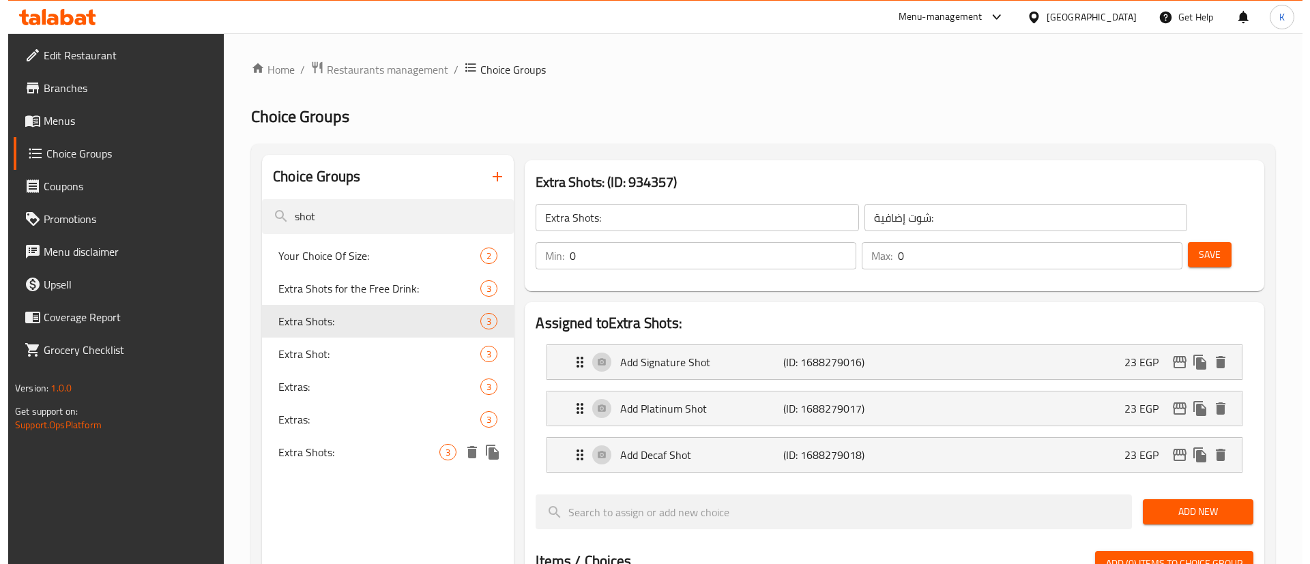
scroll to position [474, 0]
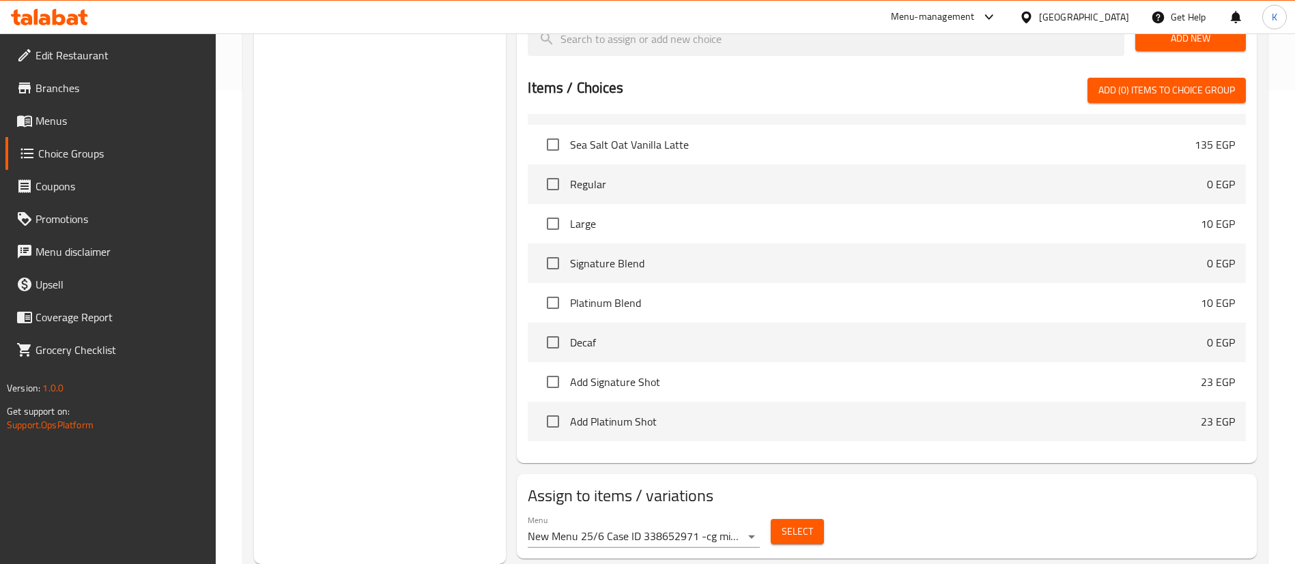
click at [792, 524] on span "Select" at bounding box center [796, 532] width 31 height 17
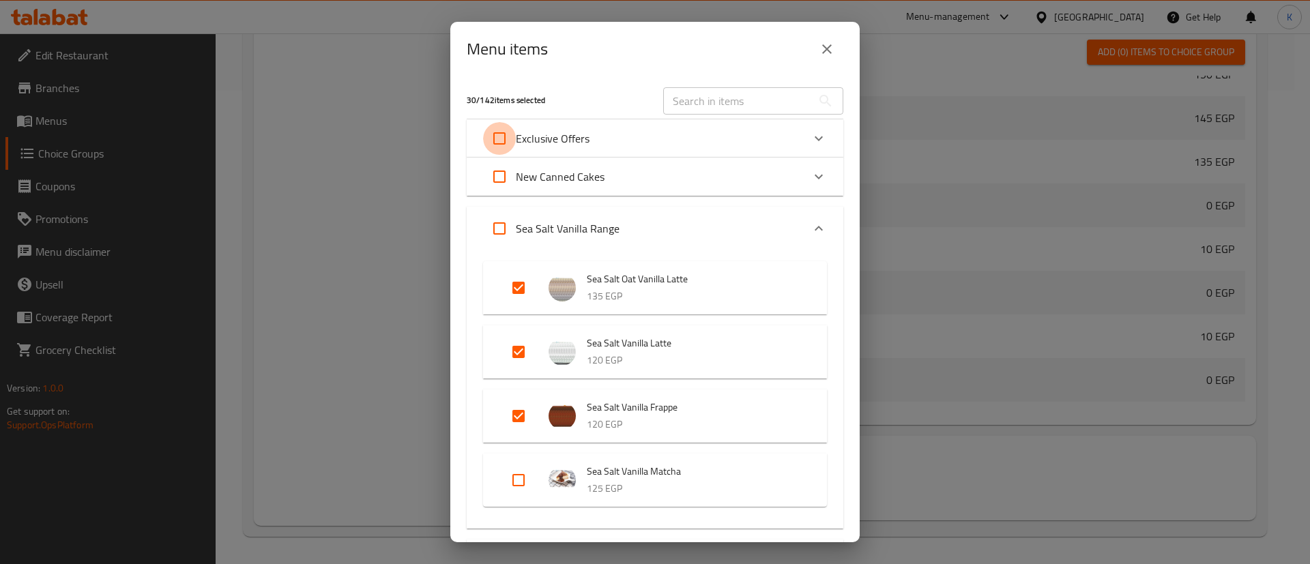
click at [512, 143] on input "Expand" at bounding box center [499, 138] width 33 height 33
checkbox input "true"
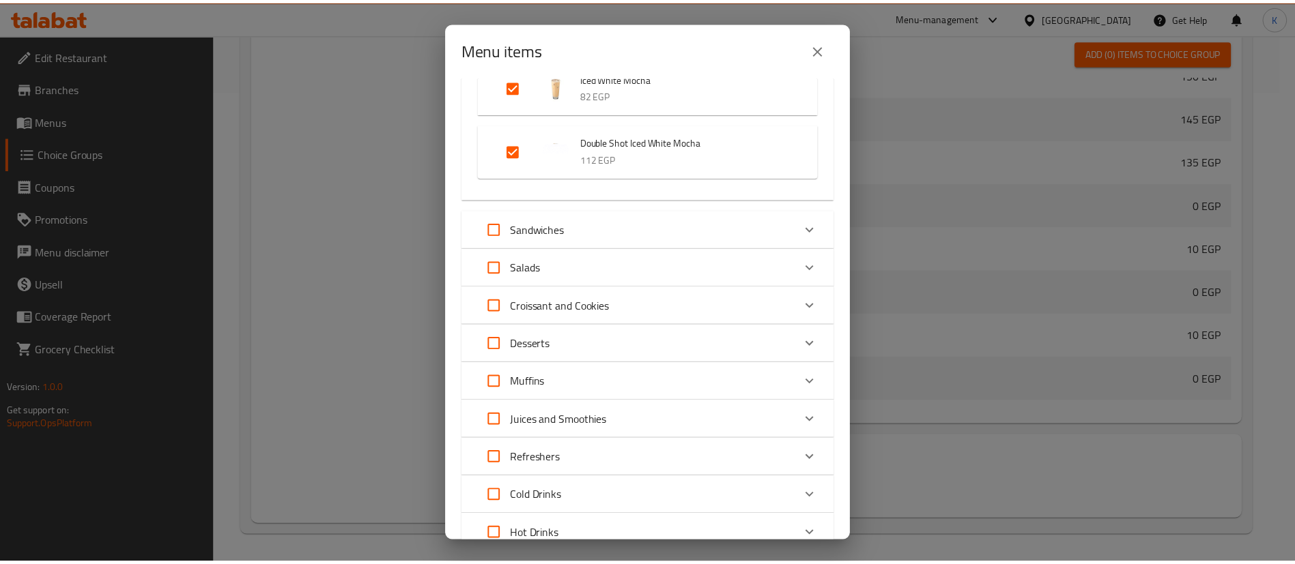
scroll to position [3738, 0]
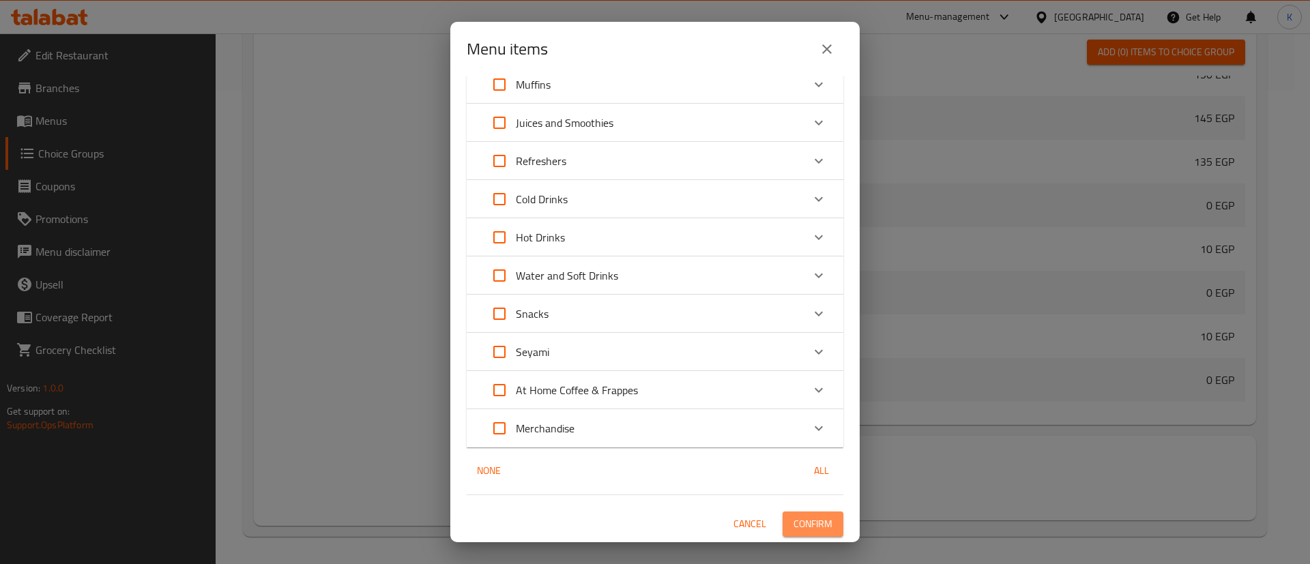
click at [799, 529] on span "Confirm" at bounding box center [813, 524] width 39 height 17
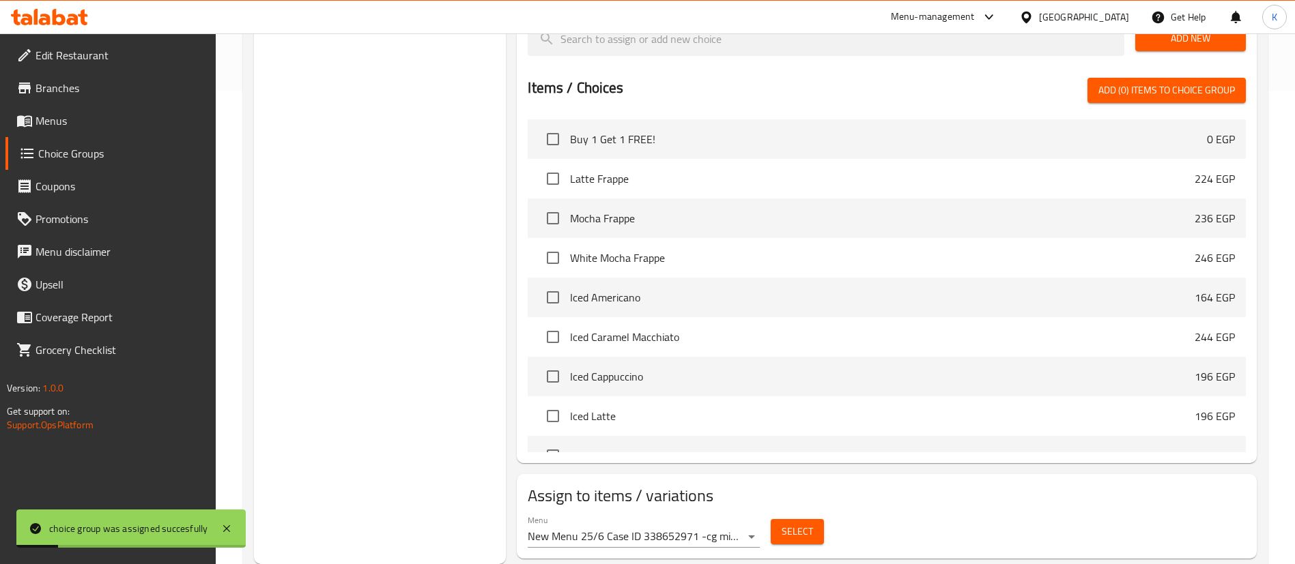
scroll to position [0, 0]
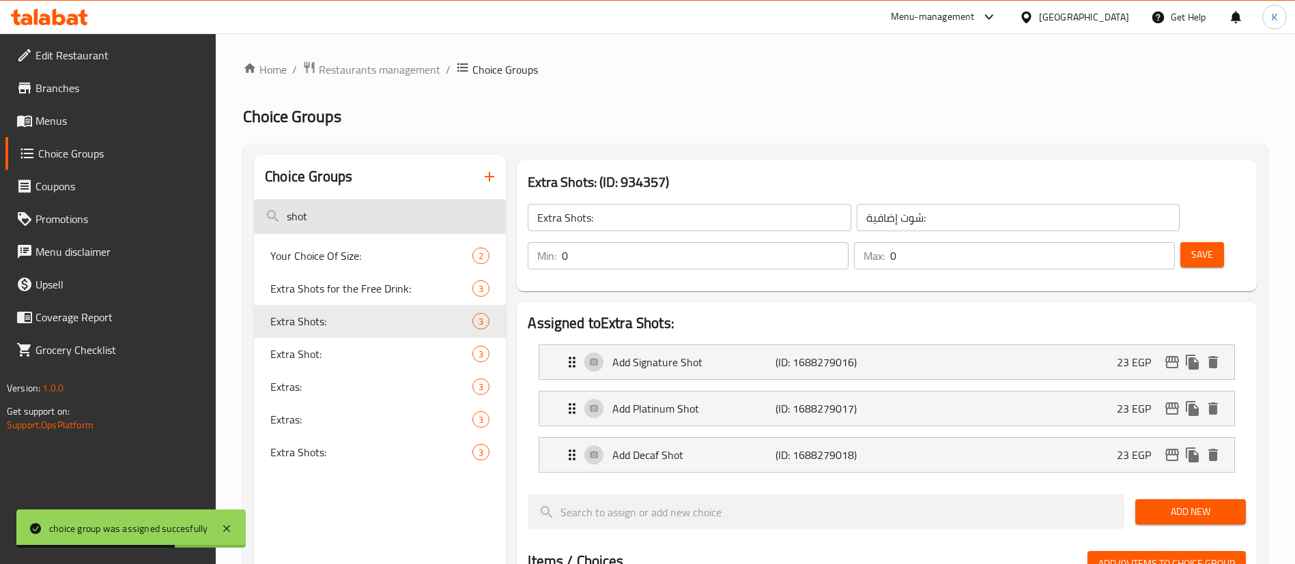
click at [352, 208] on input "shot" at bounding box center [380, 216] width 252 height 35
type input "q"
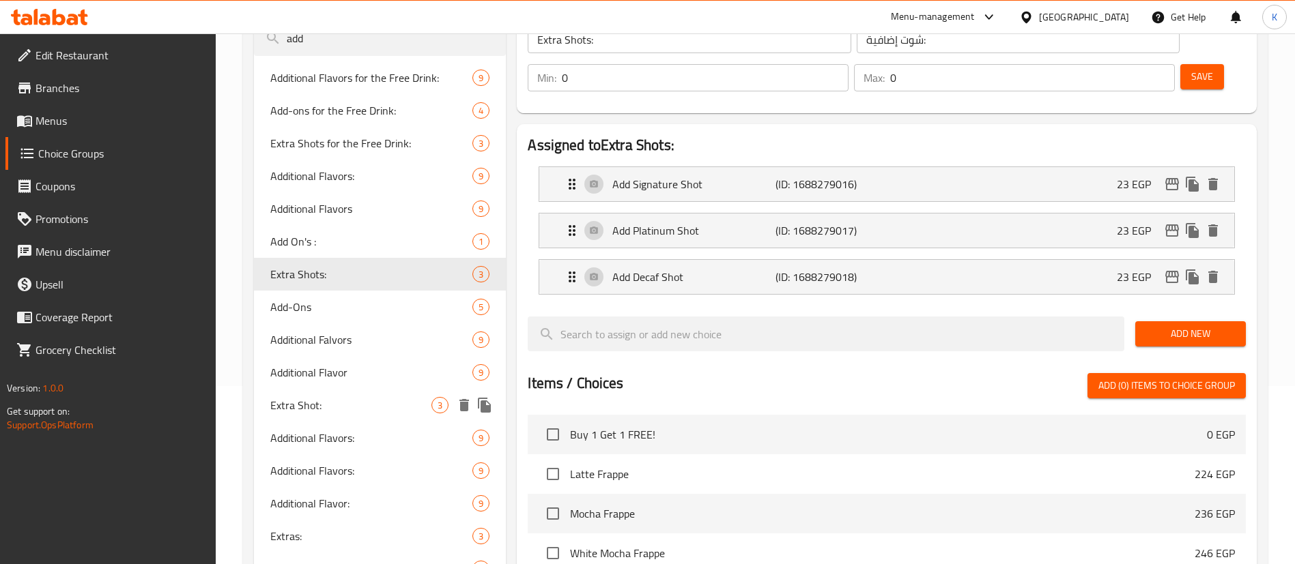
scroll to position [180, 0]
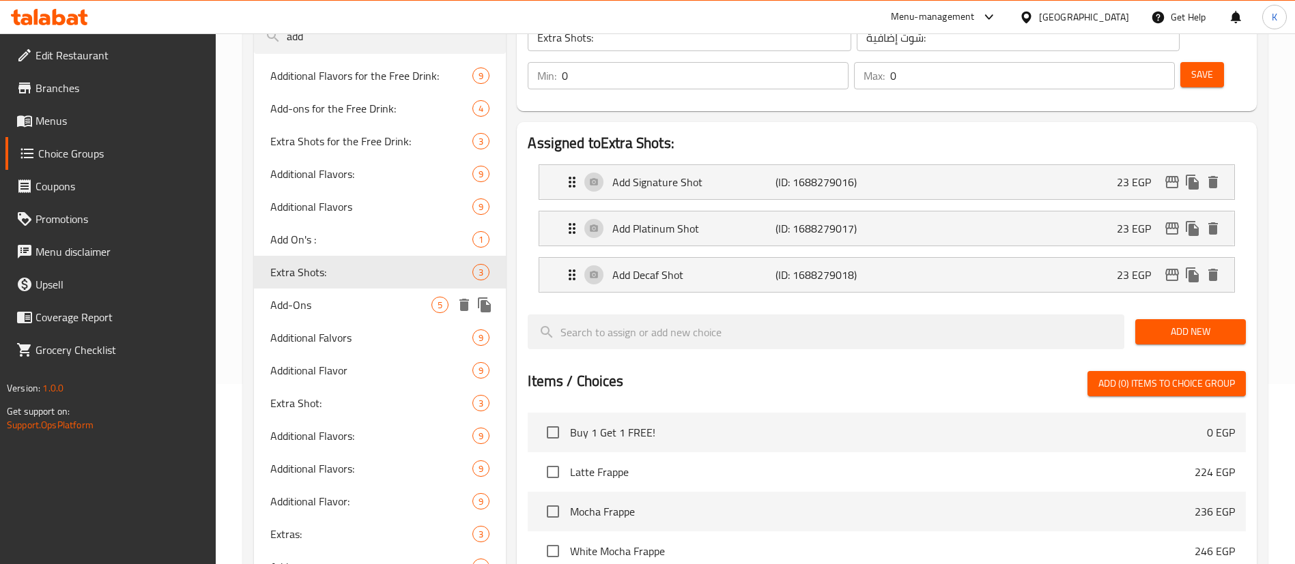
type input "add"
click at [335, 312] on span "Add-Ons" at bounding box center [350, 305] width 161 height 16
type input "Add-Ons"
type input "إضافات"
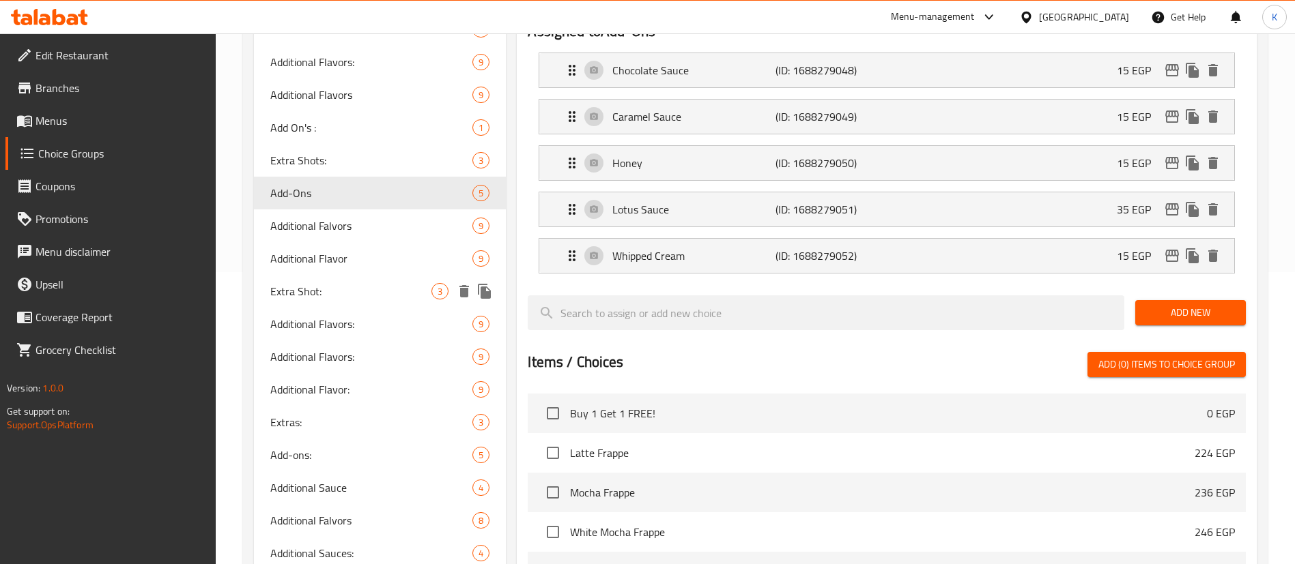
scroll to position [295, 0]
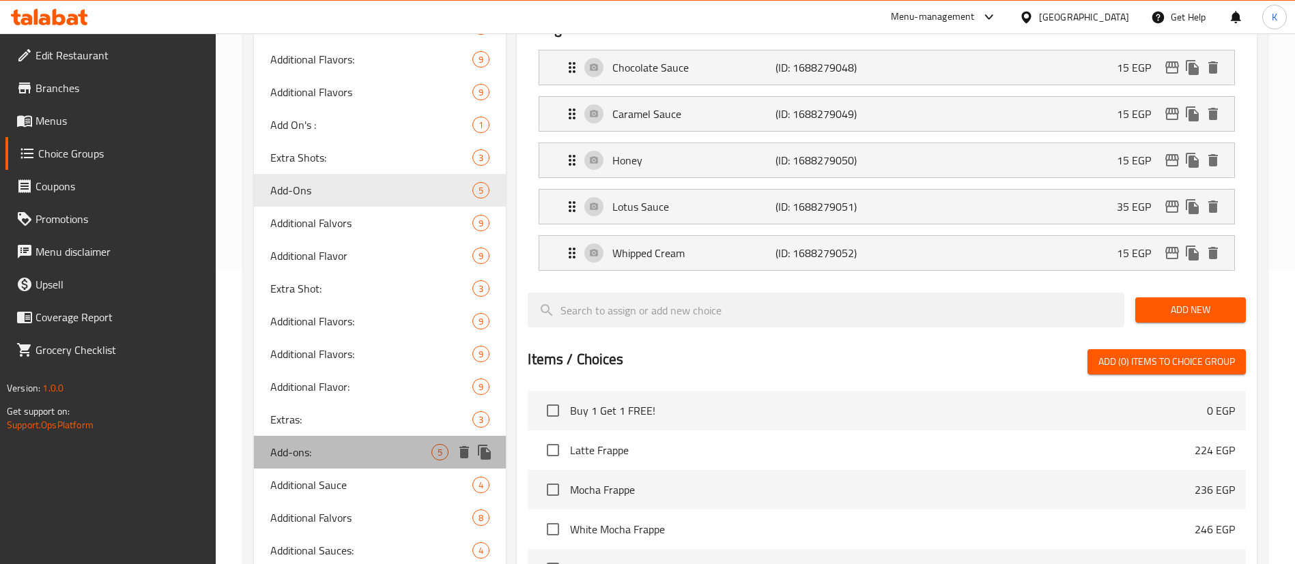
click at [347, 440] on div "Add-ons: 5" at bounding box center [380, 452] width 252 height 33
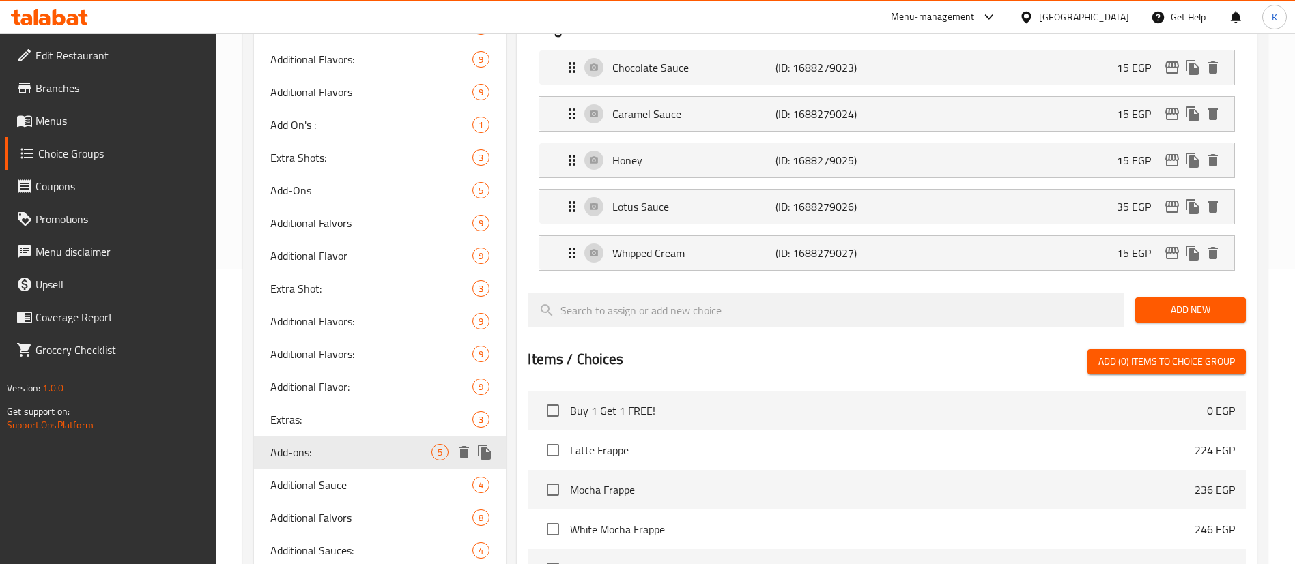
type input "Add-ons:"
type input "الإضافات:"
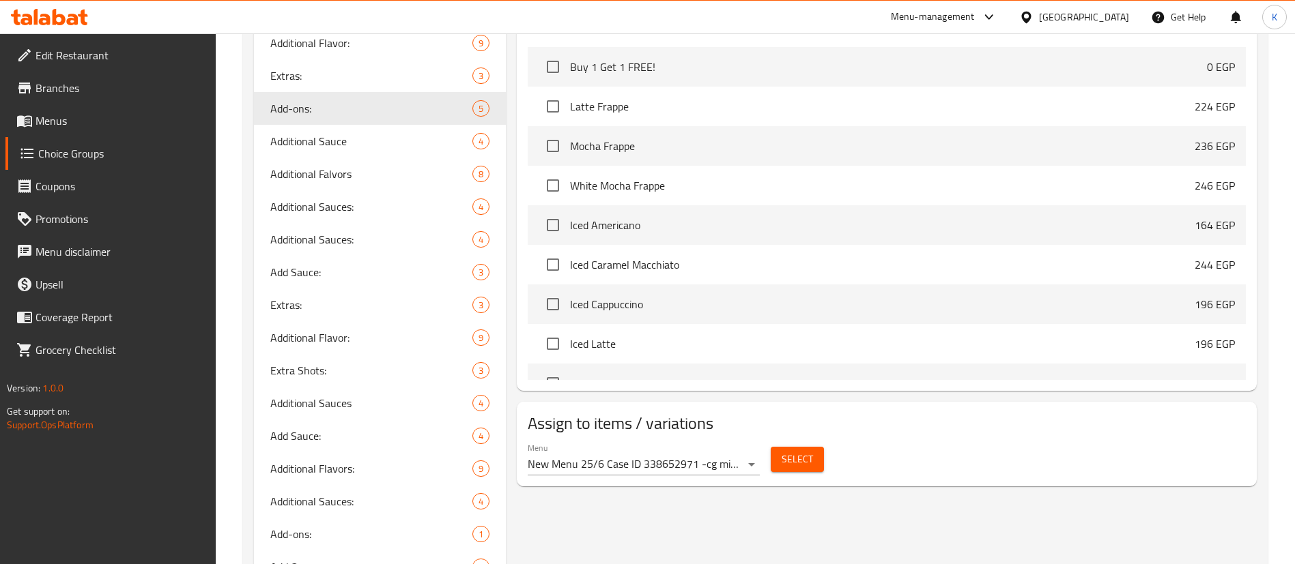
scroll to position [767, 0]
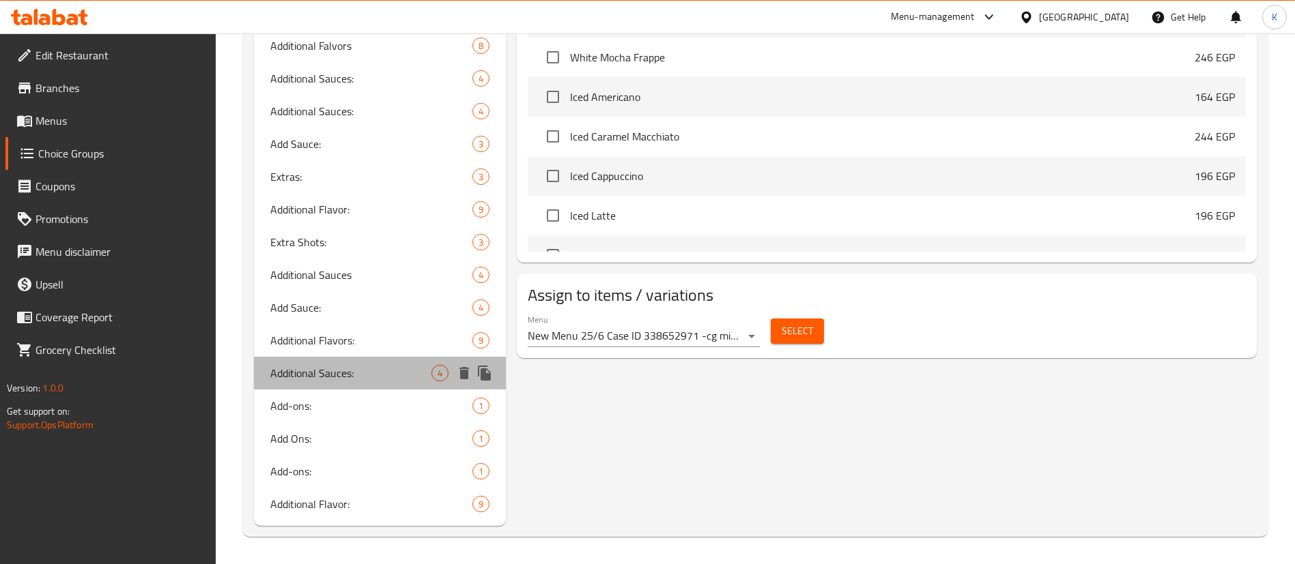
click at [336, 377] on span "Additional Sauces:" at bounding box center [350, 373] width 161 height 16
type input "Additional Sauces:"
type input "صوصات إضافية:"
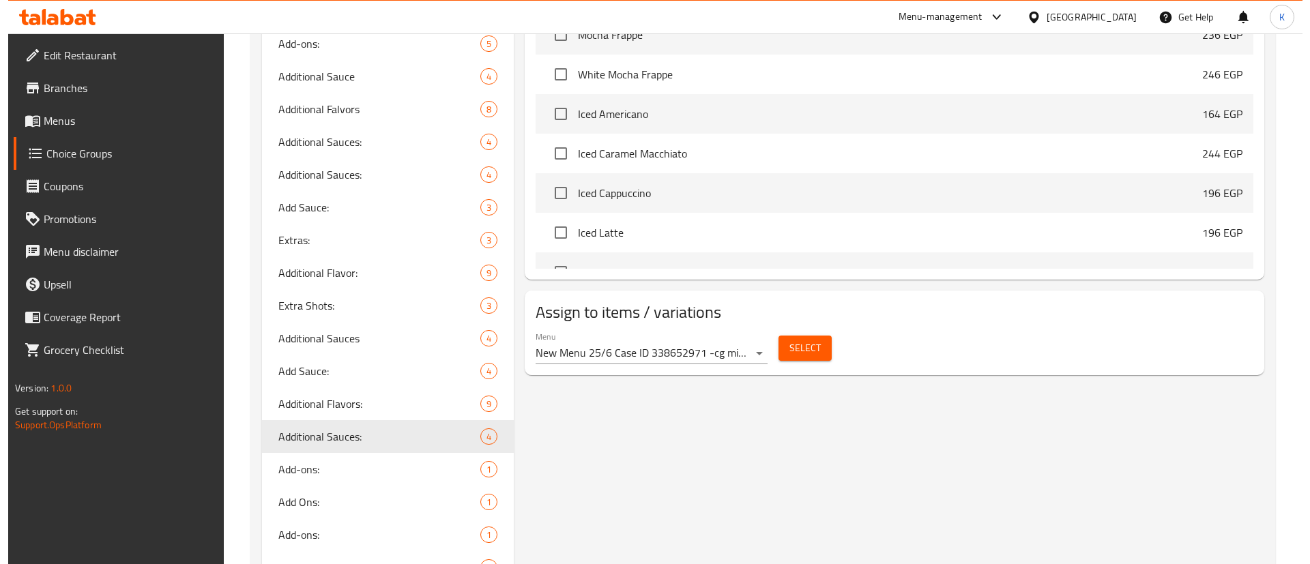
scroll to position [708, 0]
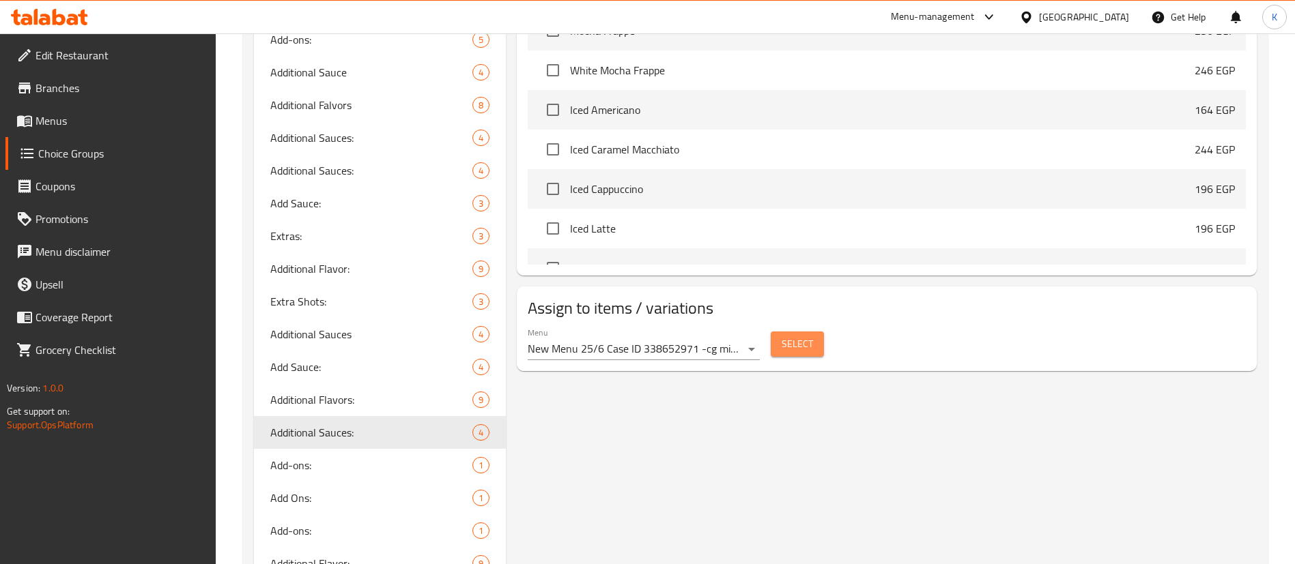
click at [794, 336] on span "Select" at bounding box center [796, 344] width 31 height 17
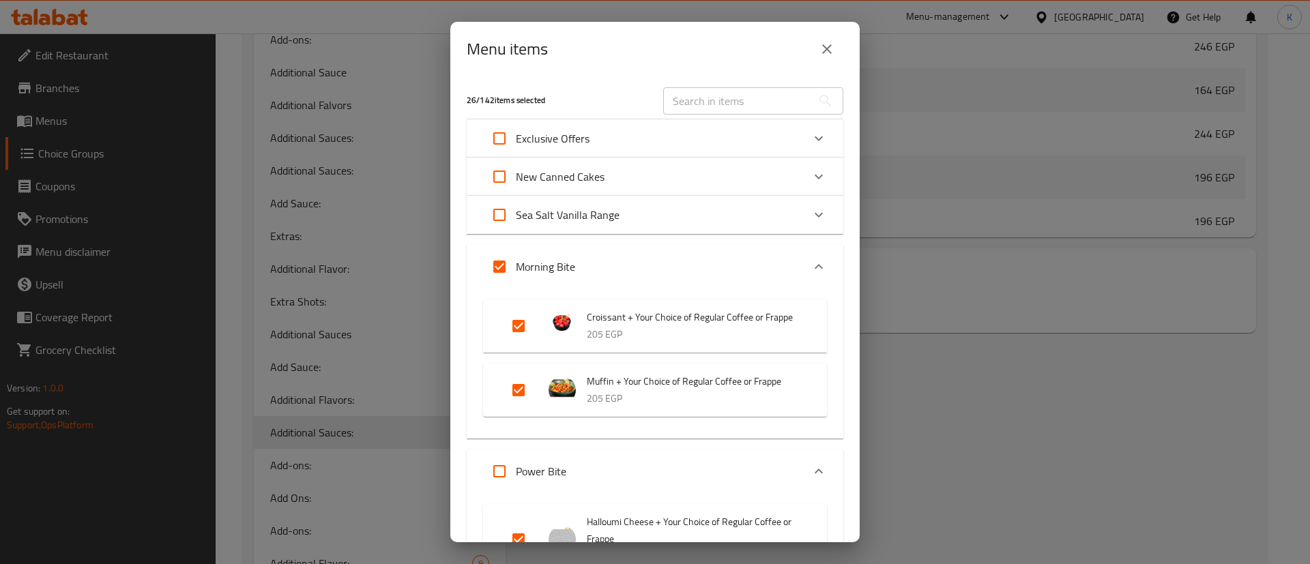
click at [502, 134] on input "Expand" at bounding box center [499, 138] width 33 height 33
checkbox input "true"
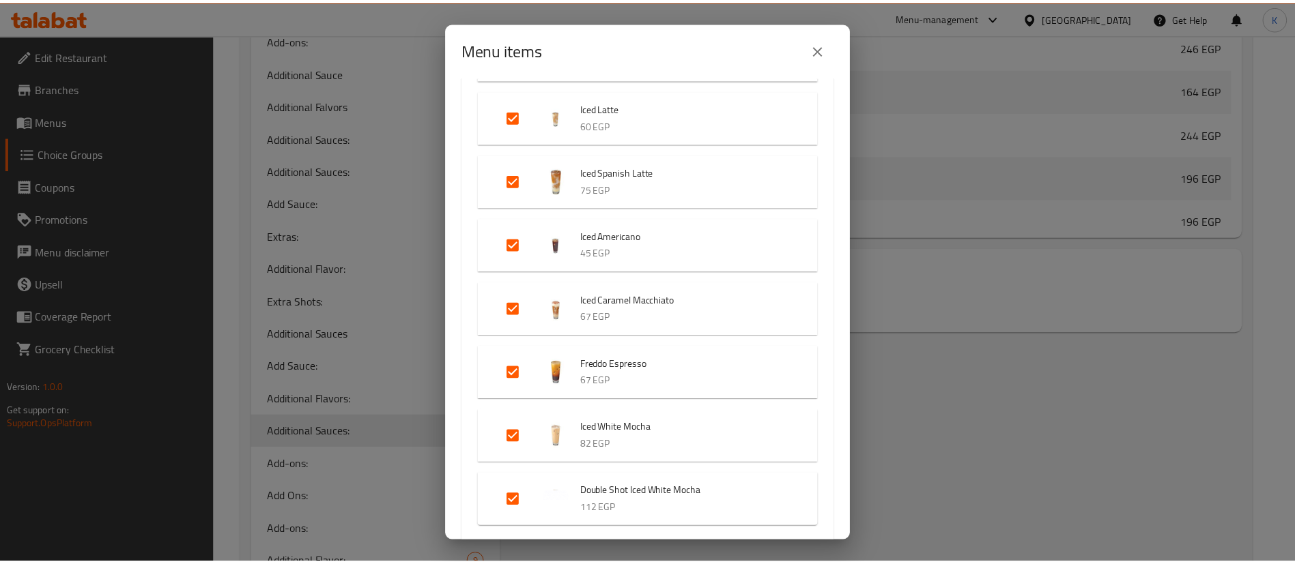
scroll to position [3812, 0]
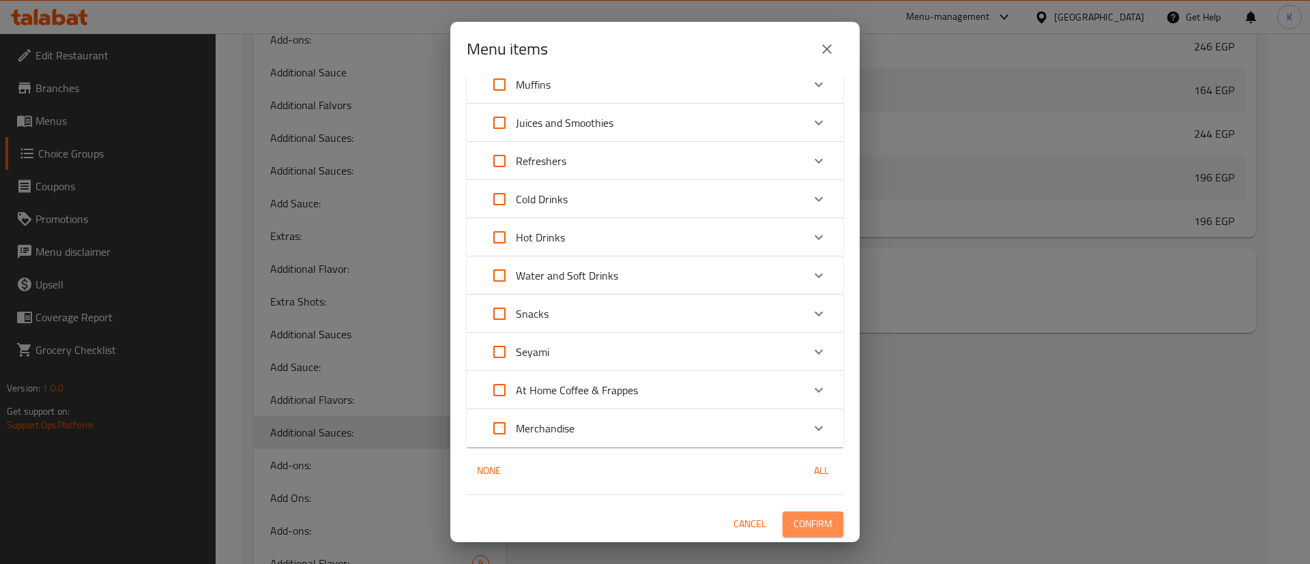
click at [794, 528] on span "Confirm" at bounding box center [813, 524] width 39 height 17
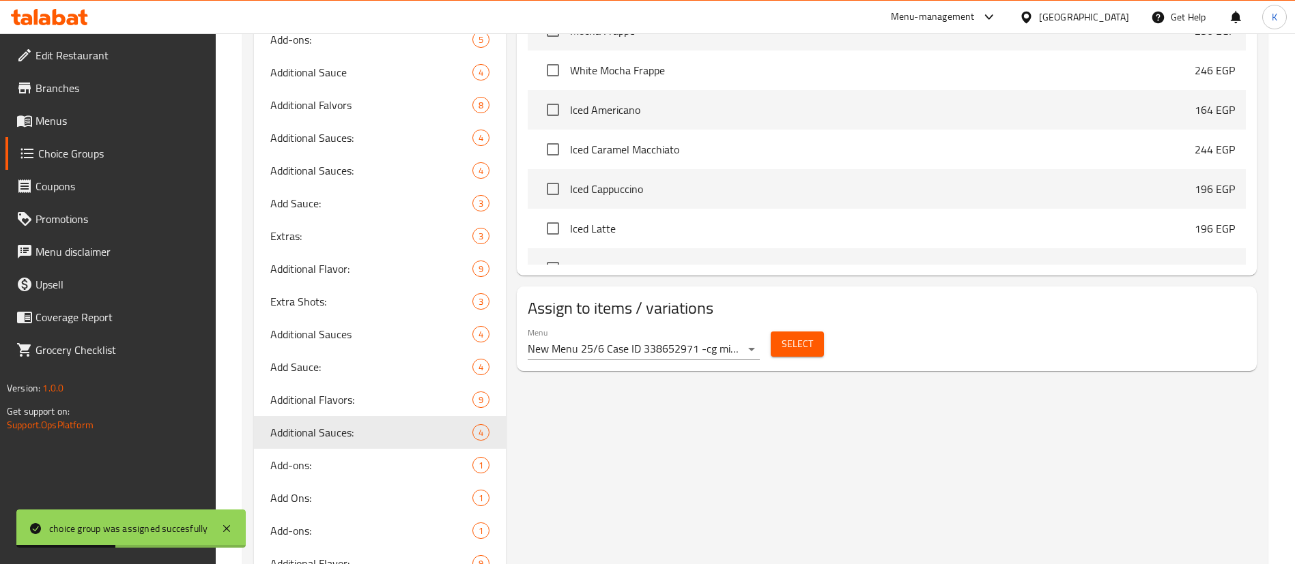
click at [50, 116] on span "Menus" at bounding box center [120, 121] width 170 height 16
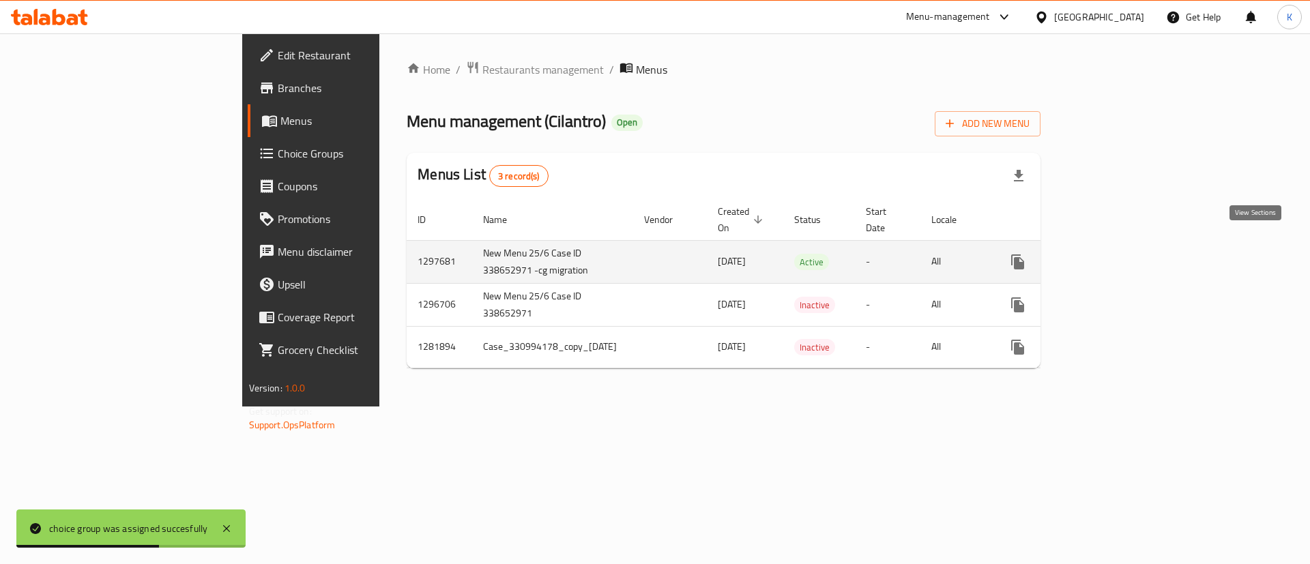
click at [1133, 246] on link "enhanced table" at bounding box center [1116, 262] width 33 height 33
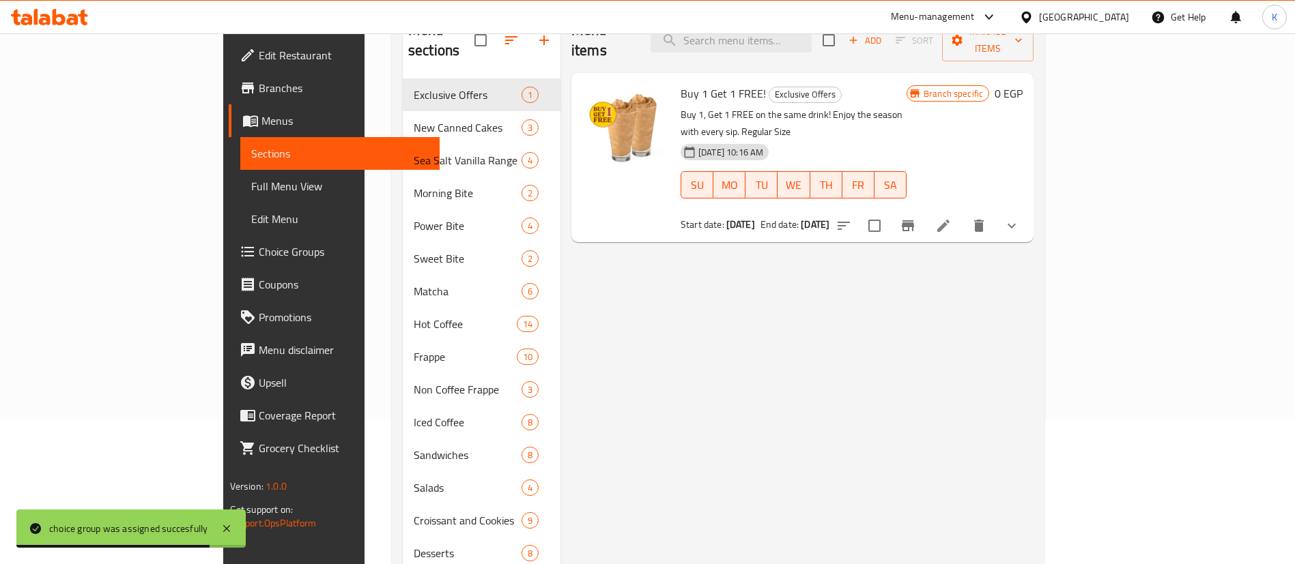
scroll to position [141, 0]
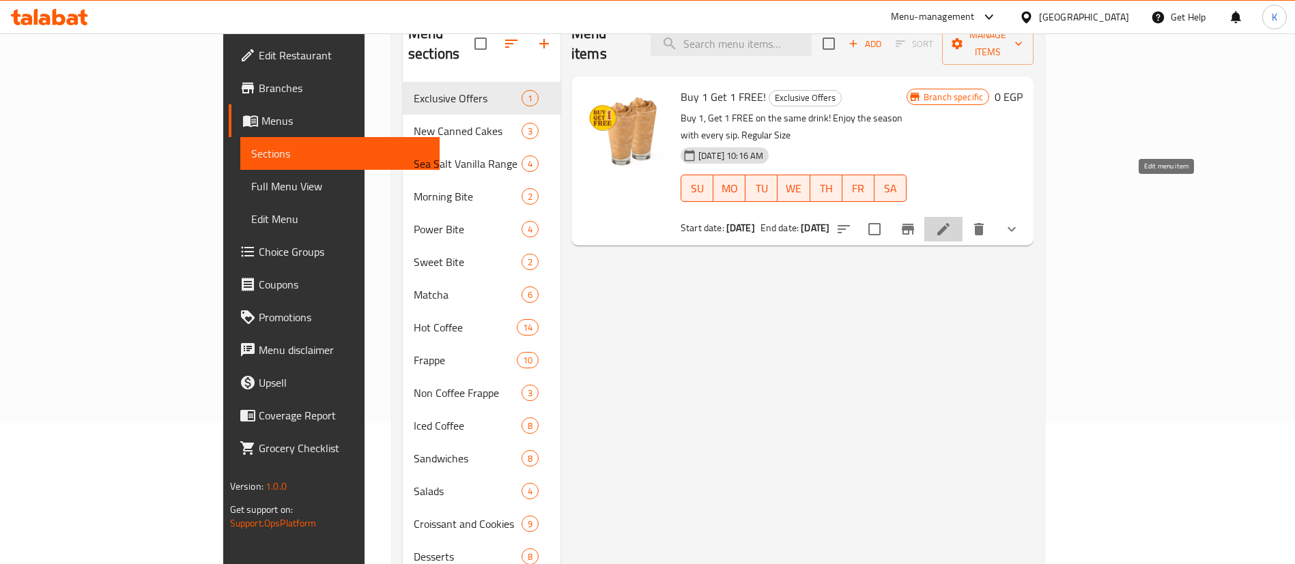
click at [949, 223] on icon at bounding box center [943, 229] width 12 height 12
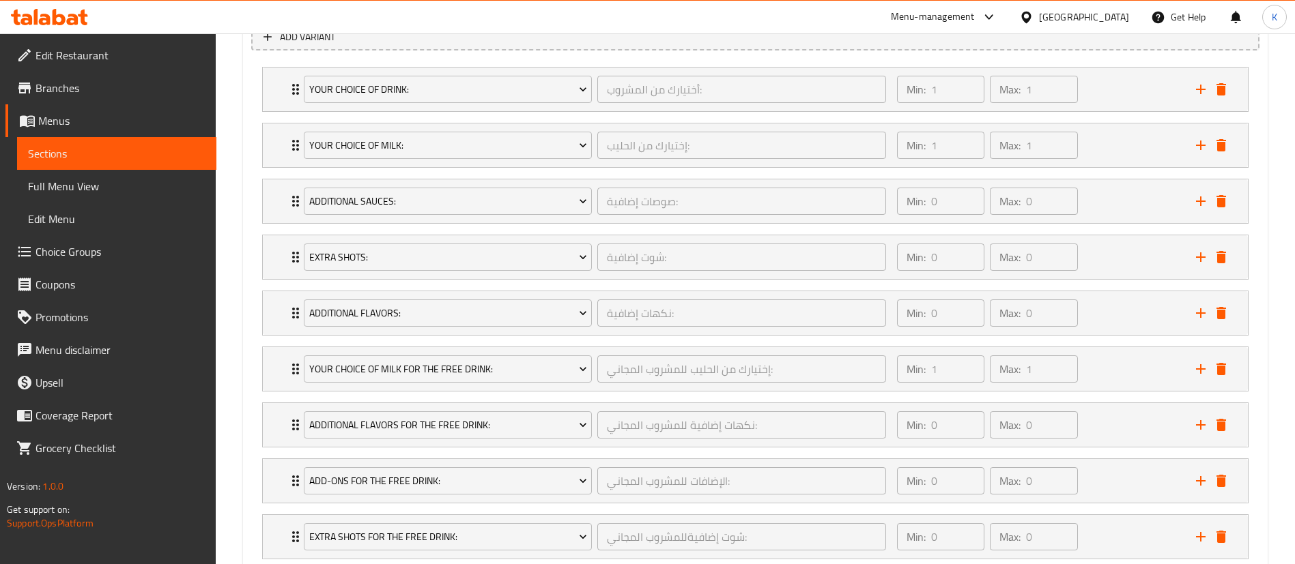
scroll to position [802, 0]
drag, startPoint x: 293, startPoint y: 369, endPoint x: 284, endPoint y: 195, distance: 174.3
click at [284, 195] on div "Your Choice Of Drink: أختيارك من المشروب: ​ Min: 1 ​ Max: 1 ​ Latte Frappe (ID:…" at bounding box center [755, 313] width 1008 height 504
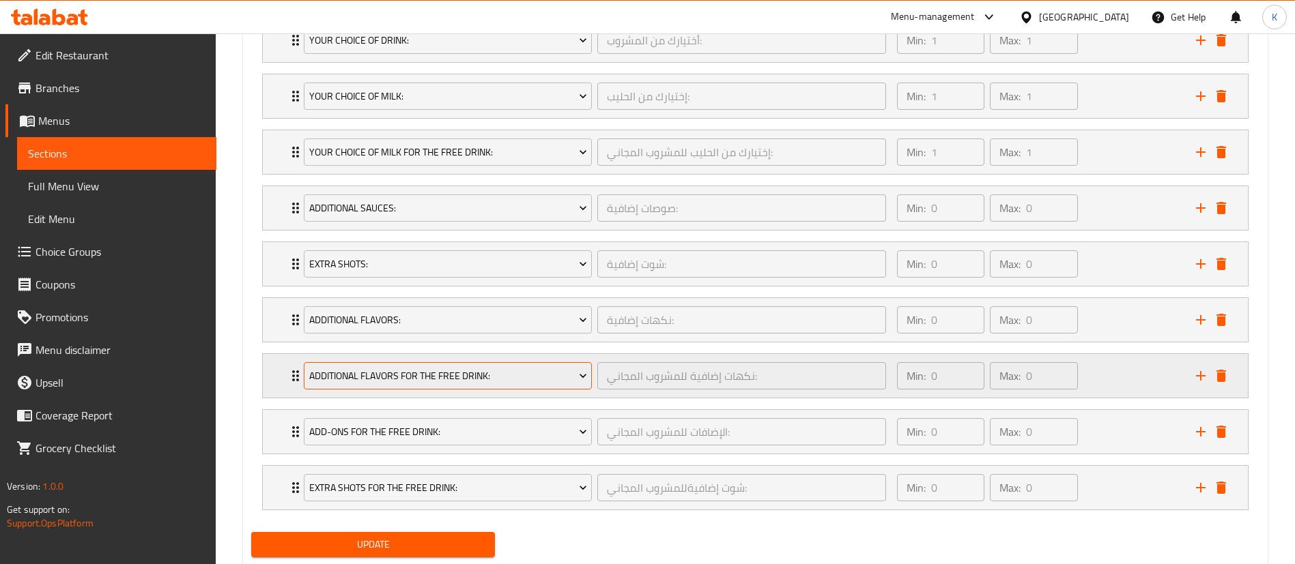
scroll to position [837, 0]
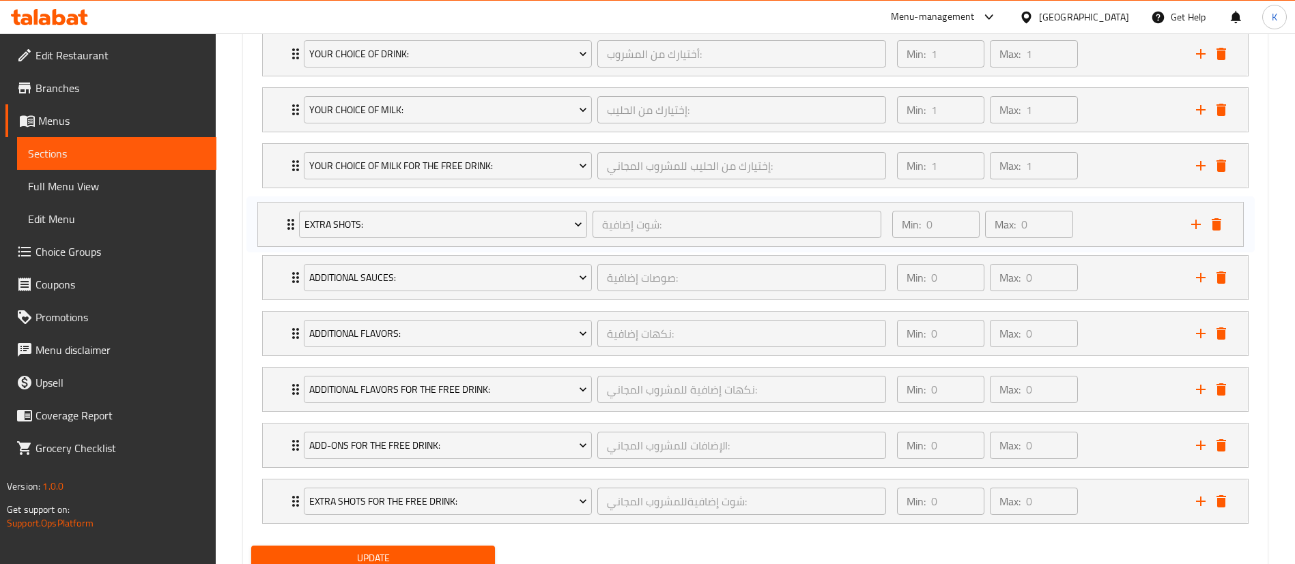
drag, startPoint x: 285, startPoint y: 265, endPoint x: 281, endPoint y: 209, distance: 56.2
click at [281, 209] on div "Your Choice Of Drink: أختيارك من المشروب: ​ Min: 1 ​ Max: 1 ​ Latte Frappe (ID:…" at bounding box center [755, 278] width 1008 height 504
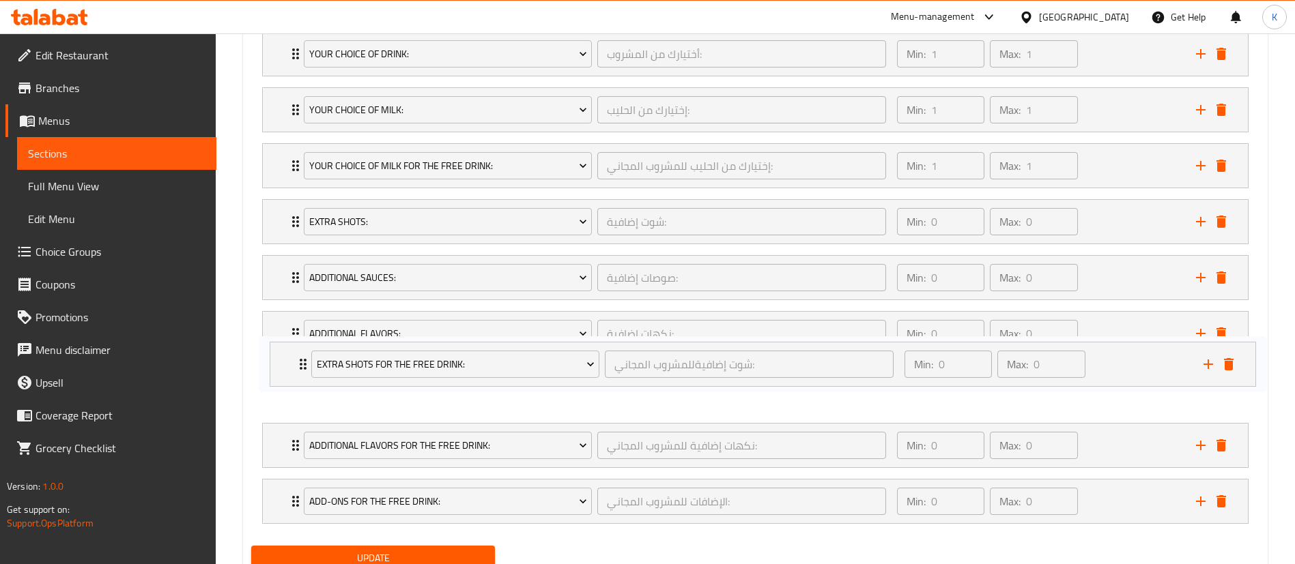
scroll to position [837, 0]
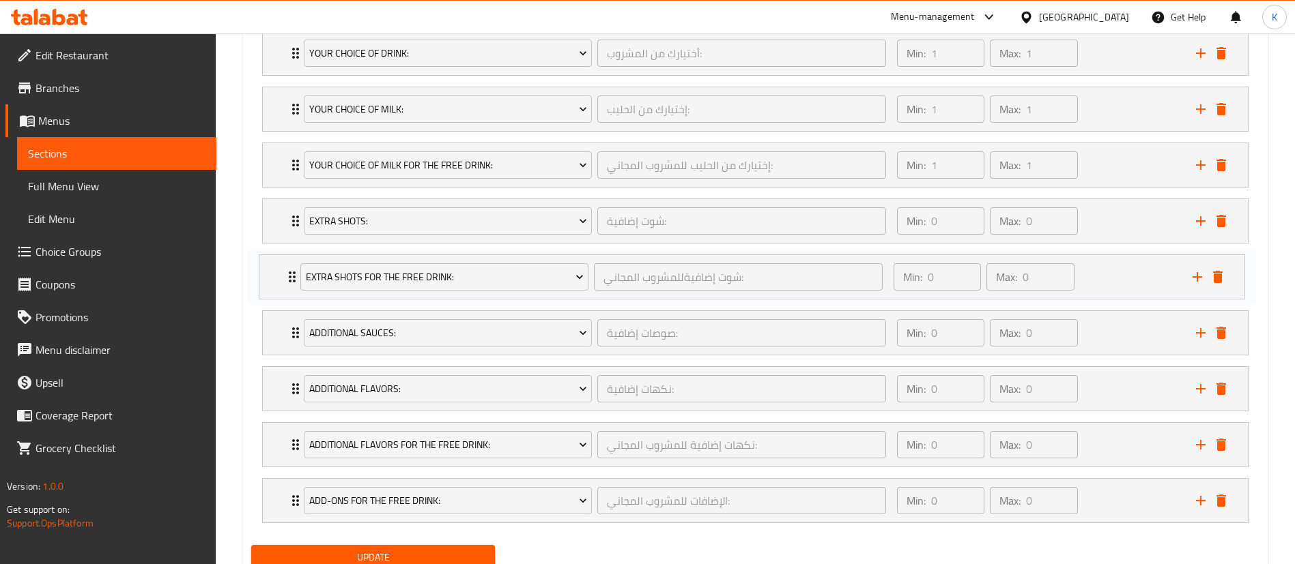
drag, startPoint x: 285, startPoint y: 500, endPoint x: 281, endPoint y: 272, distance: 228.0
click at [281, 272] on div "Your Choice Of Drink: أختيارك من المشروب: ​ Min: 1 ​ Max: 1 ​ Latte Frappe (ID:…" at bounding box center [755, 277] width 1008 height 504
click at [289, 331] on icon "Expand" at bounding box center [295, 333] width 16 height 16
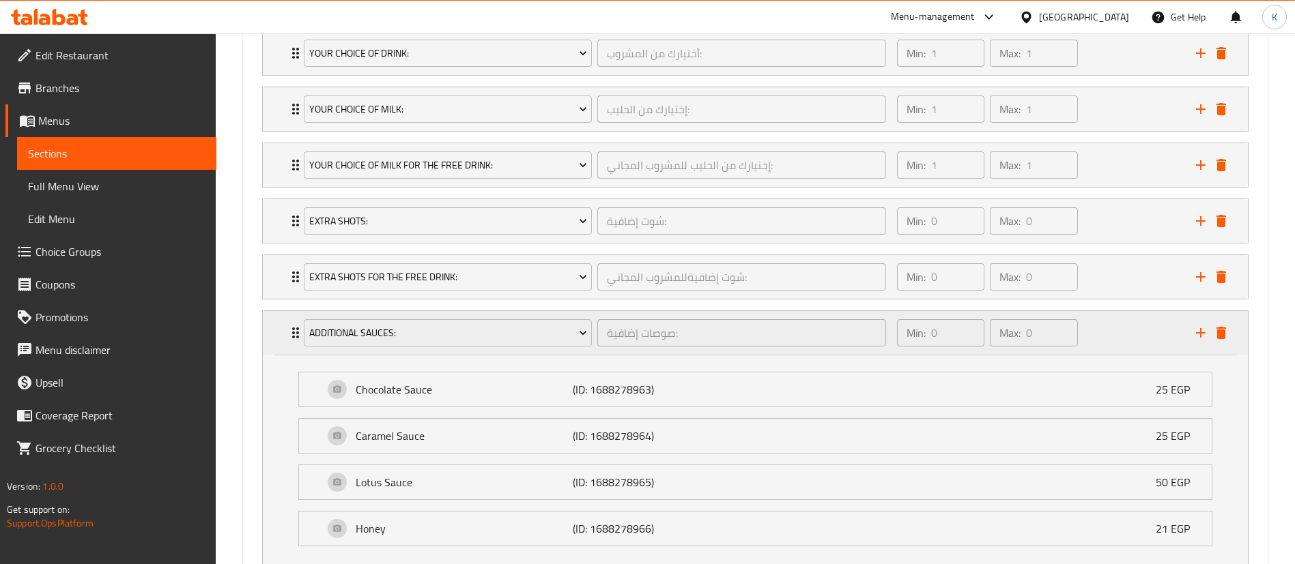
click at [289, 331] on icon "Expand" at bounding box center [295, 333] width 16 height 16
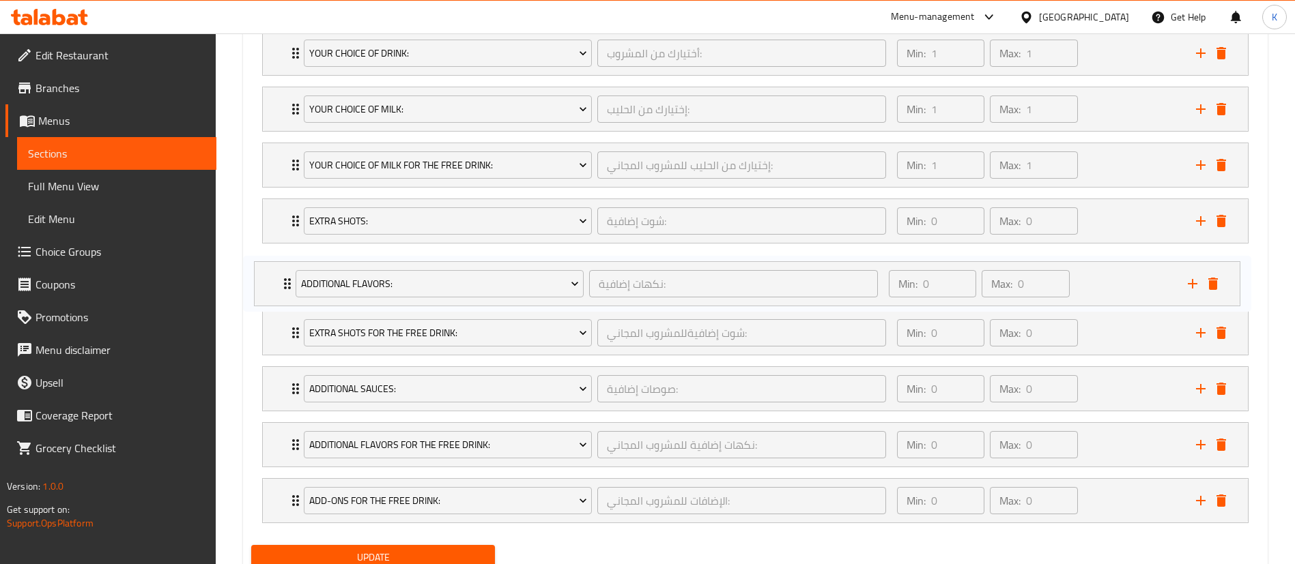
drag, startPoint x: 287, startPoint y: 397, endPoint x: 279, endPoint y: 287, distance: 110.2
click at [279, 287] on div "Your Choice Of Drink: أختيارك من المشروب: ​ Min: 1 ​ Max: 1 ​ Latte Frappe (ID:…" at bounding box center [755, 277] width 1008 height 504
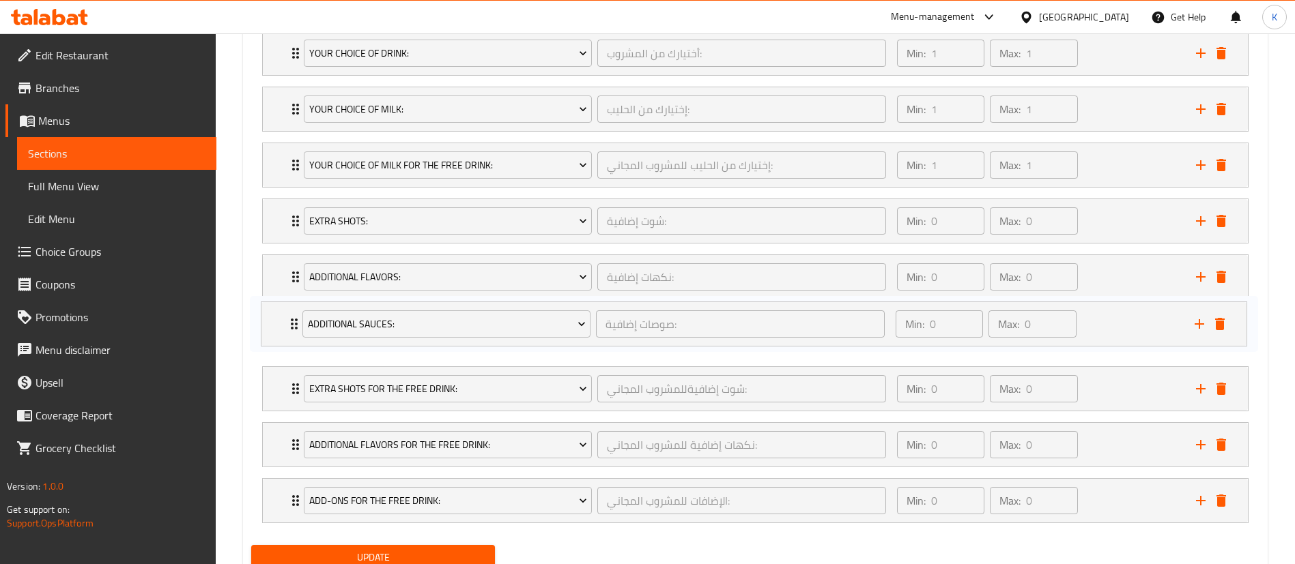
drag, startPoint x: 287, startPoint y: 395, endPoint x: 286, endPoint y: 327, distance: 68.3
click at [286, 327] on div "Your Choice Of Drink: أختيارك من المشروب: ​ Min: 1 ​ Max: 1 ​ Latte Frappe (ID:…" at bounding box center [755, 277] width 1008 height 504
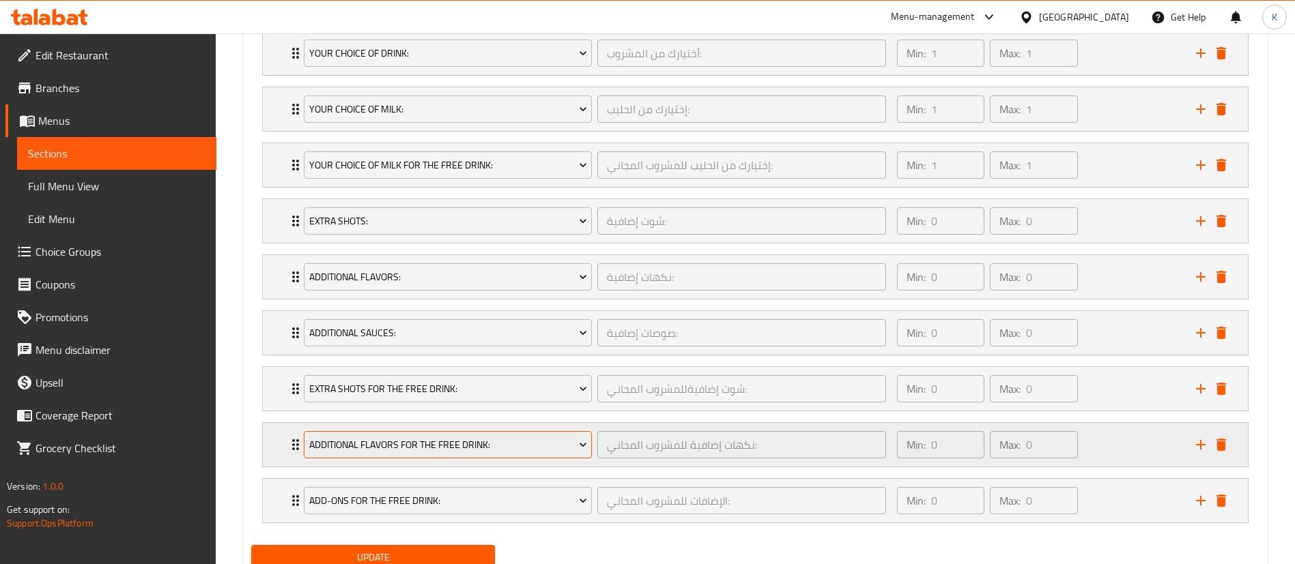
scroll to position [890, 0]
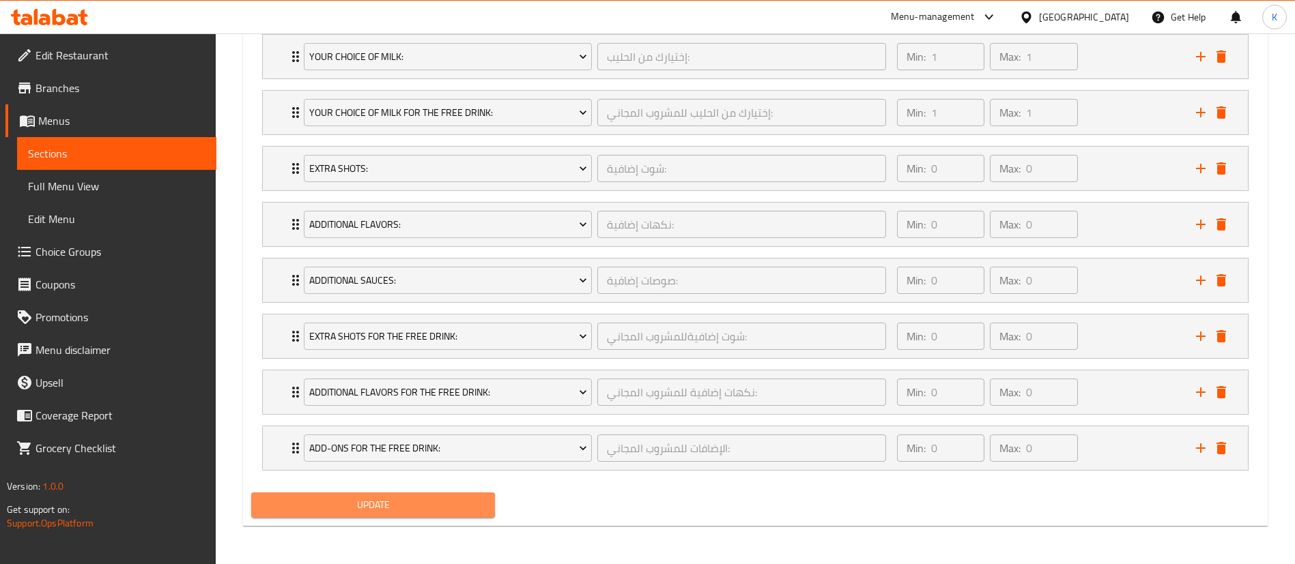
click at [385, 497] on span "Update" at bounding box center [373, 505] width 222 height 17
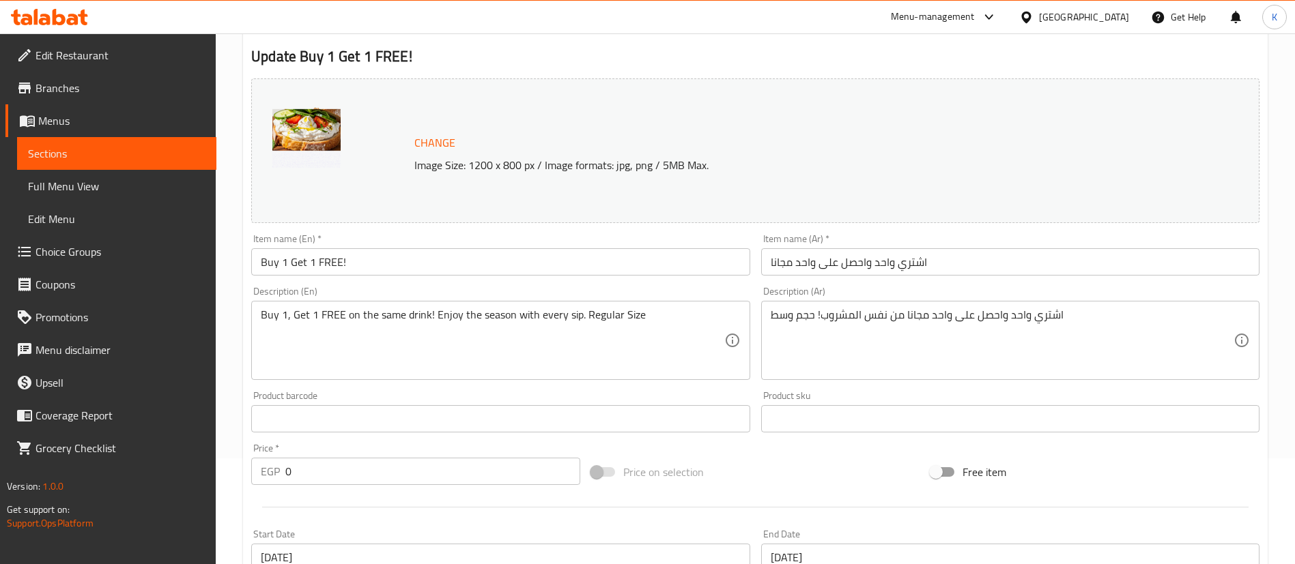
scroll to position [0, 0]
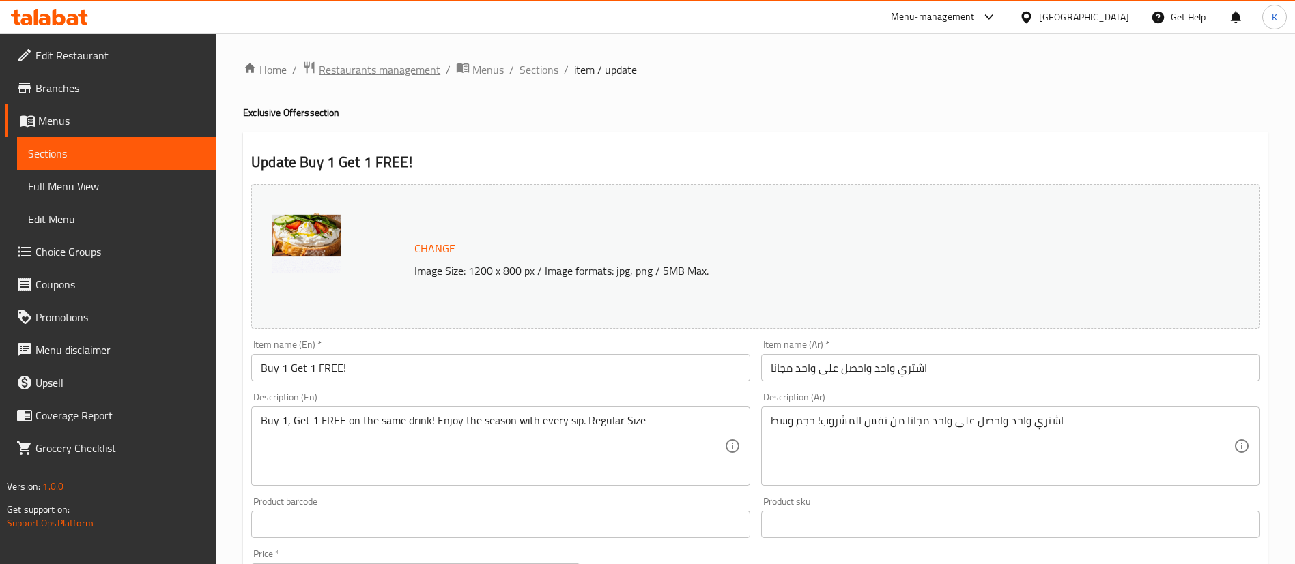
click at [407, 72] on span "Restaurants management" at bounding box center [379, 69] width 121 height 16
